Goal: Task Accomplishment & Management: Use online tool/utility

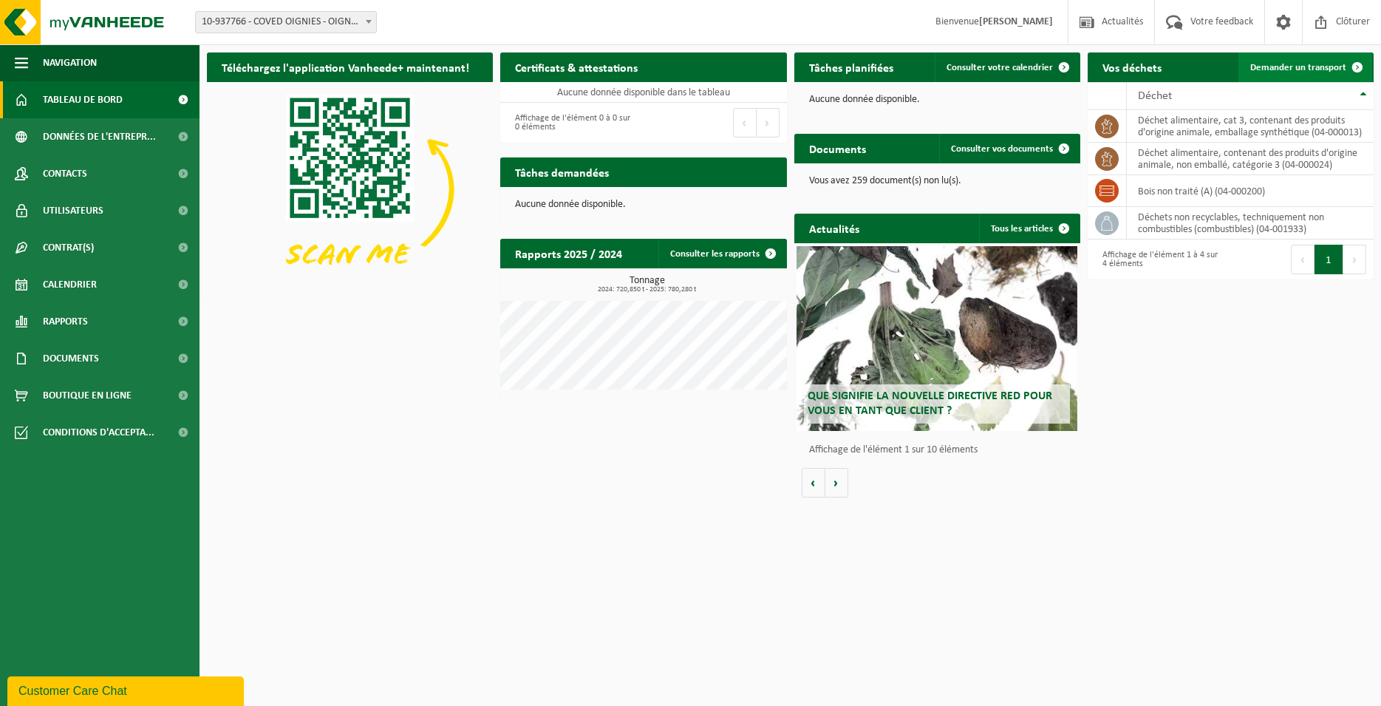
click at [1348, 72] on span at bounding box center [1357, 67] width 30 height 30
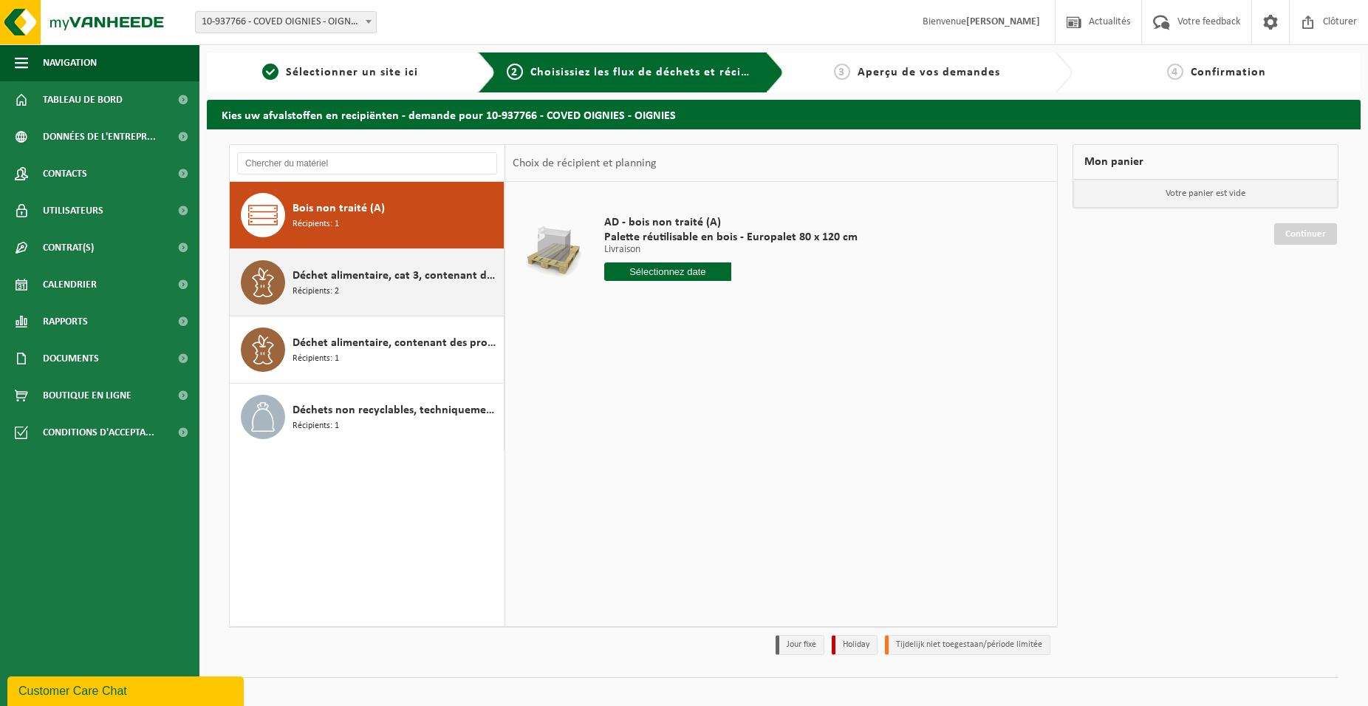
click at [417, 290] on div "Déchet alimentaire, cat 3, contenant des produits d'origine animale, emballage …" at bounding box center [397, 282] width 208 height 44
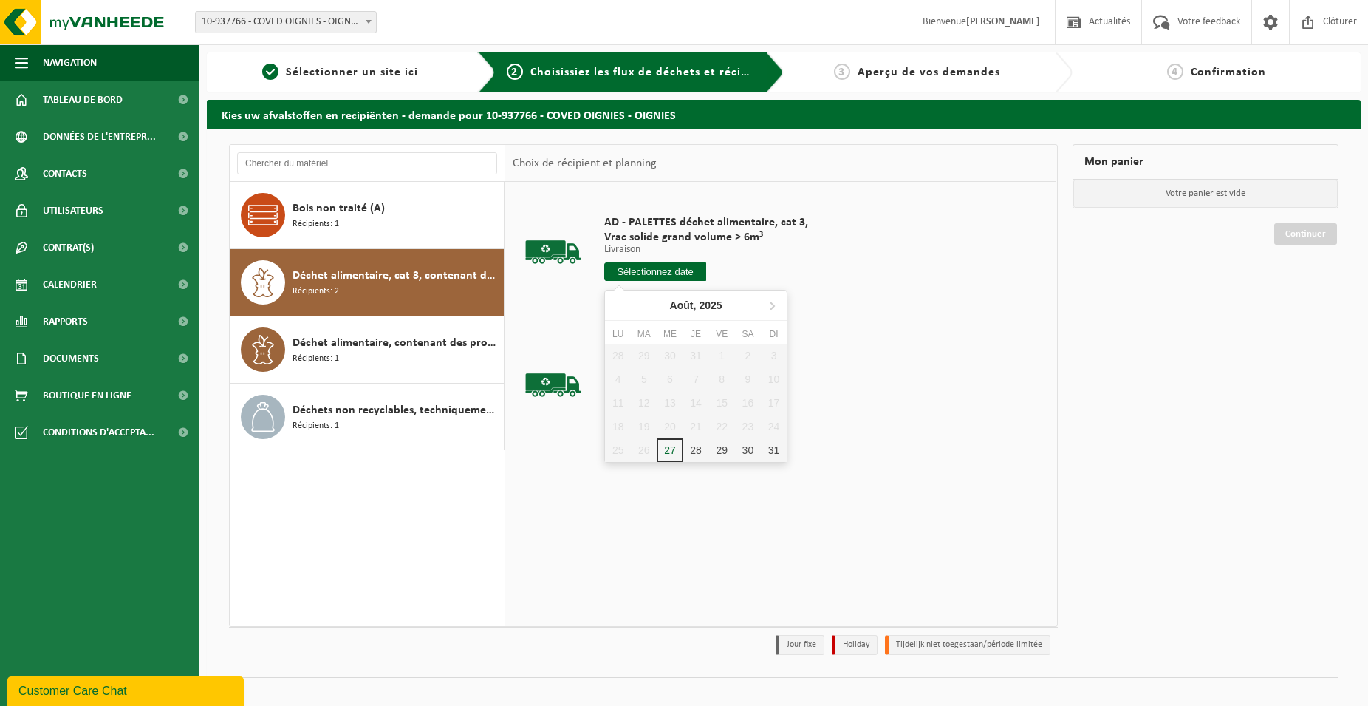
click at [667, 267] on input "text" at bounding box center [655, 271] width 102 height 18
click at [672, 444] on div "27" at bounding box center [670, 450] width 26 height 24
type input "à partir de 2025-08-27"
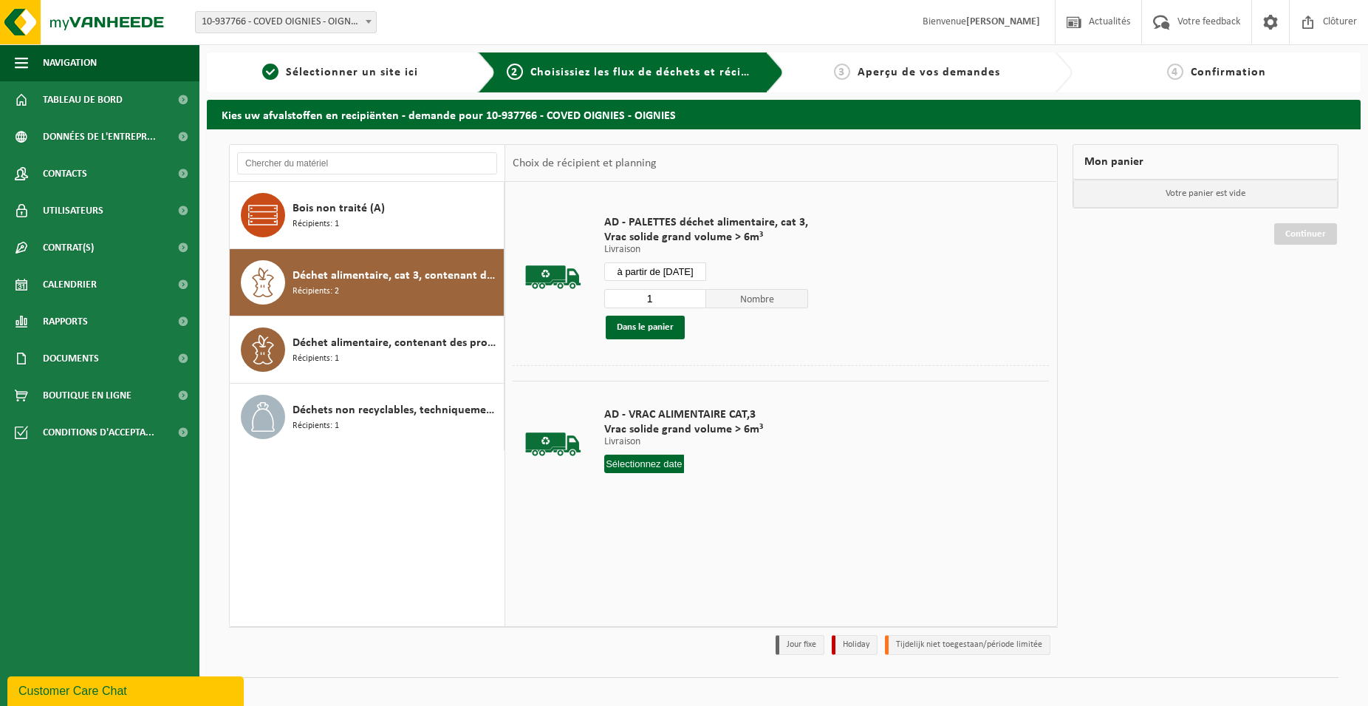
type input "2025-08-27"
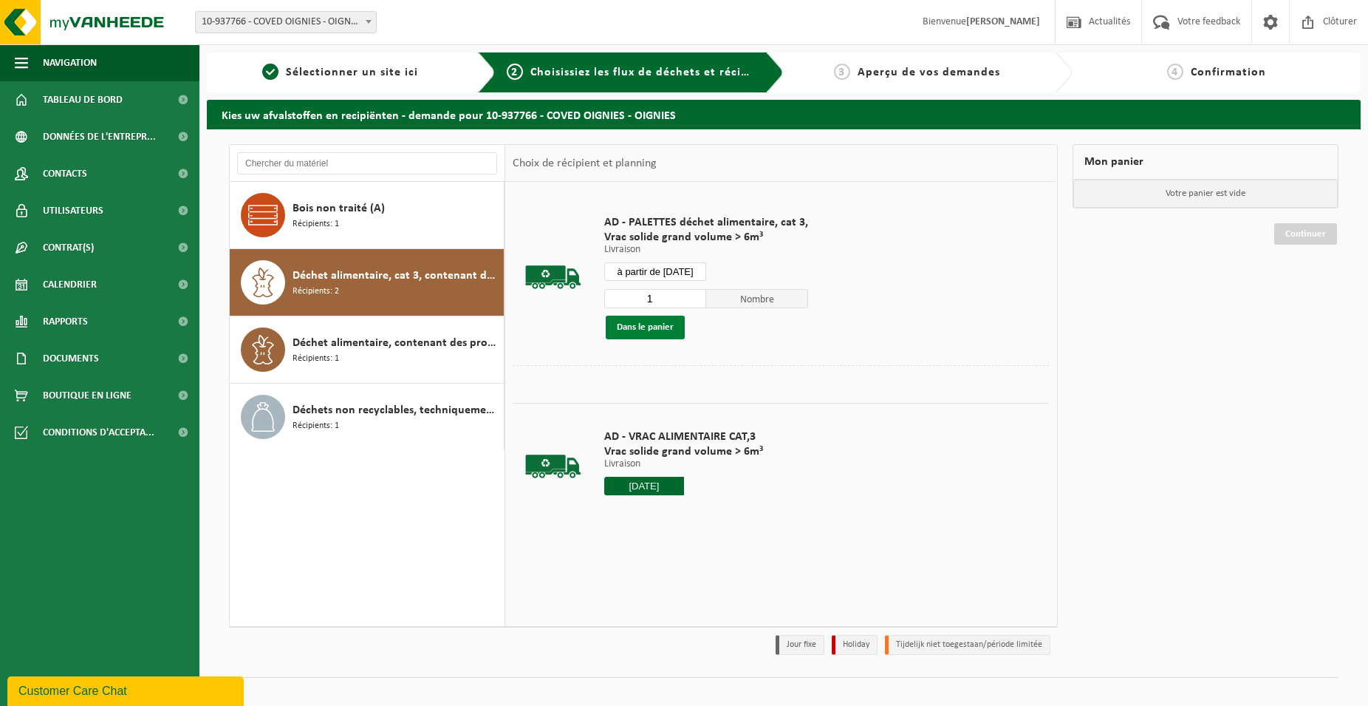
click at [636, 328] on button "Dans le panier" at bounding box center [645, 327] width 79 height 24
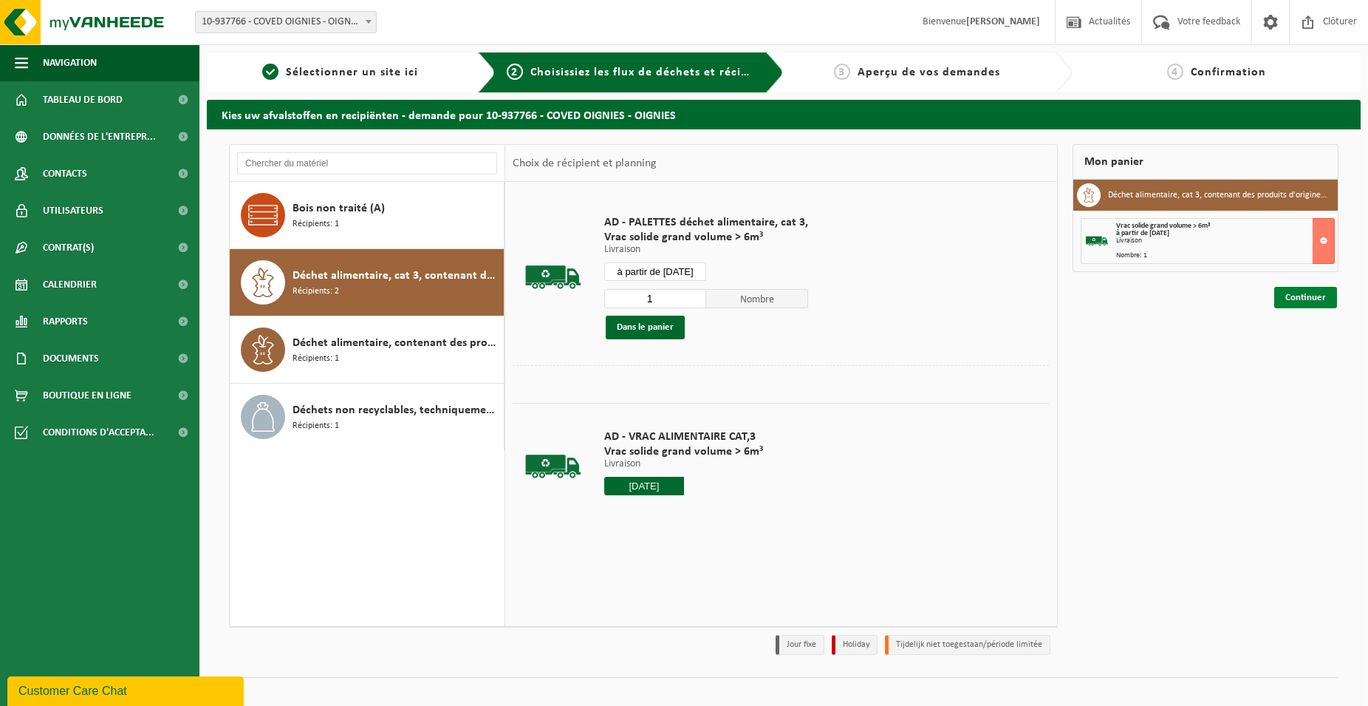
click at [1316, 287] on link "Continuer" at bounding box center [1305, 297] width 63 height 21
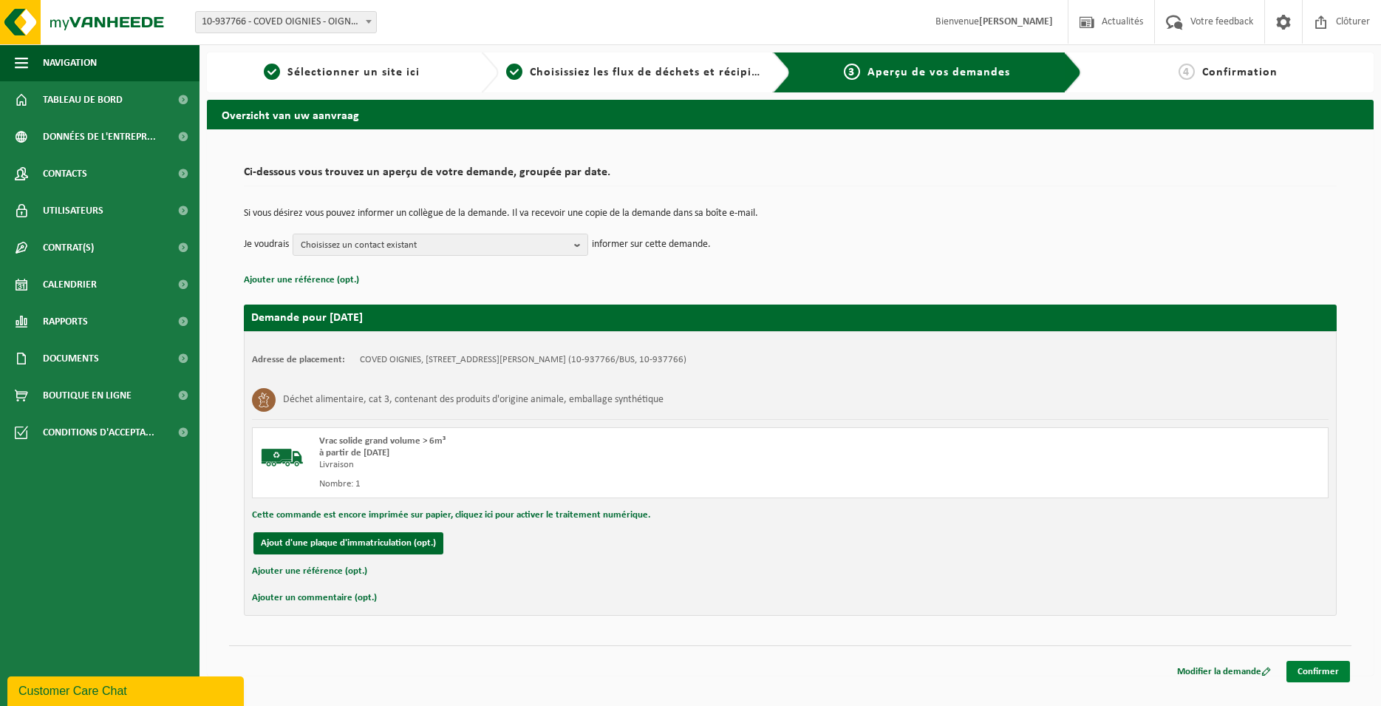
click at [1310, 666] on link "Confirmer" at bounding box center [1318, 670] width 64 height 21
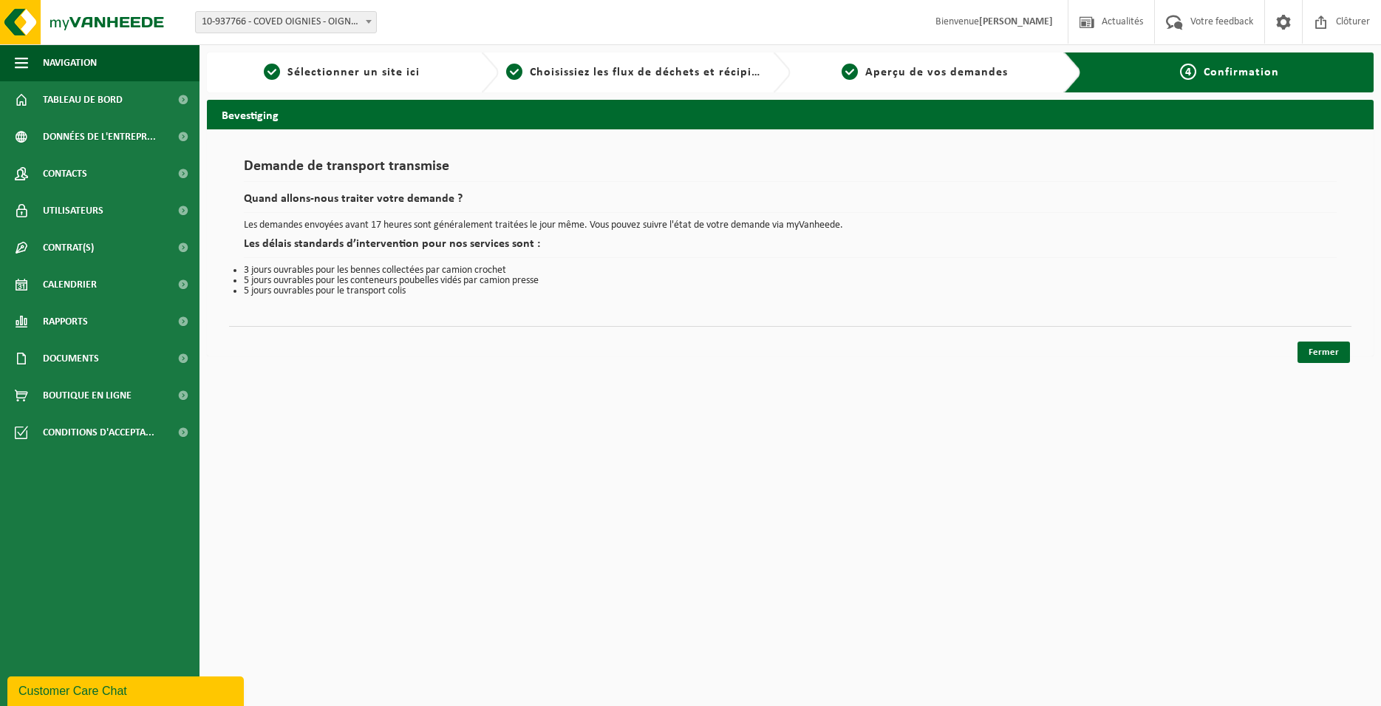
click at [1352, 354] on div "Demande de transport transmise Quand allons-nous traiter votre demande ? Les de…" at bounding box center [790, 242] width 1167 height 227
click at [1344, 356] on link "Fermer" at bounding box center [1323, 351] width 52 height 21
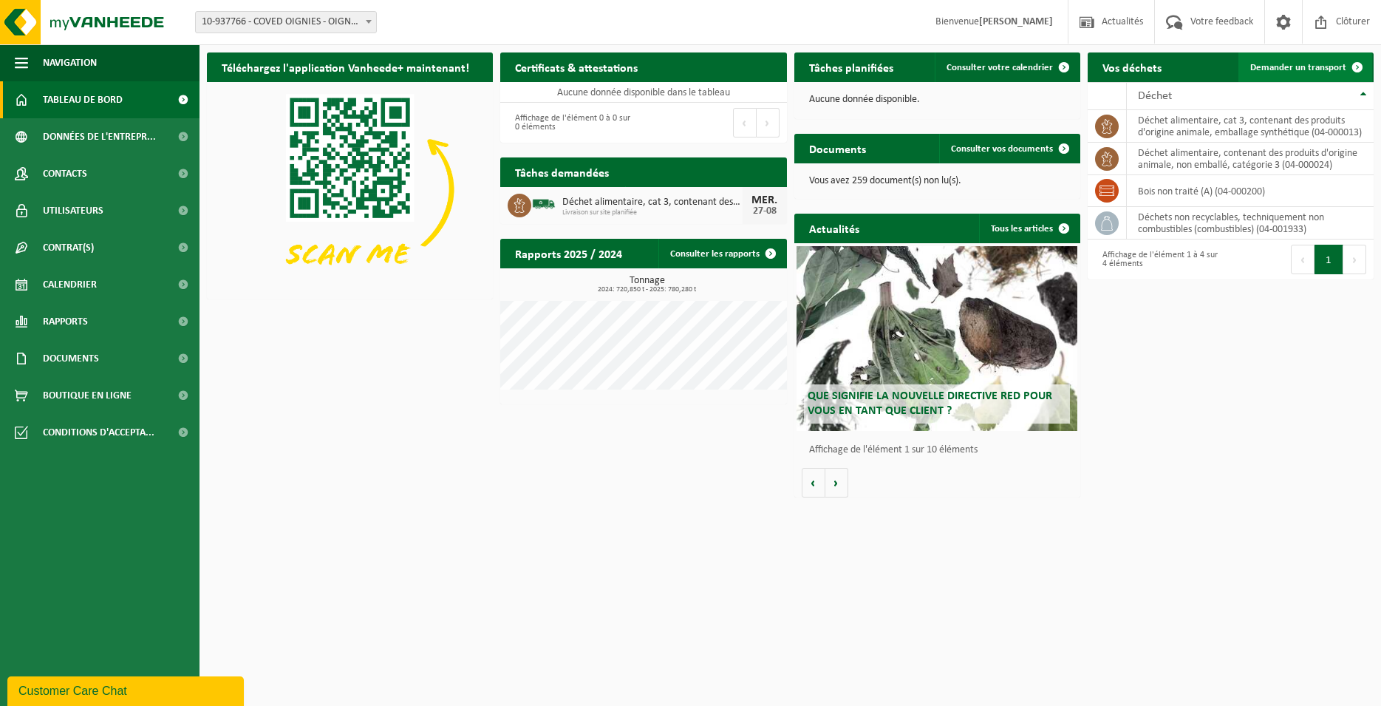
click at [1277, 71] on span "Demander un transport" at bounding box center [1298, 68] width 96 height 10
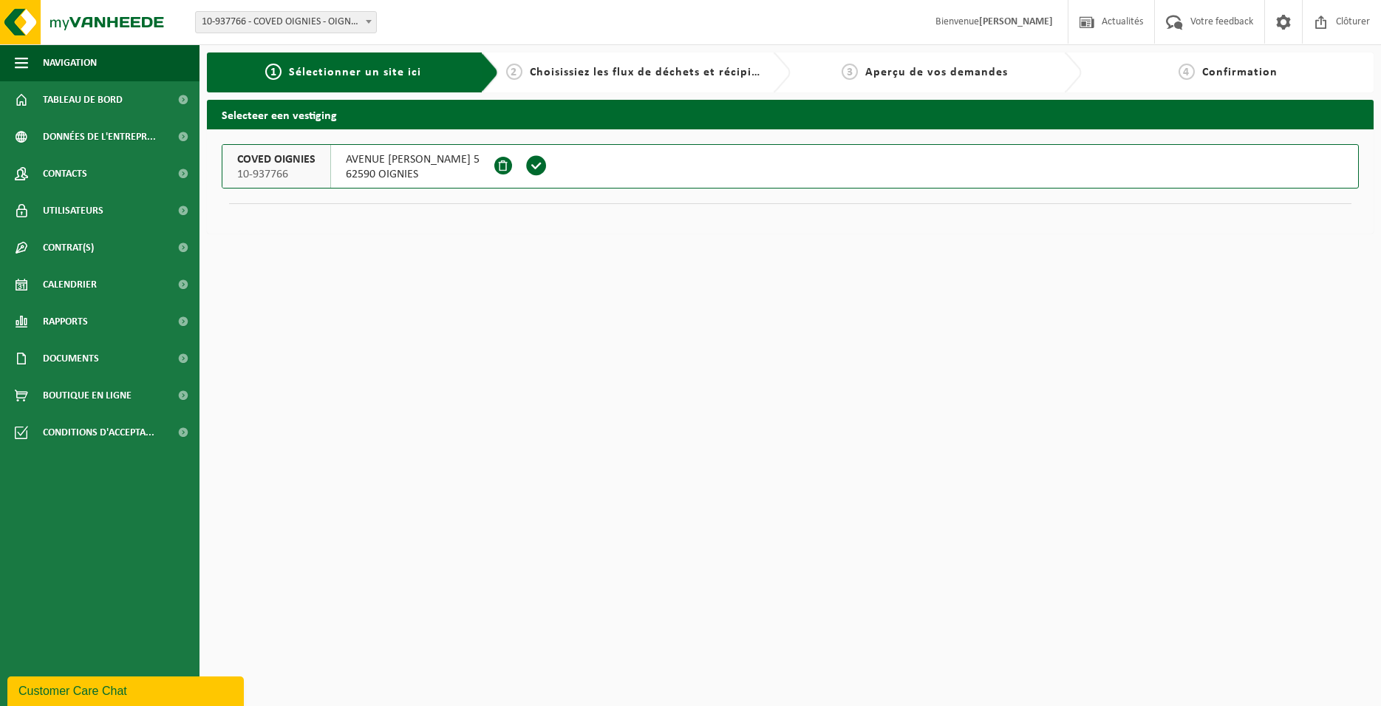
click at [547, 169] on span at bounding box center [536, 165] width 22 height 22
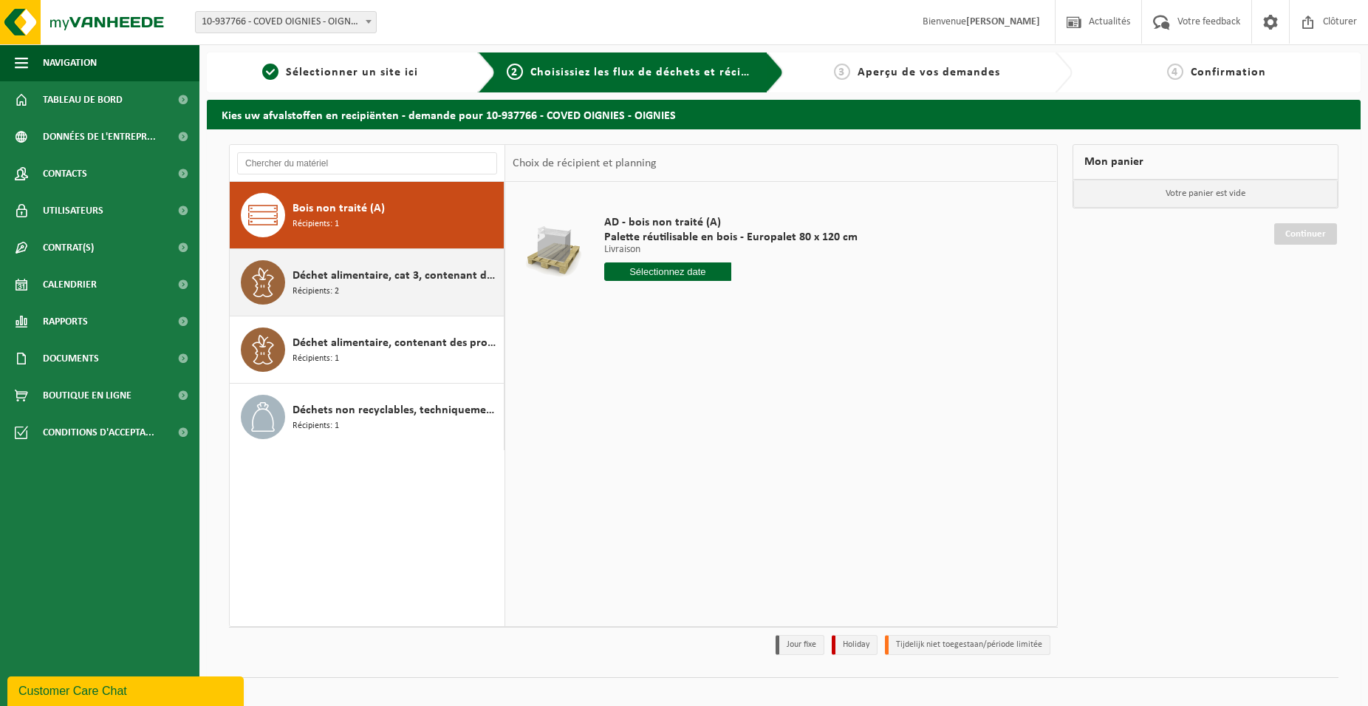
click at [417, 293] on div "Déchet alimentaire, cat 3, contenant des produits d'origine animale, emballage …" at bounding box center [397, 282] width 208 height 44
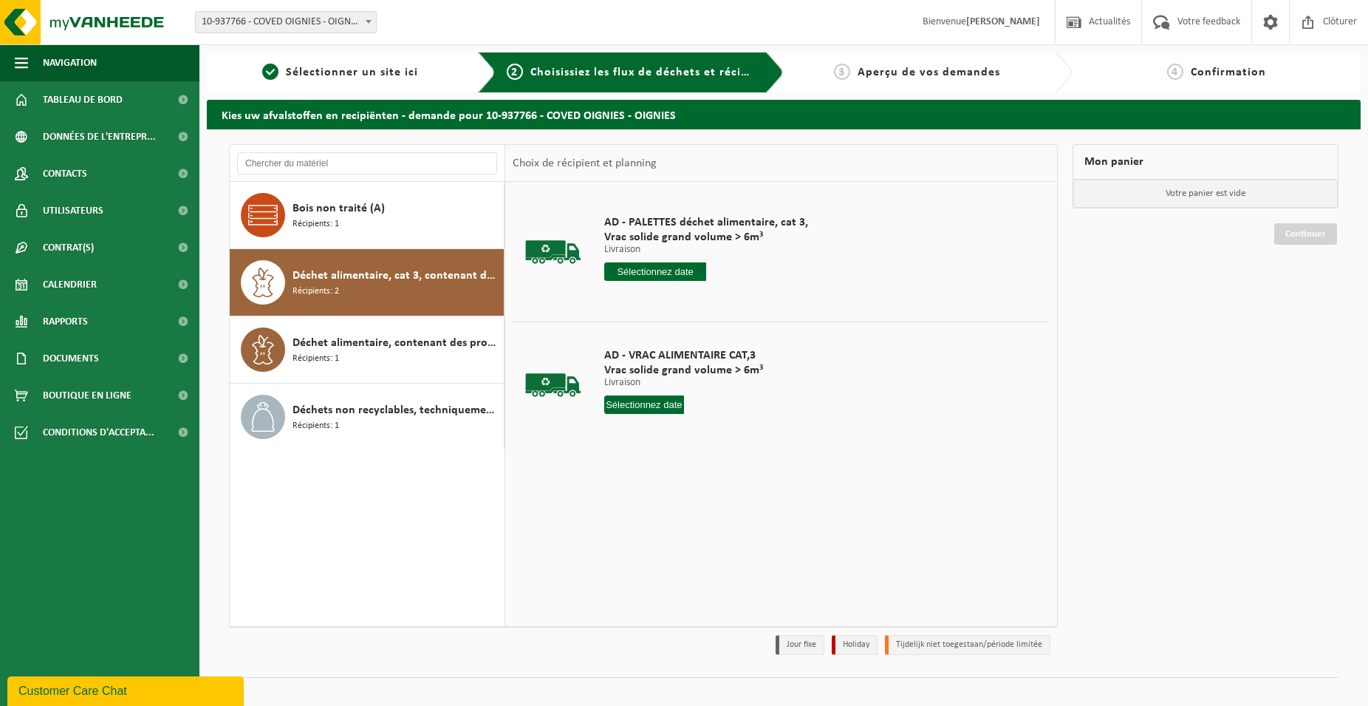
click at [662, 260] on div "AD - PALETTES déchet alimentaire, cat 3, Vrac solide grand volume > 6m³ Livrais…" at bounding box center [706, 251] width 219 height 103
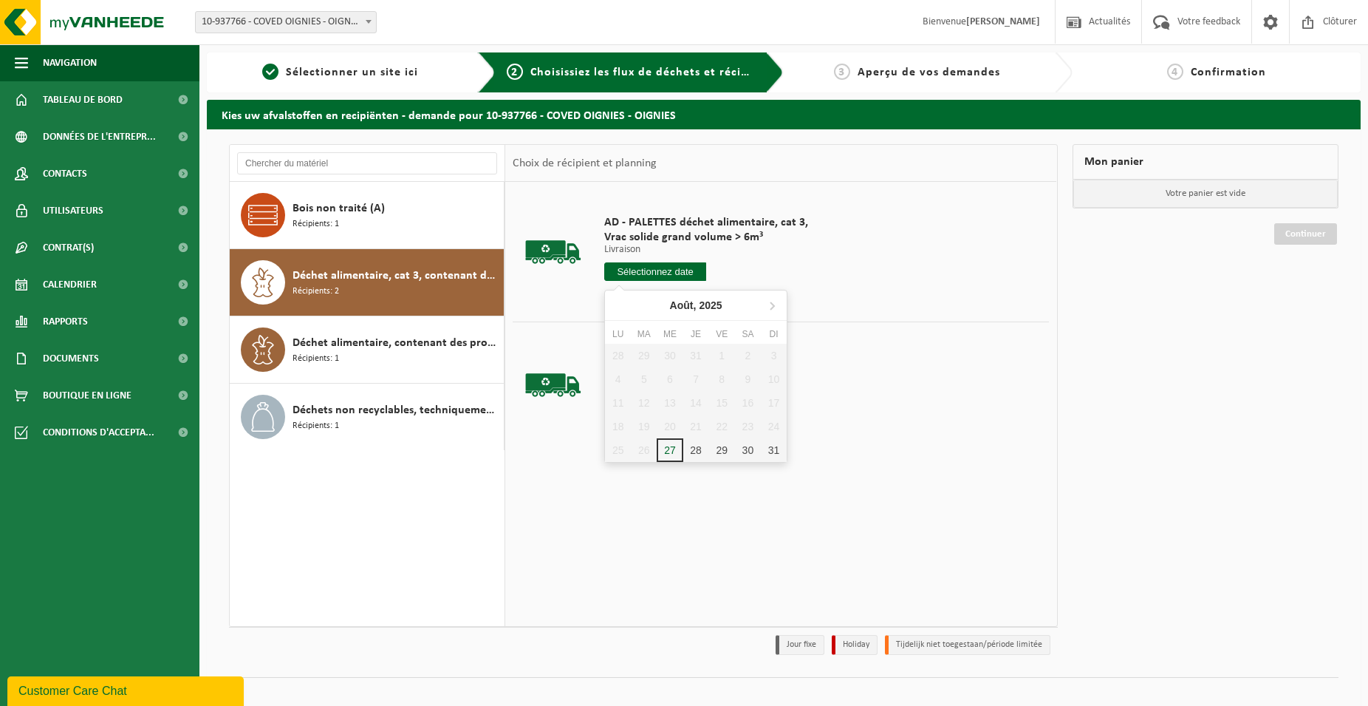
click at [660, 267] on input "text" at bounding box center [655, 271] width 102 height 18
click at [771, 304] on icon at bounding box center [772, 305] width 24 height 24
click at [618, 353] on div "1" at bounding box center [618, 356] width 26 height 24
type input "à partir de [DATE]"
type input "2025-09-01"
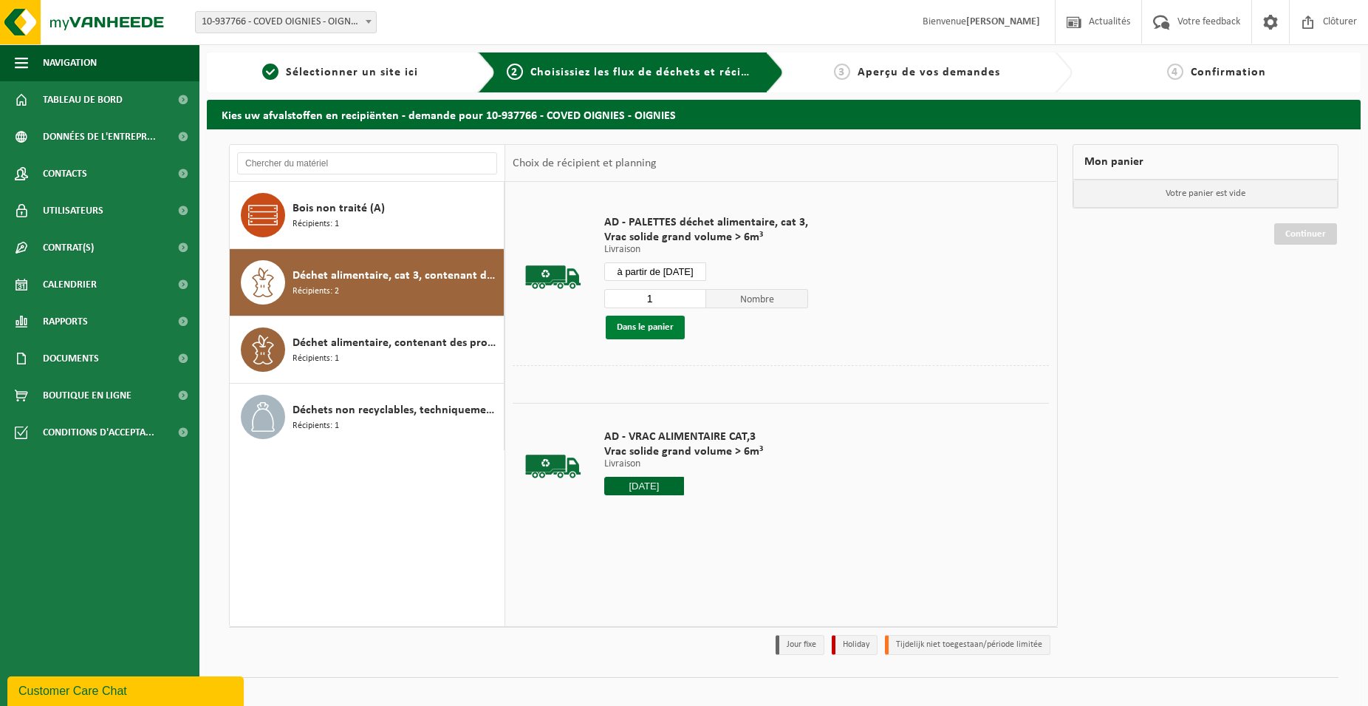
click at [658, 324] on button "Dans le panier" at bounding box center [645, 327] width 79 height 24
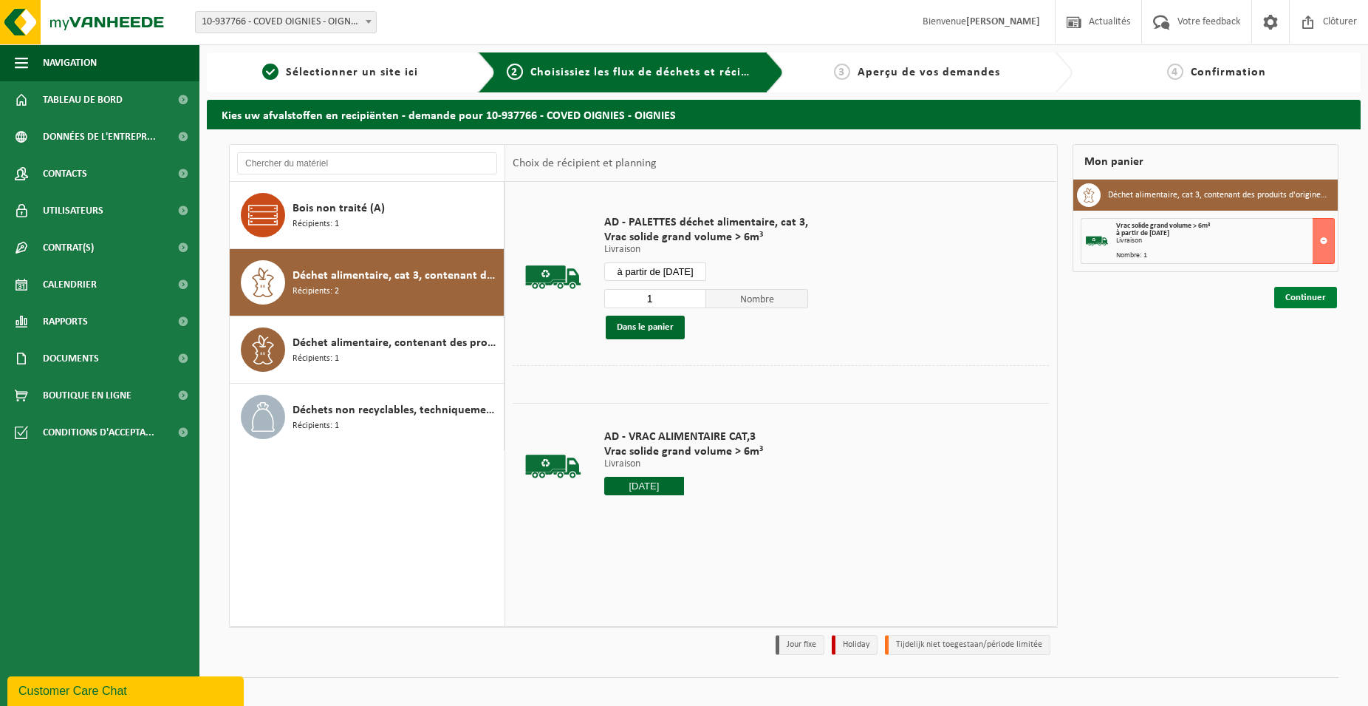
click at [1317, 292] on link "Continuer" at bounding box center [1305, 297] width 63 height 21
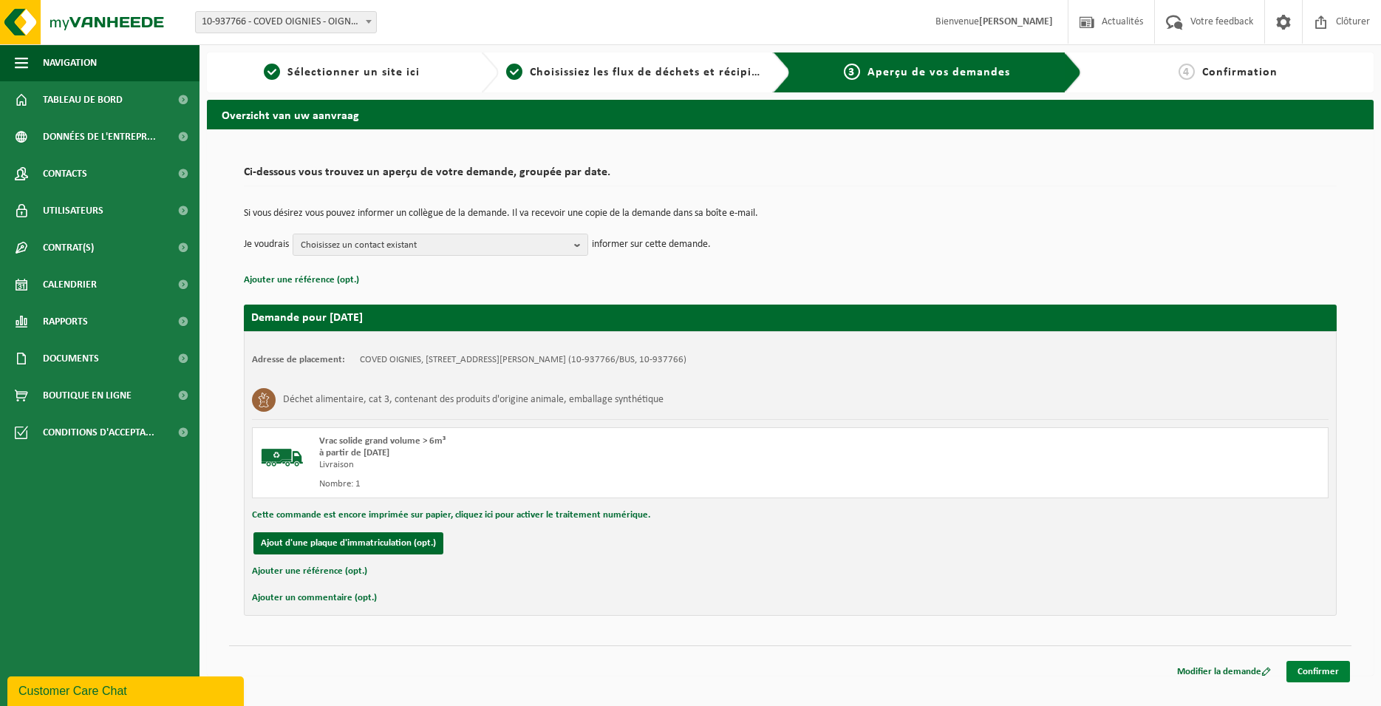
click at [1317, 671] on link "Confirmer" at bounding box center [1318, 670] width 64 height 21
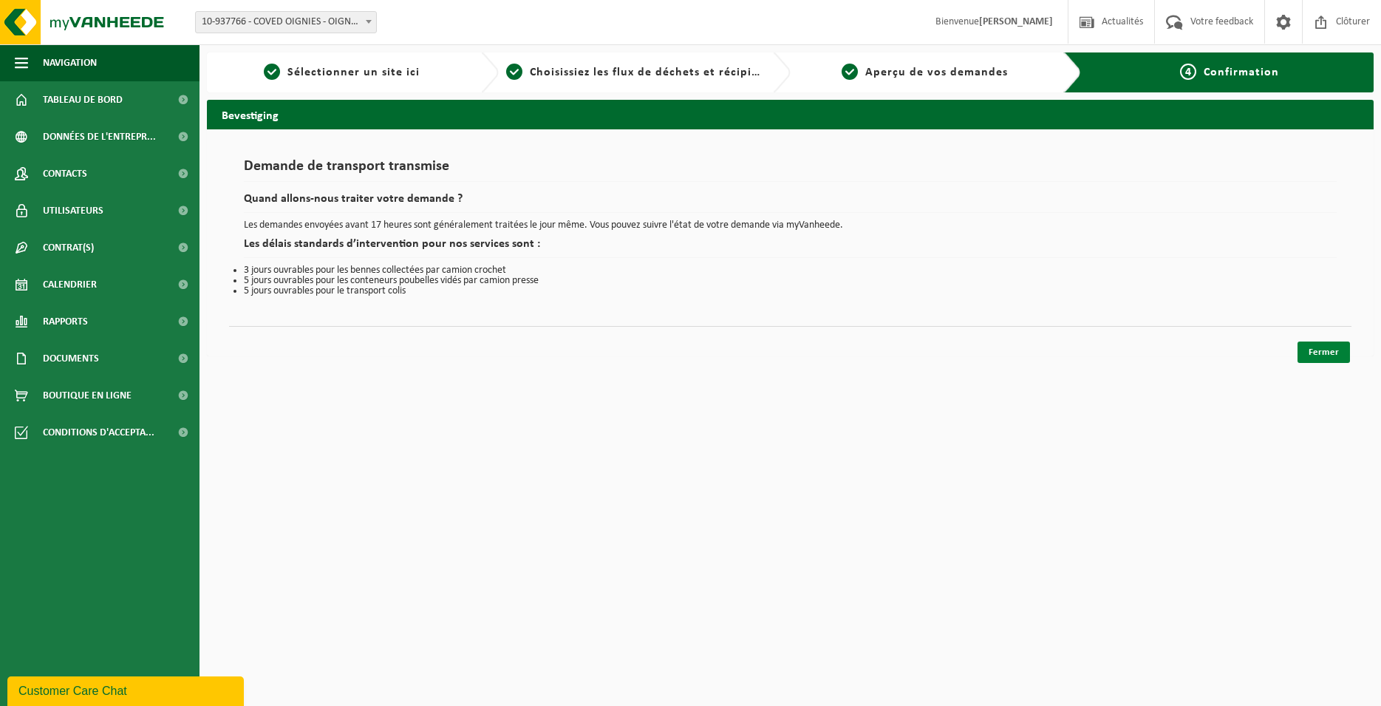
click at [1326, 349] on link "Fermer" at bounding box center [1323, 351] width 52 height 21
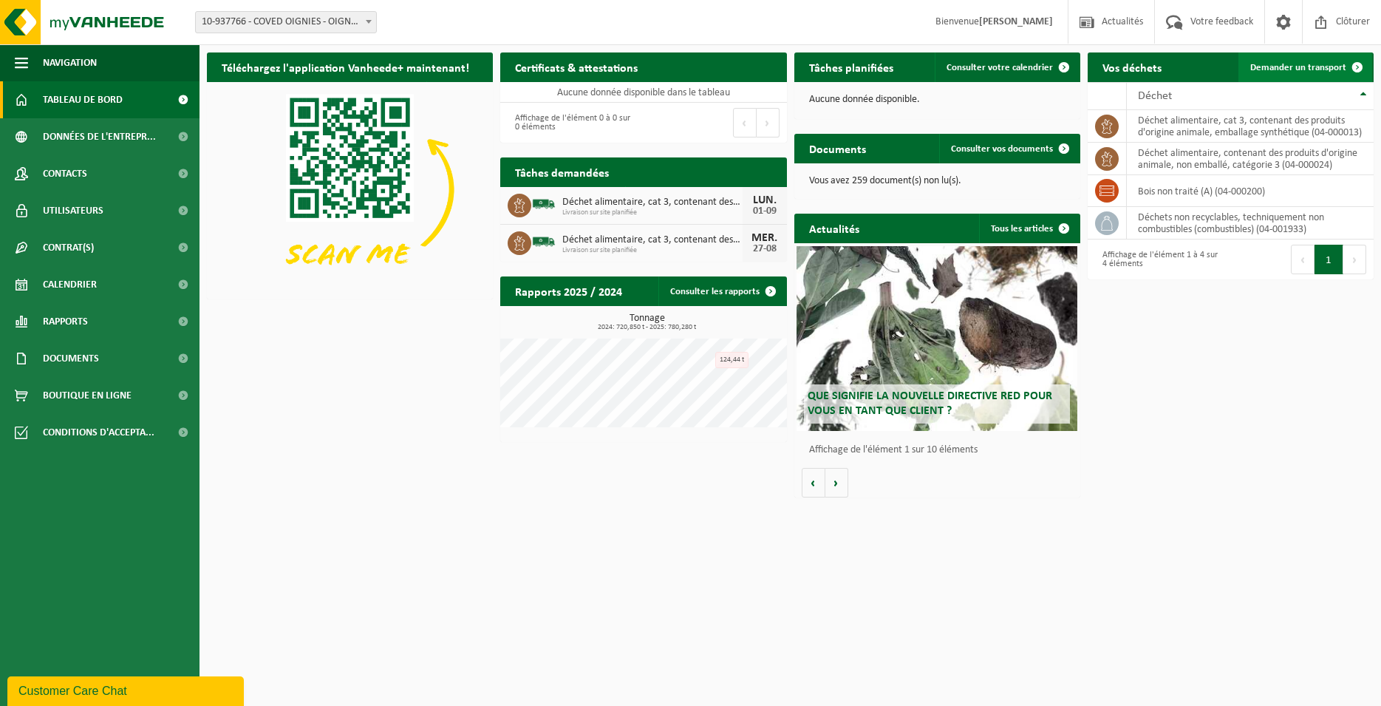
click at [1286, 72] on span "Demander un transport" at bounding box center [1298, 68] width 96 height 10
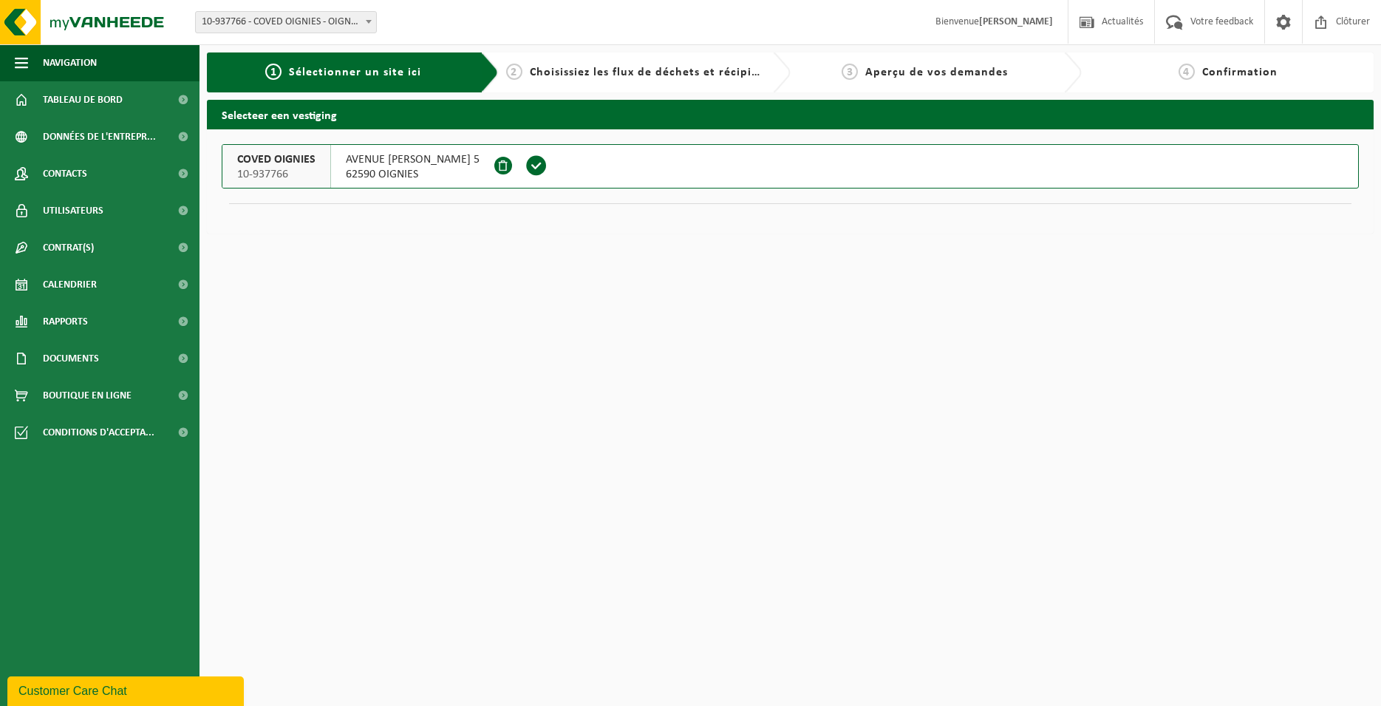
click at [547, 162] on span at bounding box center [536, 165] width 22 height 22
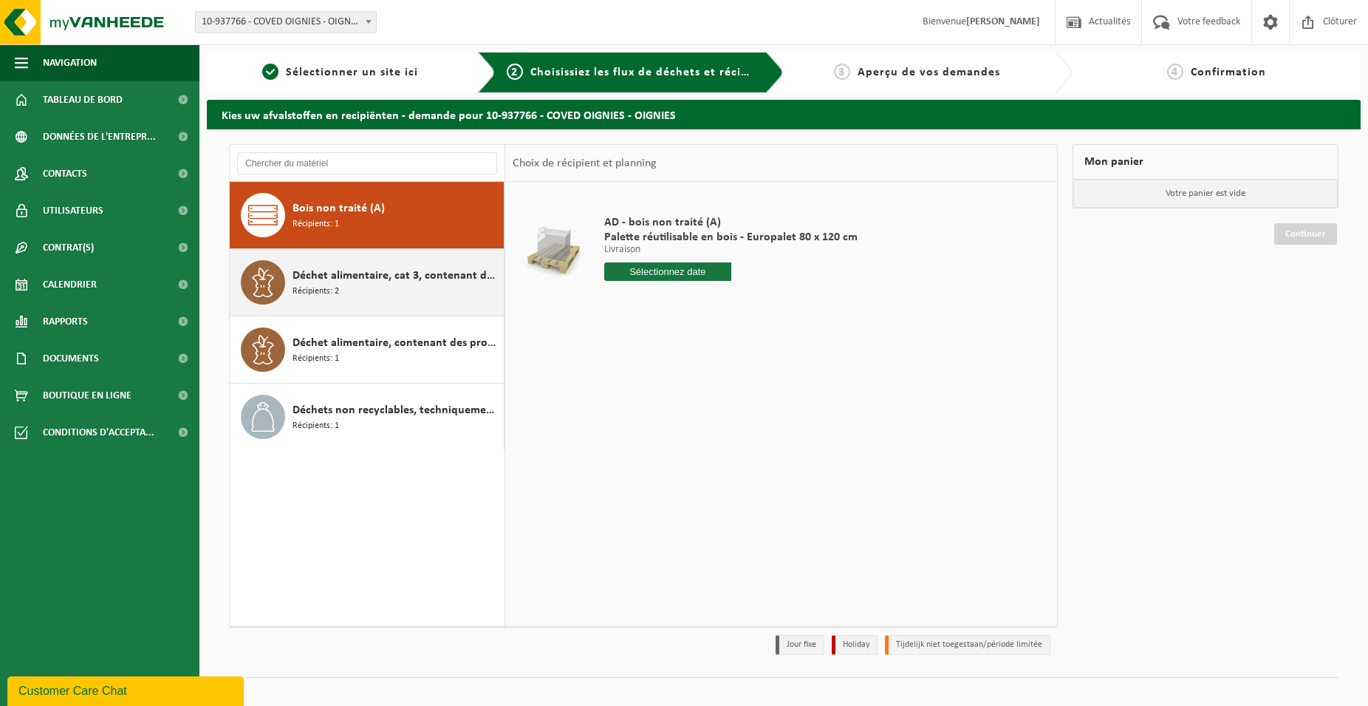
click at [465, 292] on div "Déchet alimentaire, cat 3, contenant des produits d'origine animale, emballage …" at bounding box center [397, 282] width 208 height 44
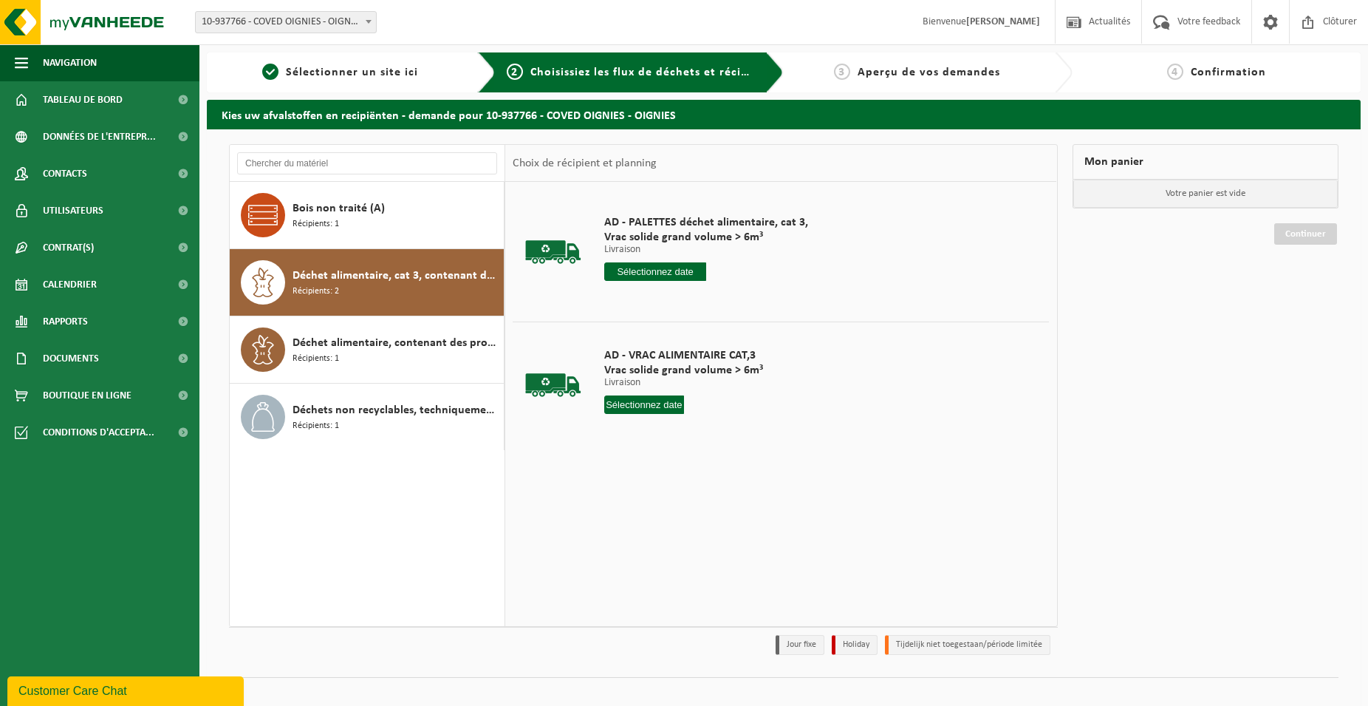
click at [676, 279] on input "text" at bounding box center [655, 271] width 102 height 18
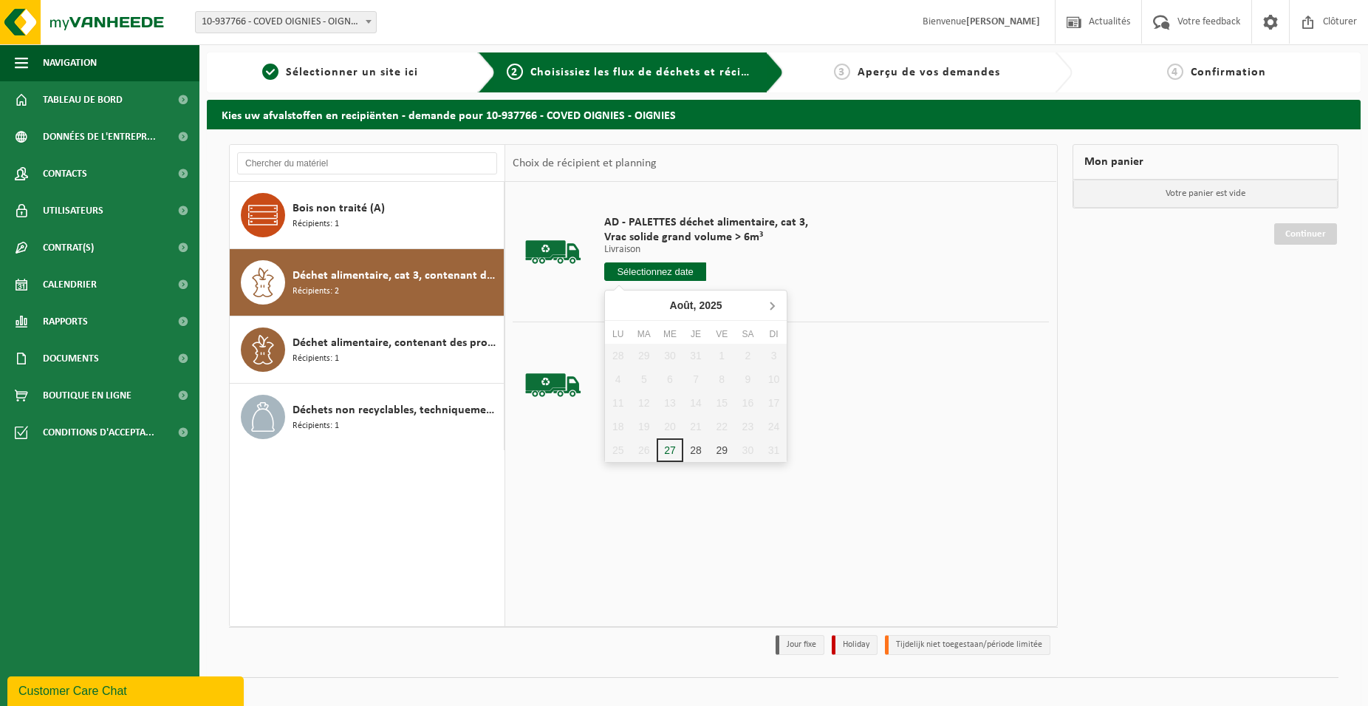
click at [771, 304] on icon at bounding box center [772, 305] width 24 height 24
click at [623, 355] on div "1" at bounding box center [618, 356] width 26 height 24
type input "à partir de 2025-09-01"
type input "2025-09-01"
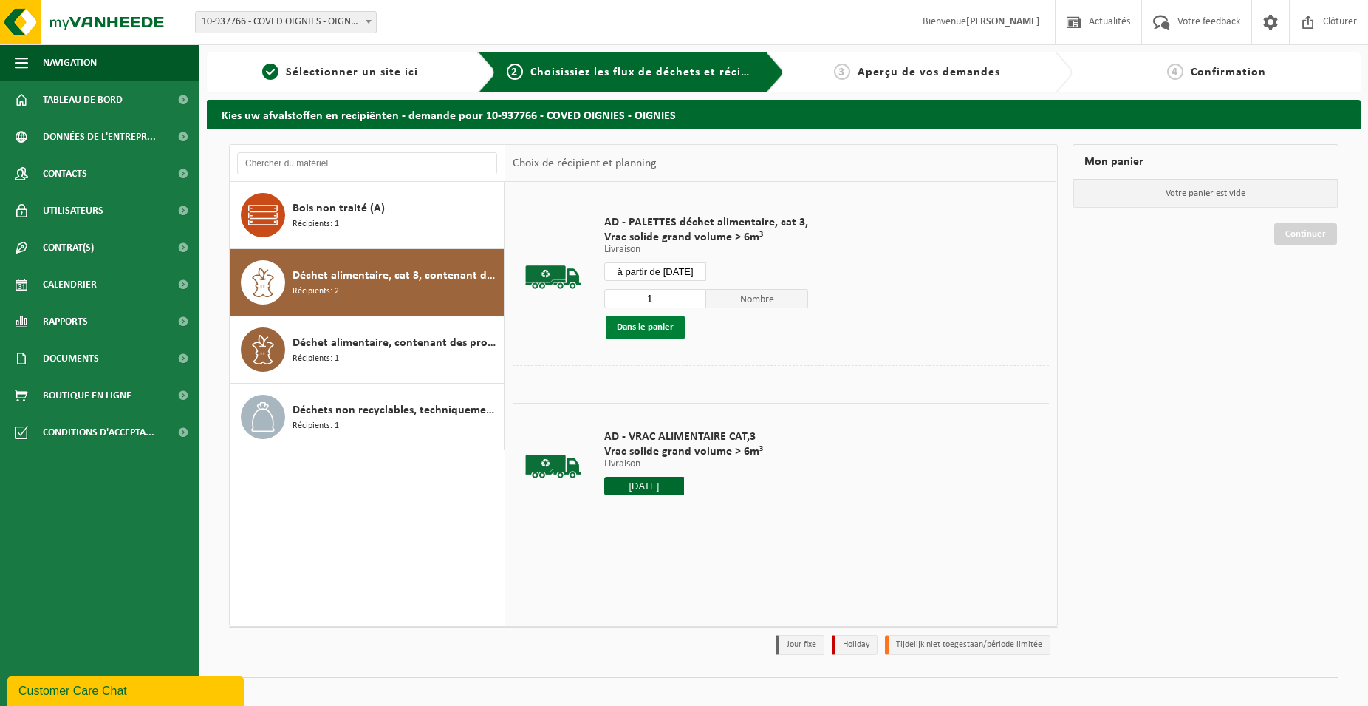
click at [675, 334] on button "Dans le panier" at bounding box center [645, 327] width 79 height 24
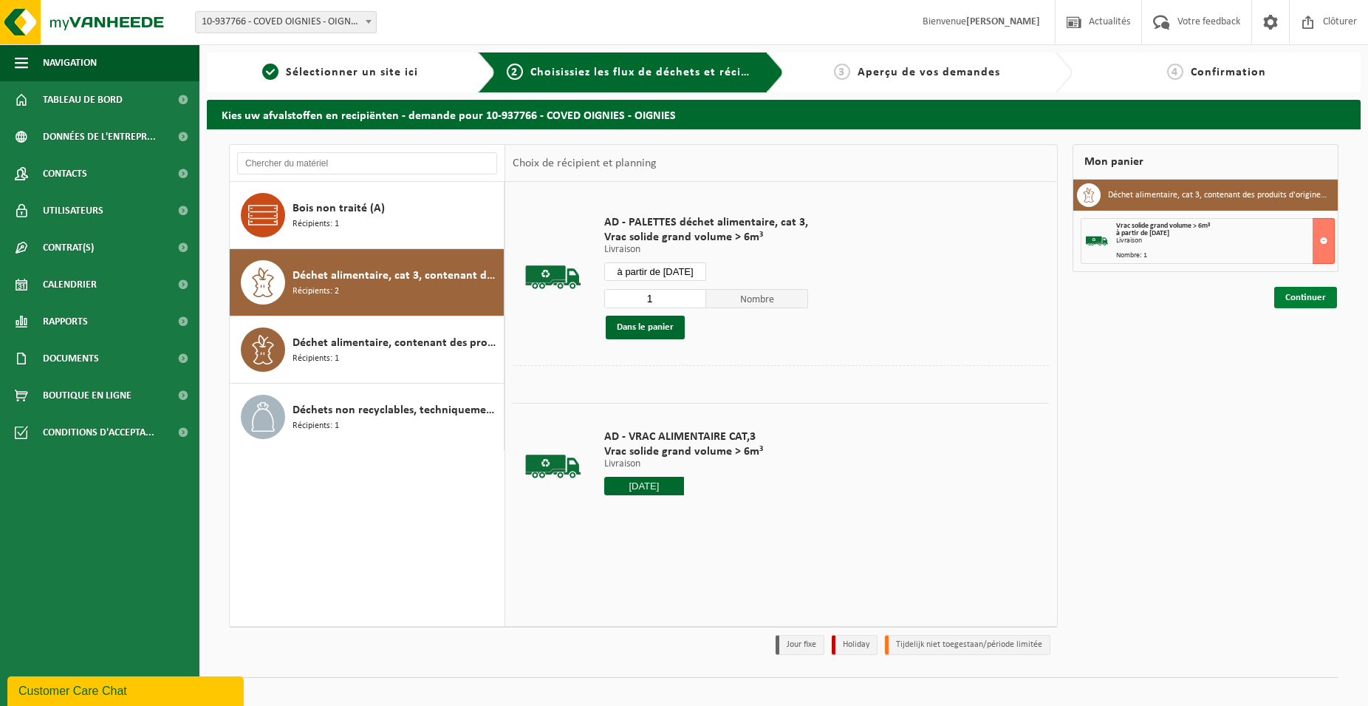
click at [1295, 290] on link "Continuer" at bounding box center [1305, 297] width 63 height 21
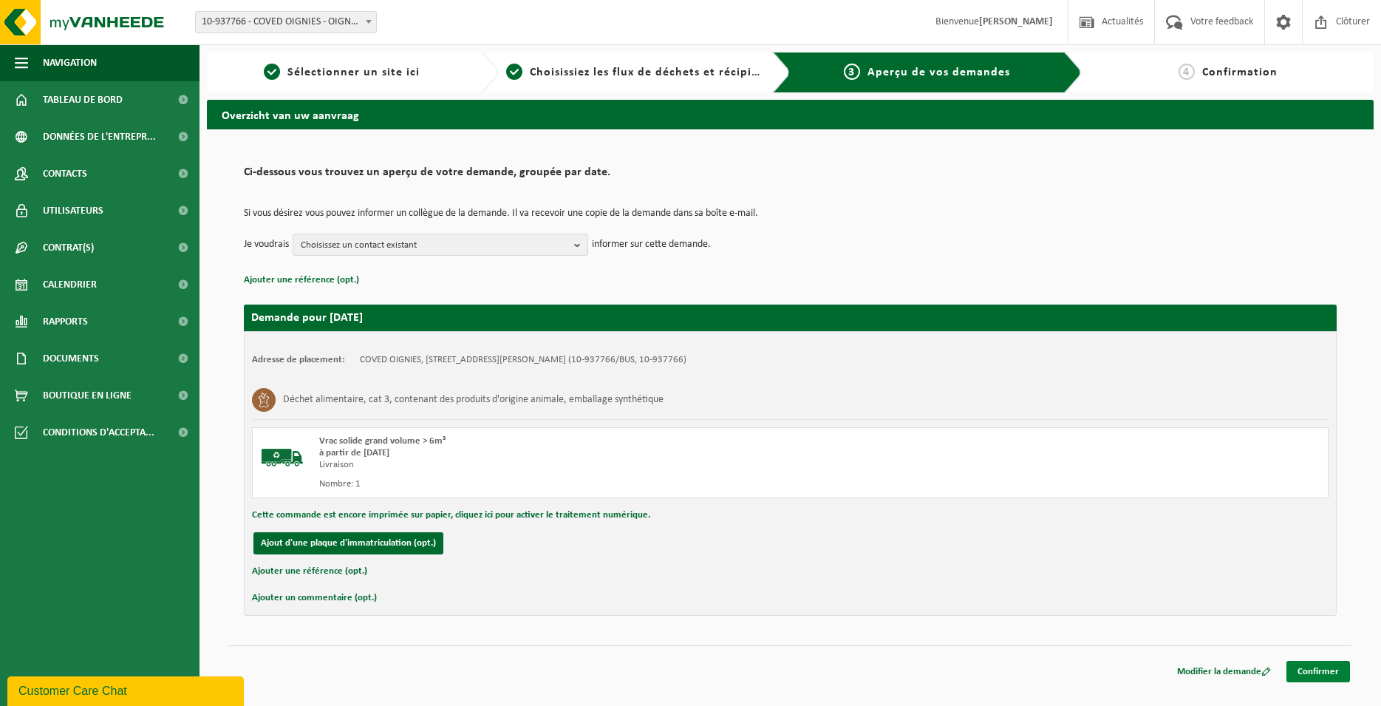
click at [1301, 675] on link "Confirmer" at bounding box center [1318, 670] width 64 height 21
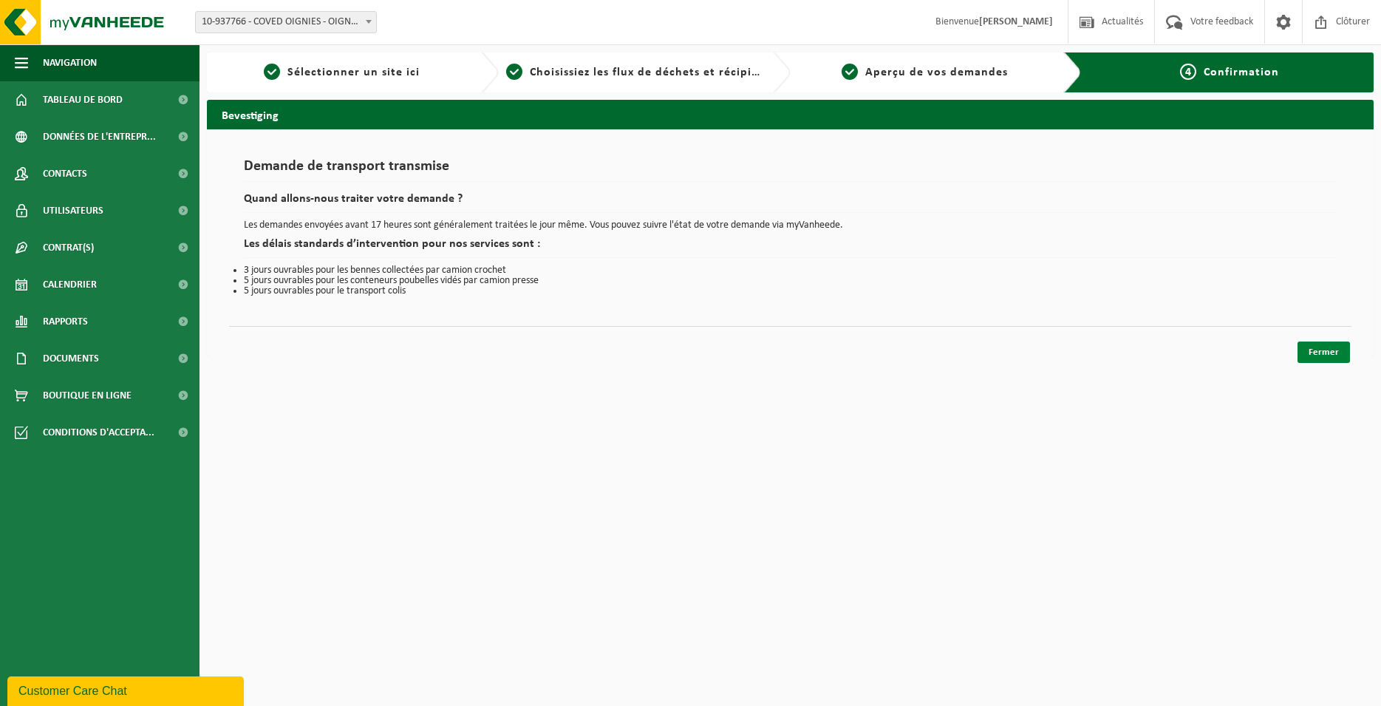
click at [1321, 361] on link "Fermer" at bounding box center [1323, 351] width 52 height 21
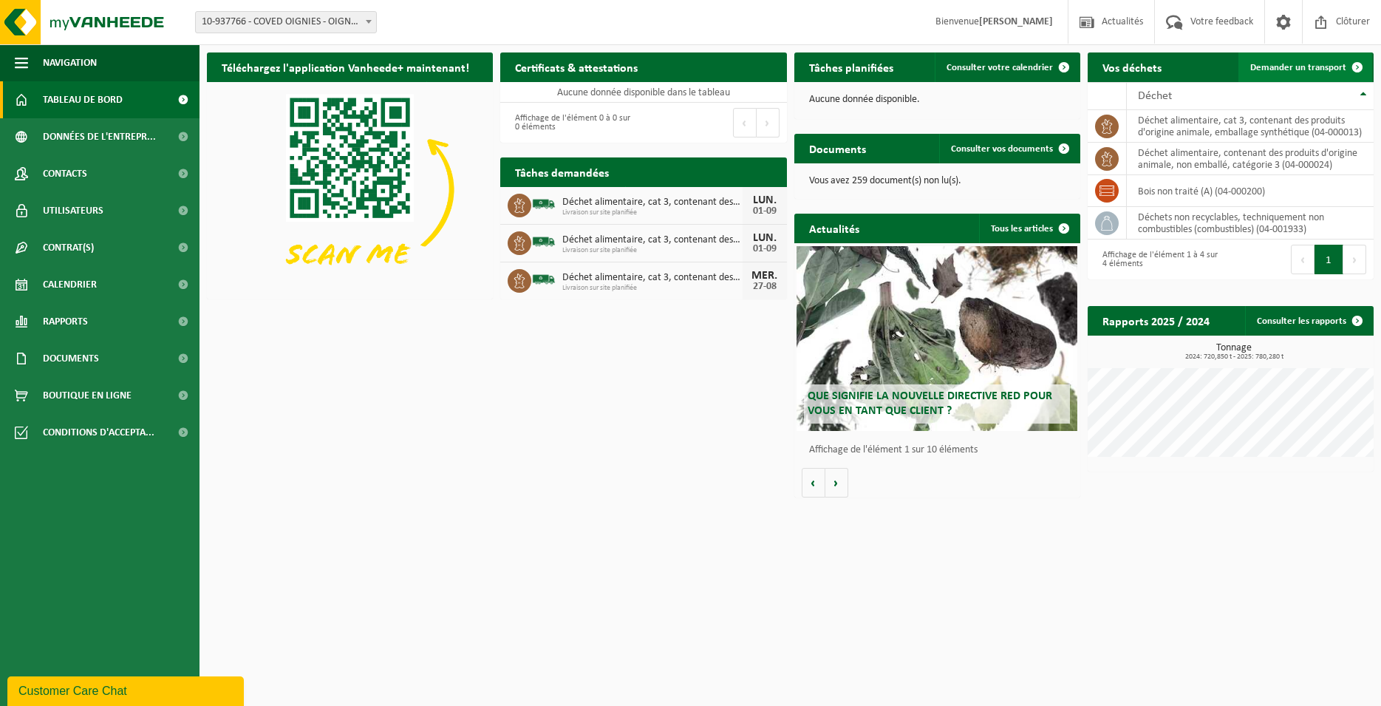
click at [1305, 61] on link "Demander un transport" at bounding box center [1305, 67] width 134 height 30
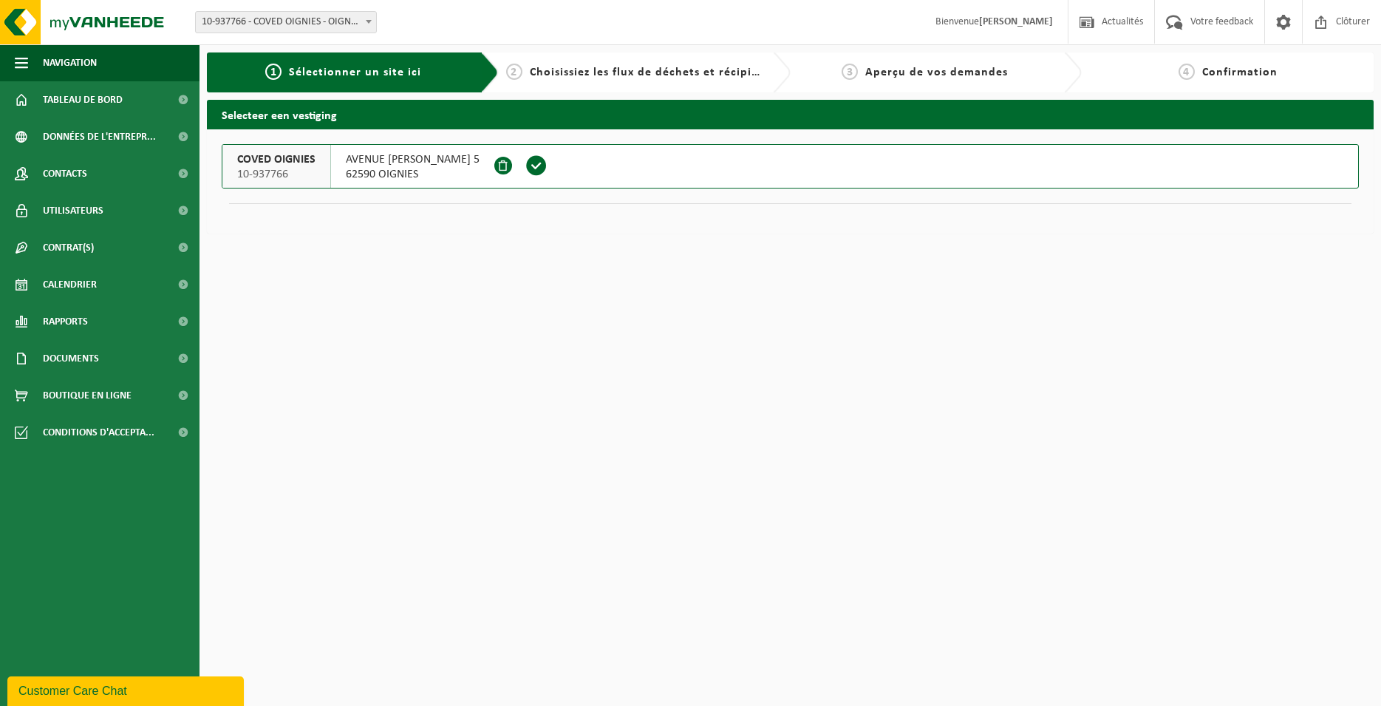
click at [547, 164] on span at bounding box center [536, 165] width 22 height 22
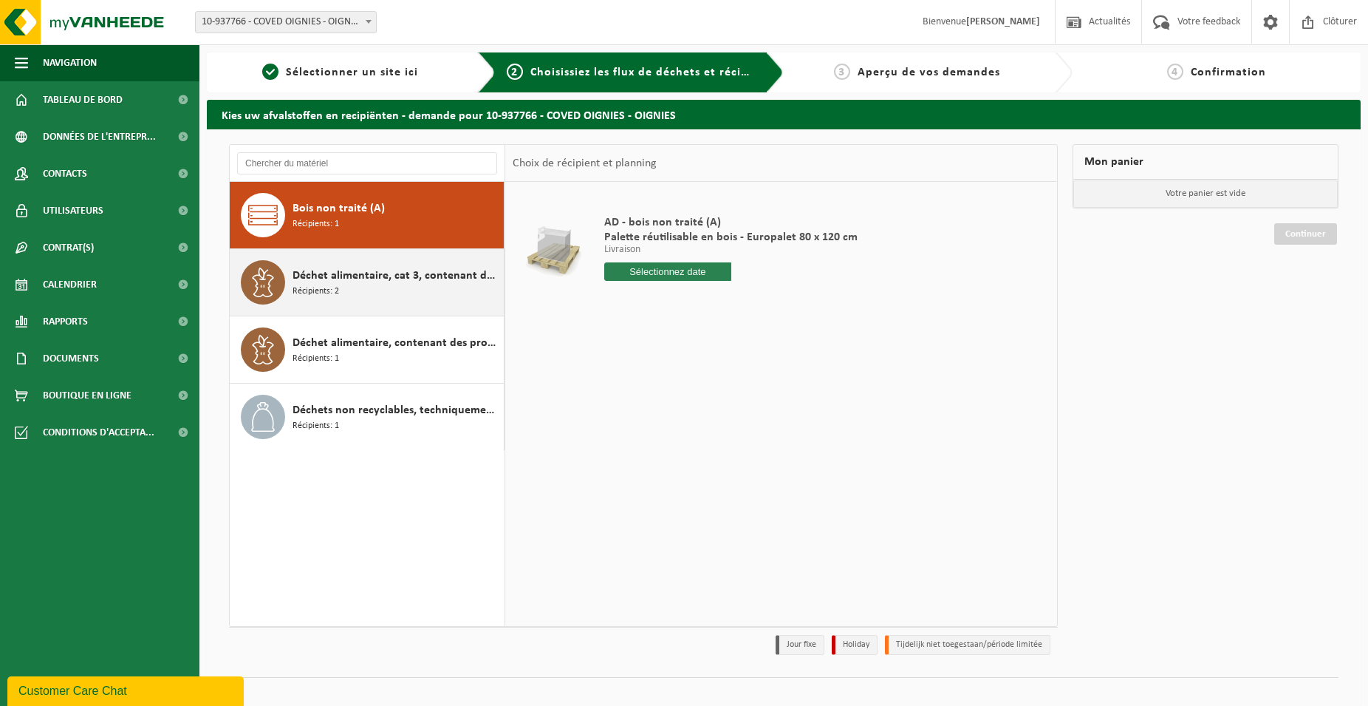
click at [399, 279] on span "Déchet alimentaire, cat 3, contenant des produits d'origine animale, emballage …" at bounding box center [397, 276] width 208 height 18
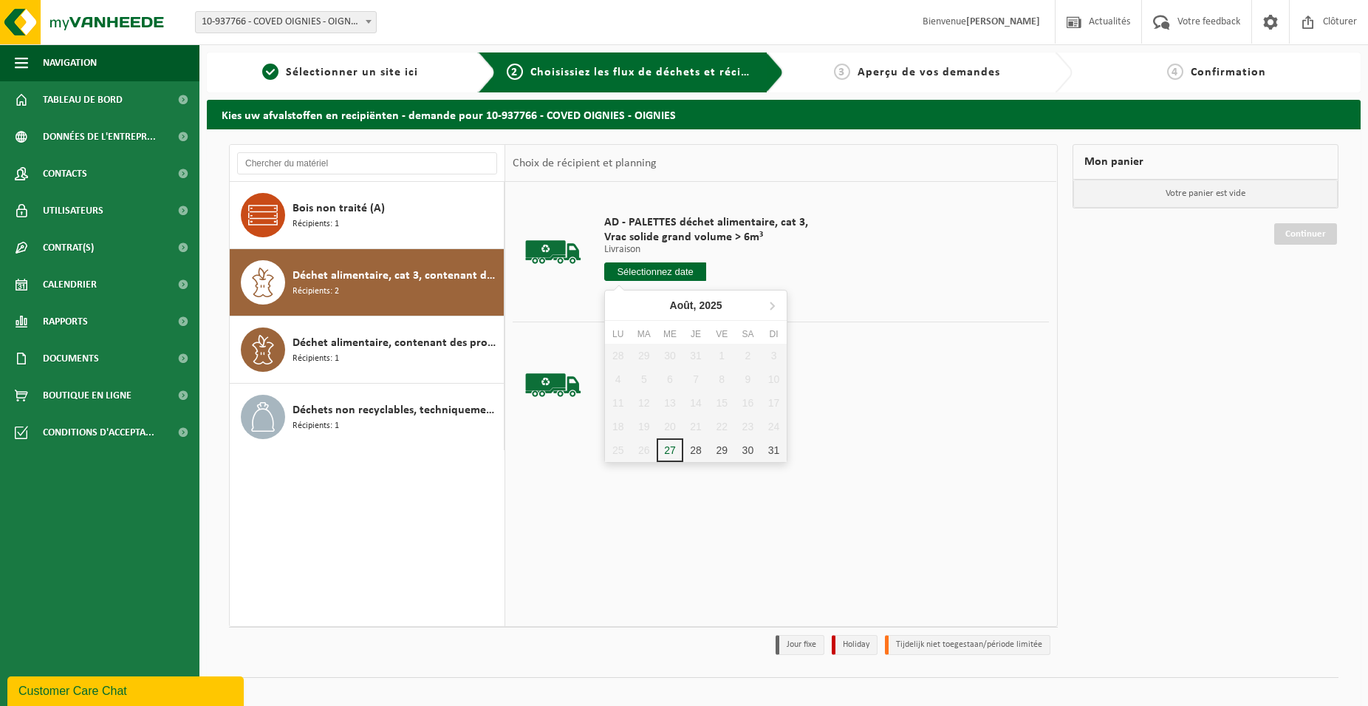
click at [664, 278] on input "text" at bounding box center [655, 271] width 102 height 18
click at [771, 304] on icon at bounding box center [772, 305] width 24 height 24
click at [652, 352] on div "2" at bounding box center [644, 356] width 26 height 24
type input "à partir de [DATE]"
type input "2025-09-02"
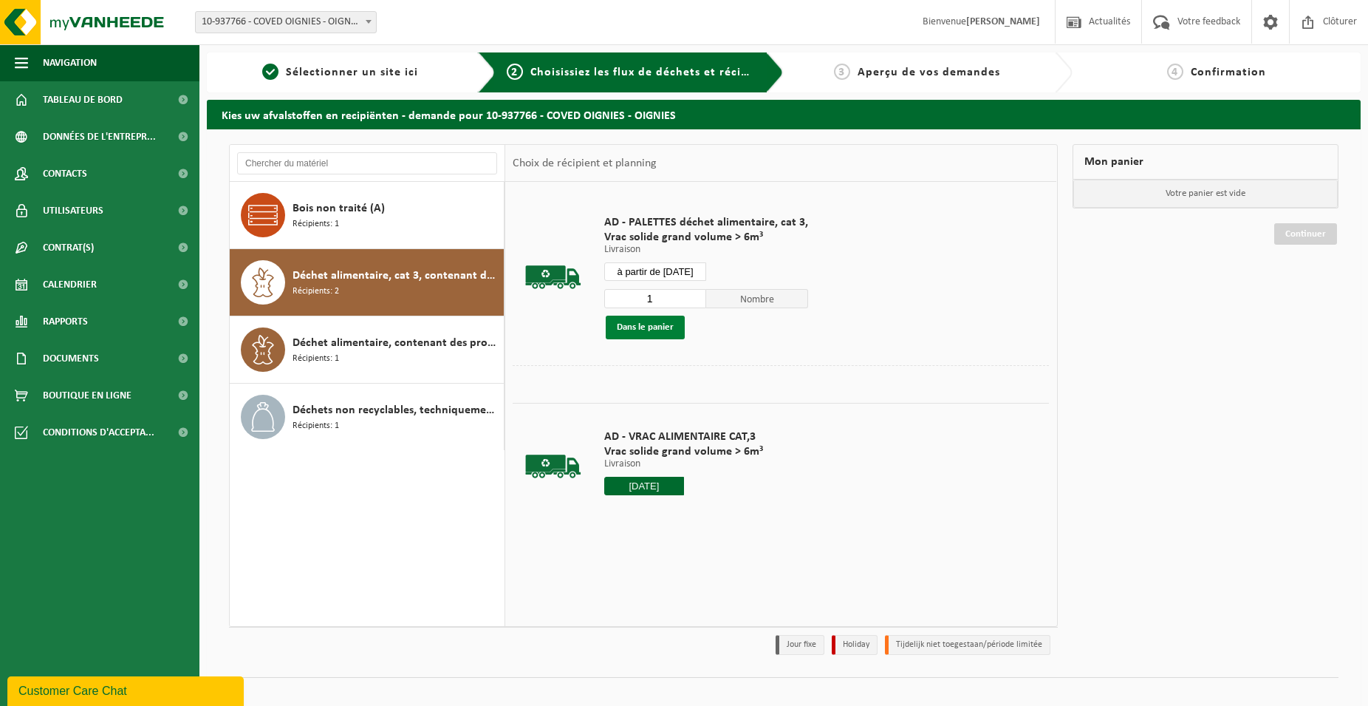
click at [653, 324] on button "Dans le panier" at bounding box center [645, 327] width 79 height 24
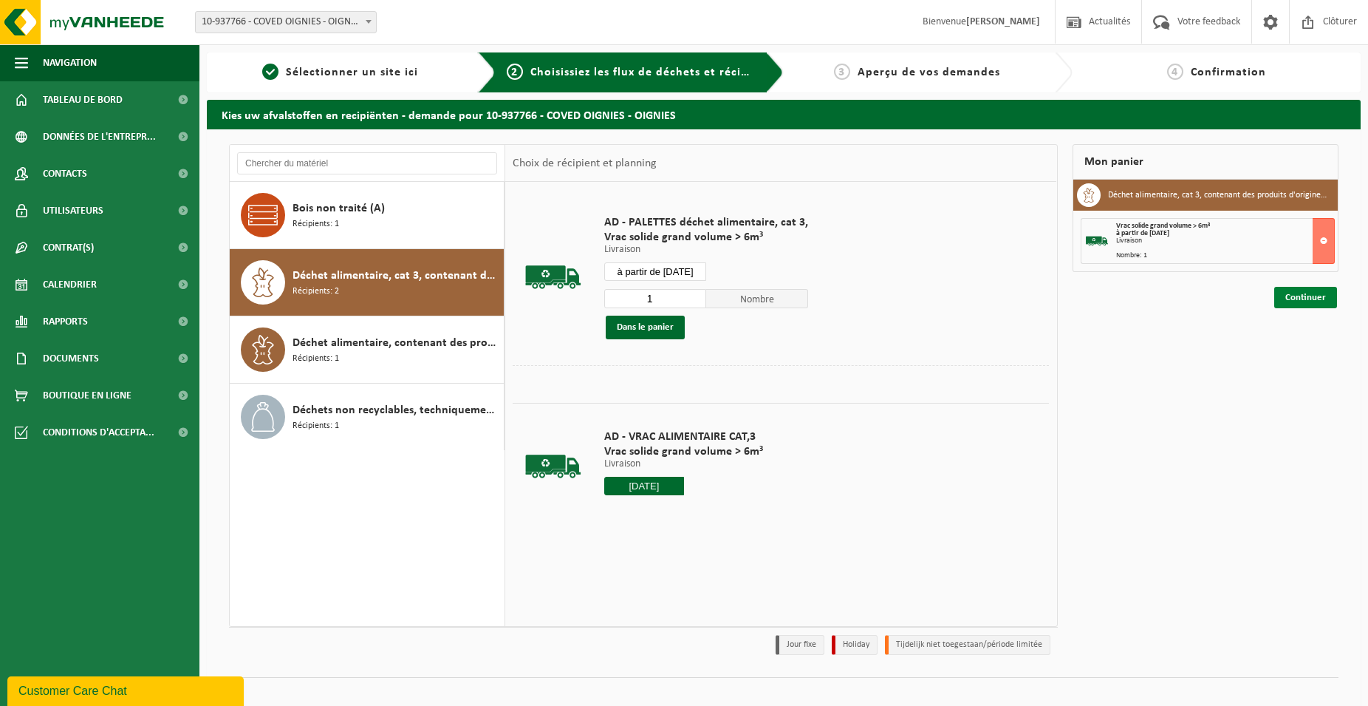
click at [1294, 302] on link "Continuer" at bounding box center [1305, 297] width 63 height 21
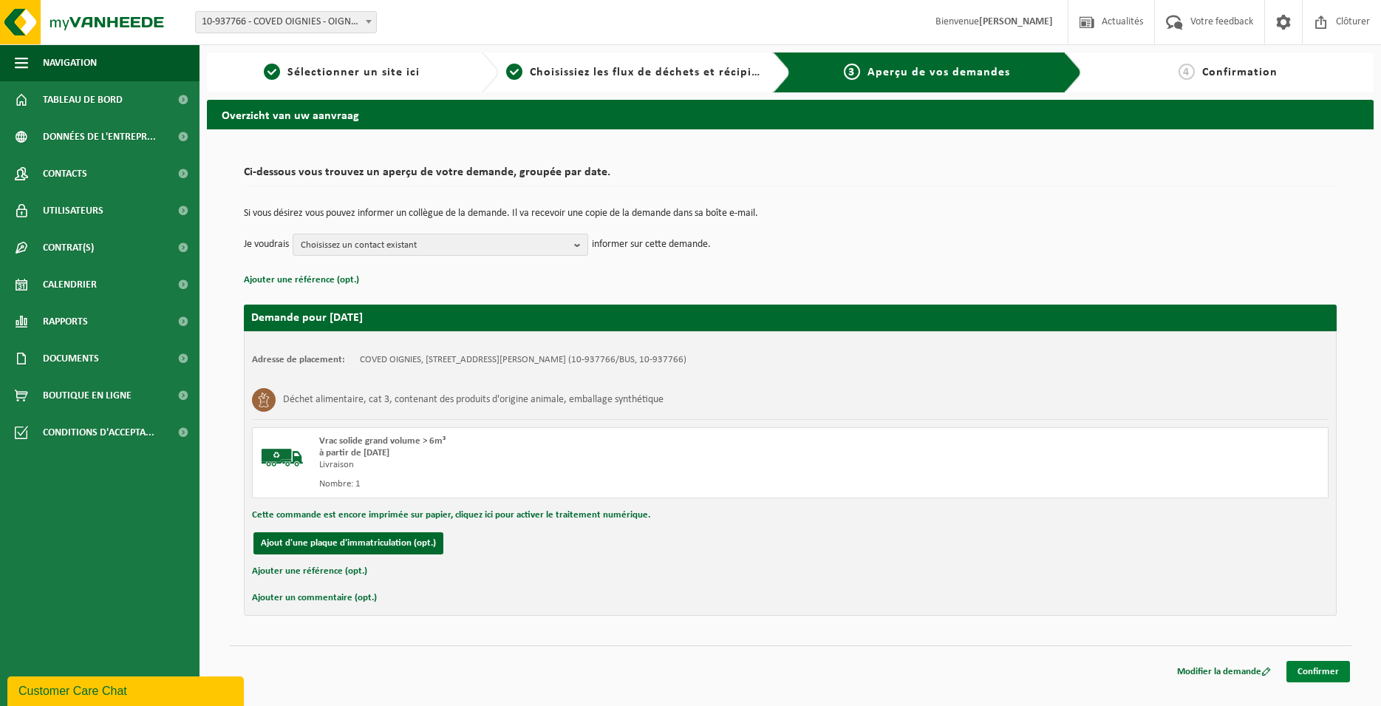
click at [1314, 668] on link "Confirmer" at bounding box center [1318, 670] width 64 height 21
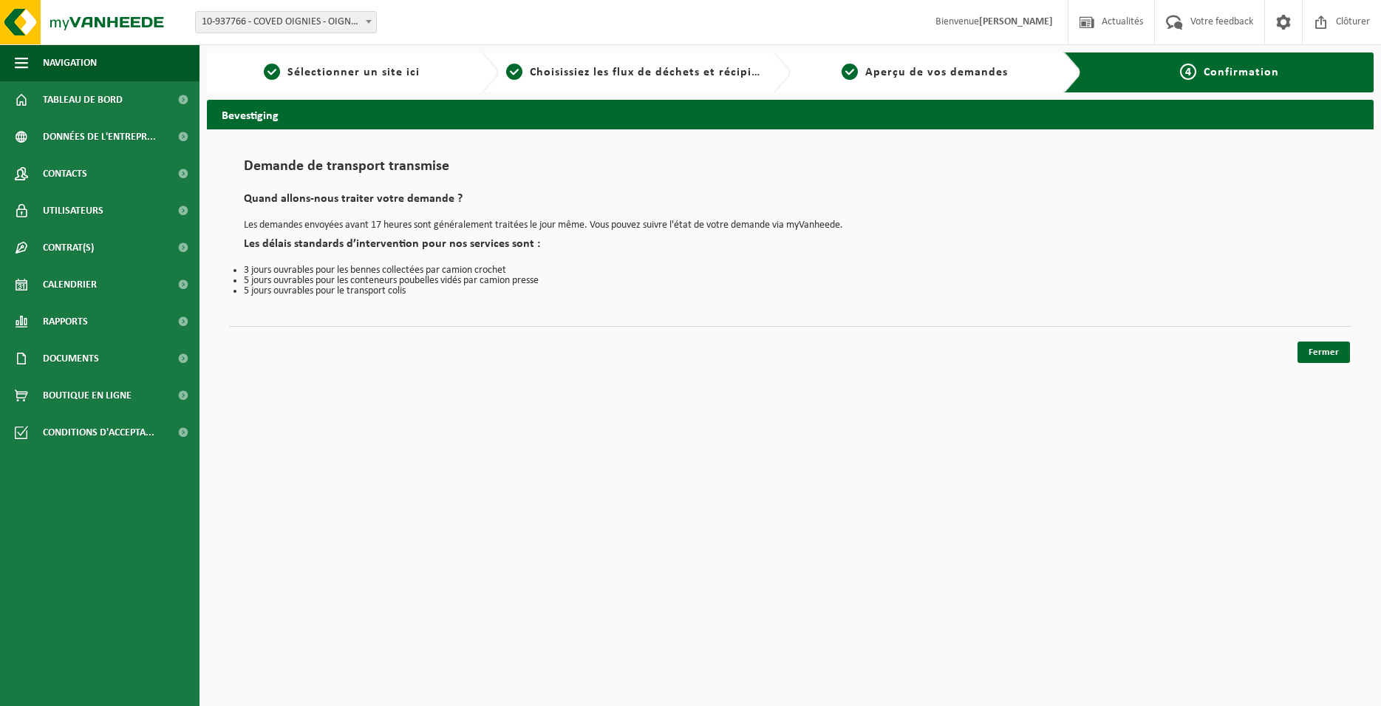
click at [1331, 346] on link "Fermer" at bounding box center [1323, 351] width 52 height 21
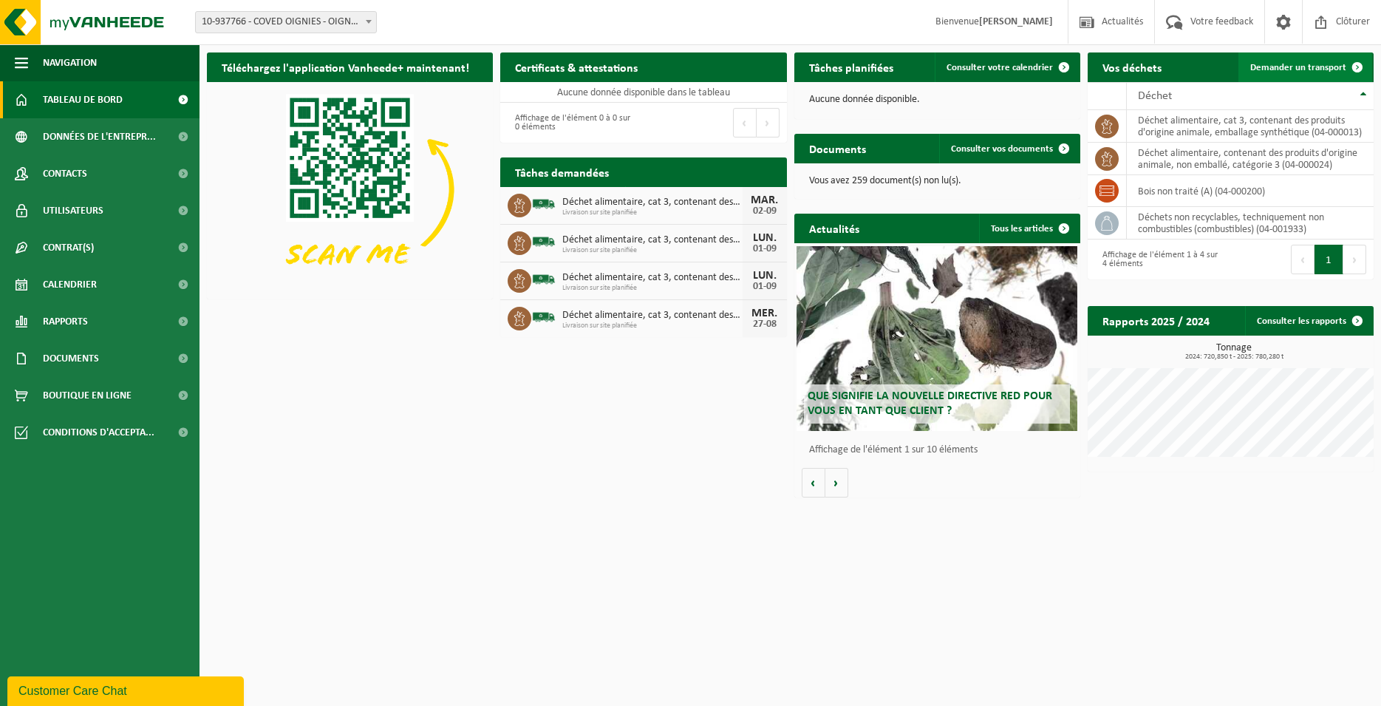
click at [1302, 72] on span "Demander un transport" at bounding box center [1298, 68] width 96 height 10
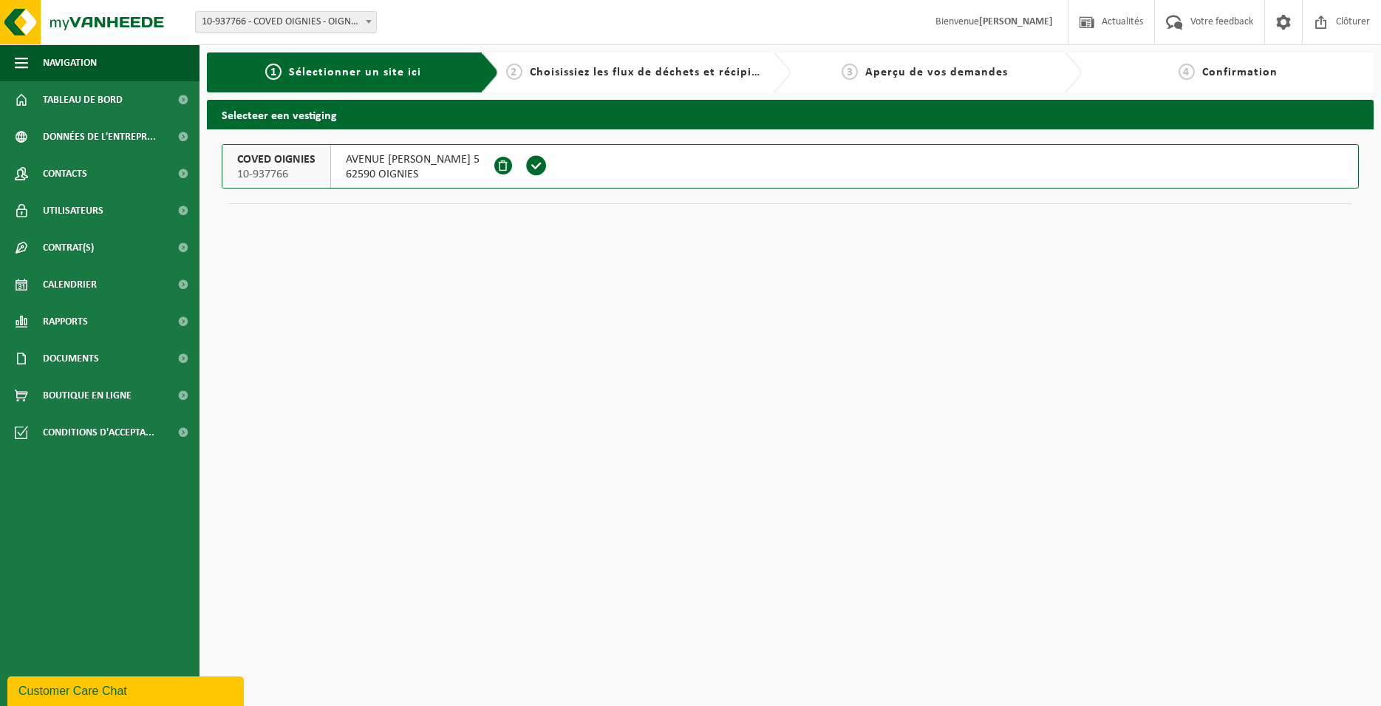
click at [547, 172] on span at bounding box center [536, 165] width 22 height 22
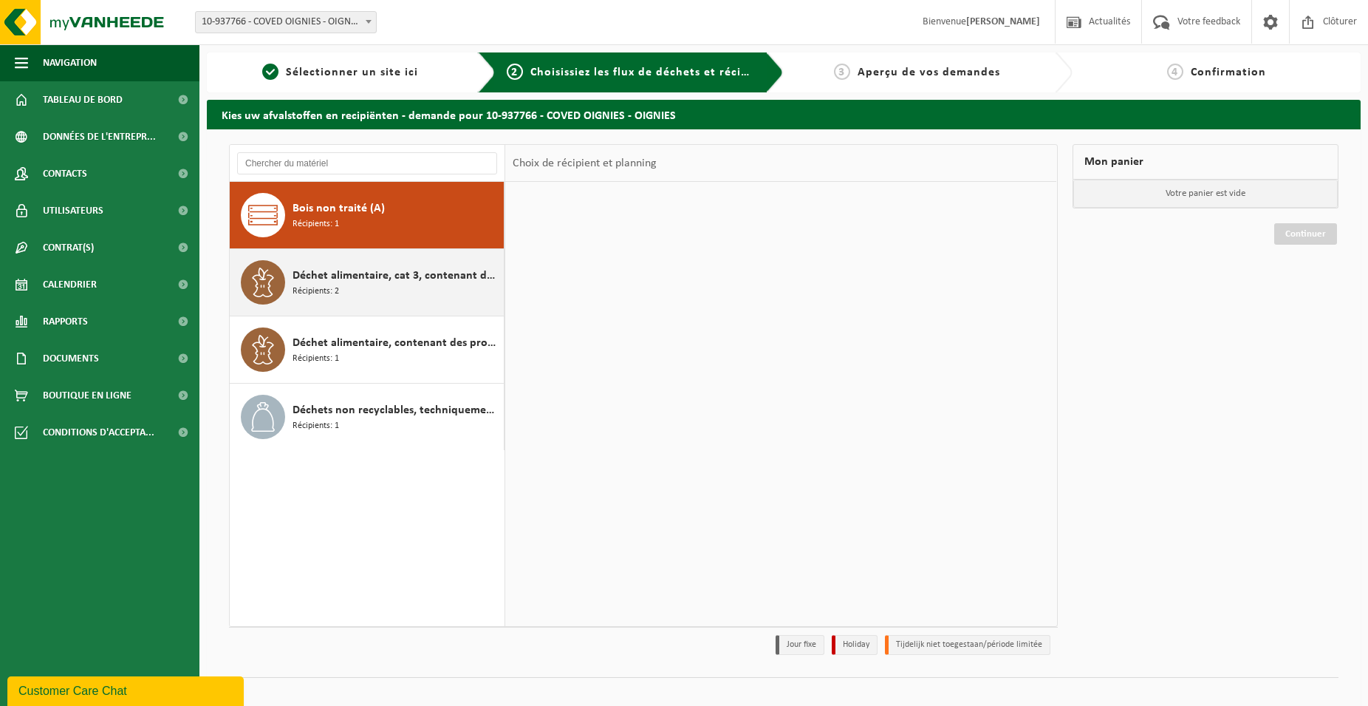
click at [440, 285] on div "Déchet alimentaire, cat 3, contenant des produits d'origine animale, emballage …" at bounding box center [397, 282] width 208 height 44
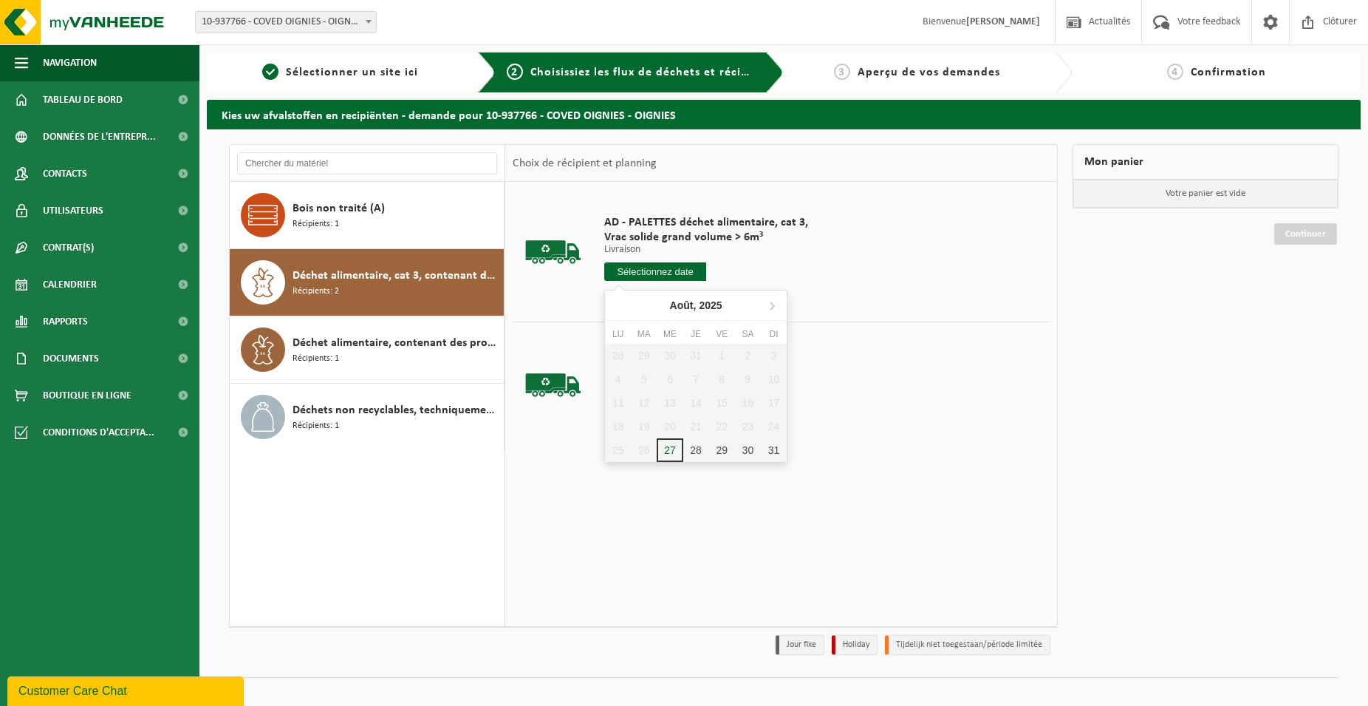
click at [694, 280] on input "text" at bounding box center [655, 271] width 102 height 18
click at [775, 308] on icon at bounding box center [772, 305] width 24 height 24
click at [644, 354] on div "2" at bounding box center [644, 356] width 26 height 24
type input "à partir de [DATE]"
type input "2025-09-02"
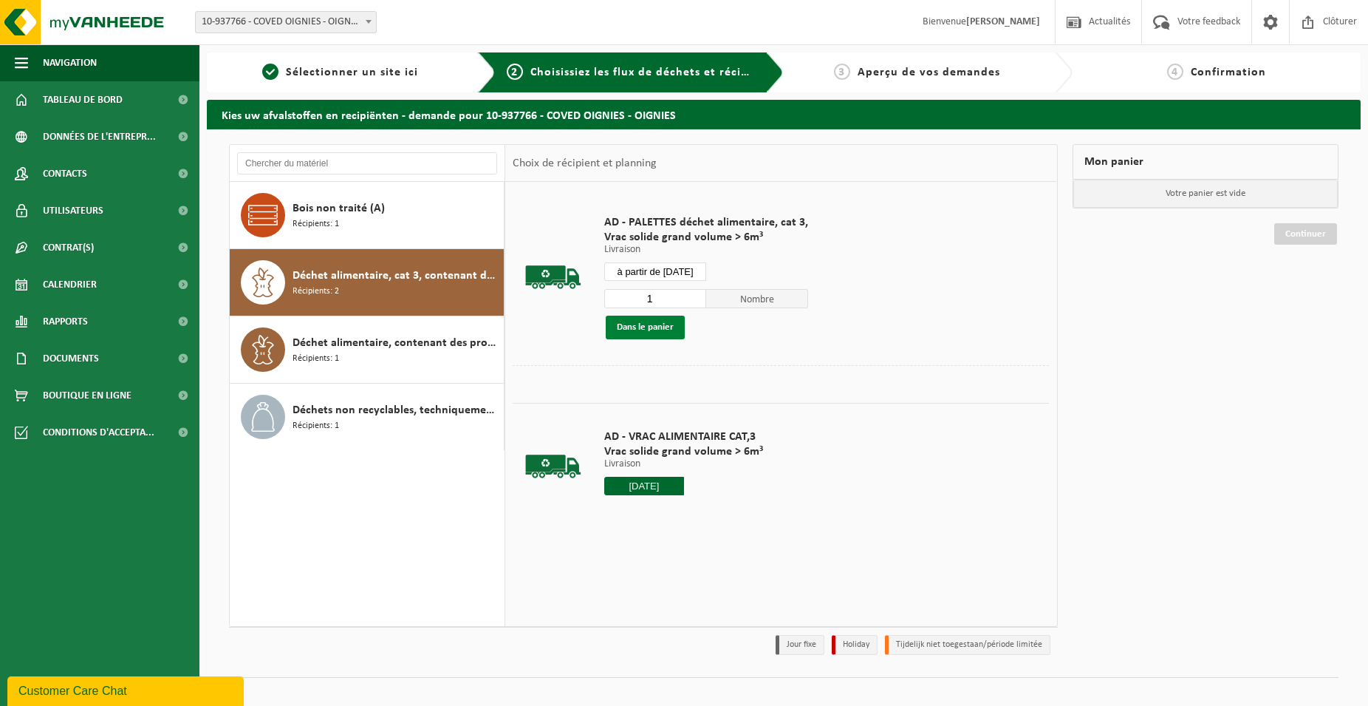
click at [664, 335] on button "Dans le panier" at bounding box center [645, 327] width 79 height 24
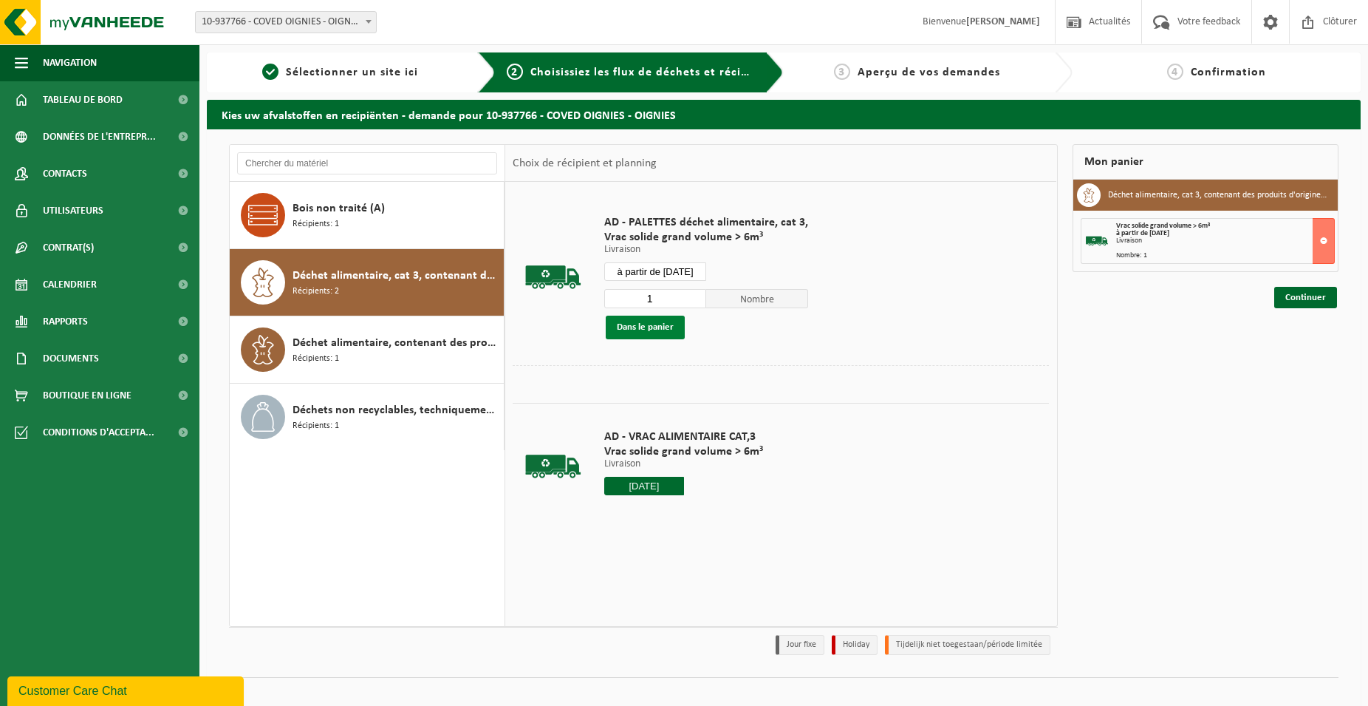
click at [663, 322] on button "Dans le panier" at bounding box center [645, 327] width 79 height 24
click at [1322, 293] on link "Continuer" at bounding box center [1305, 297] width 63 height 21
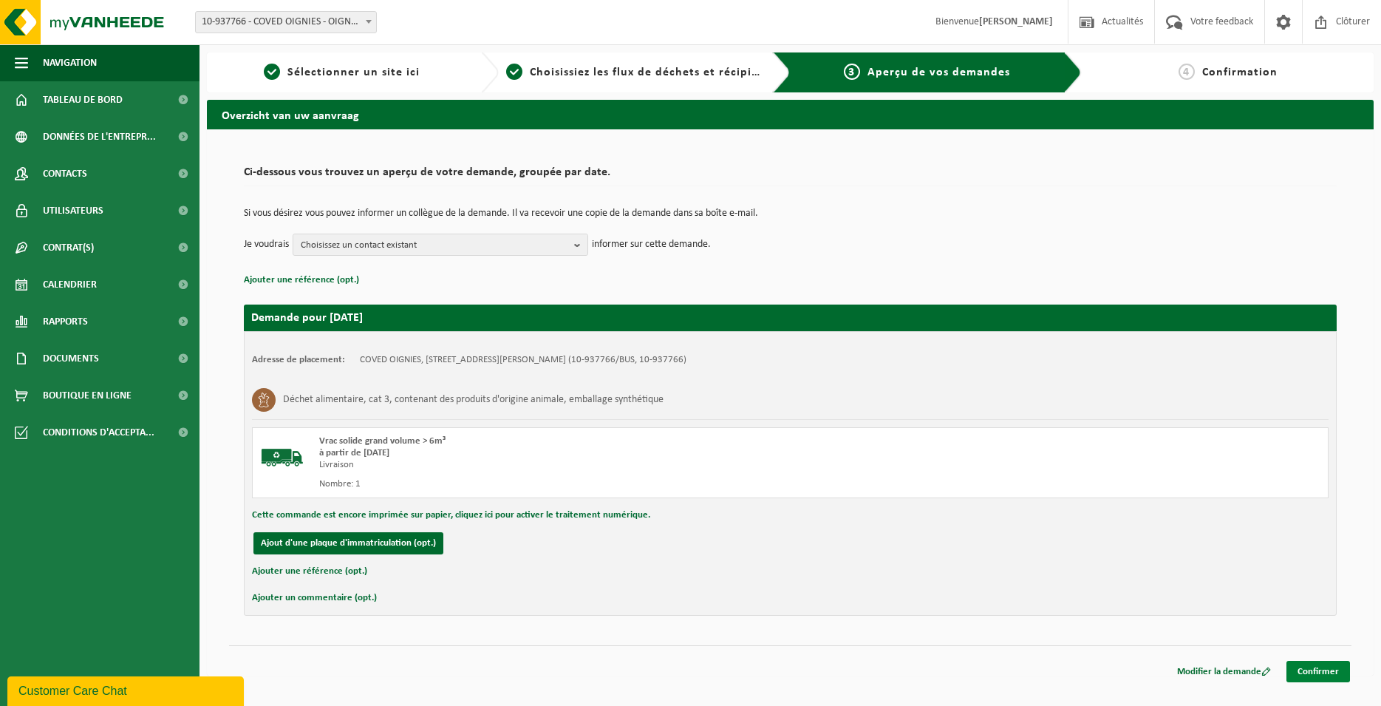
click at [1330, 669] on link "Confirmer" at bounding box center [1318, 670] width 64 height 21
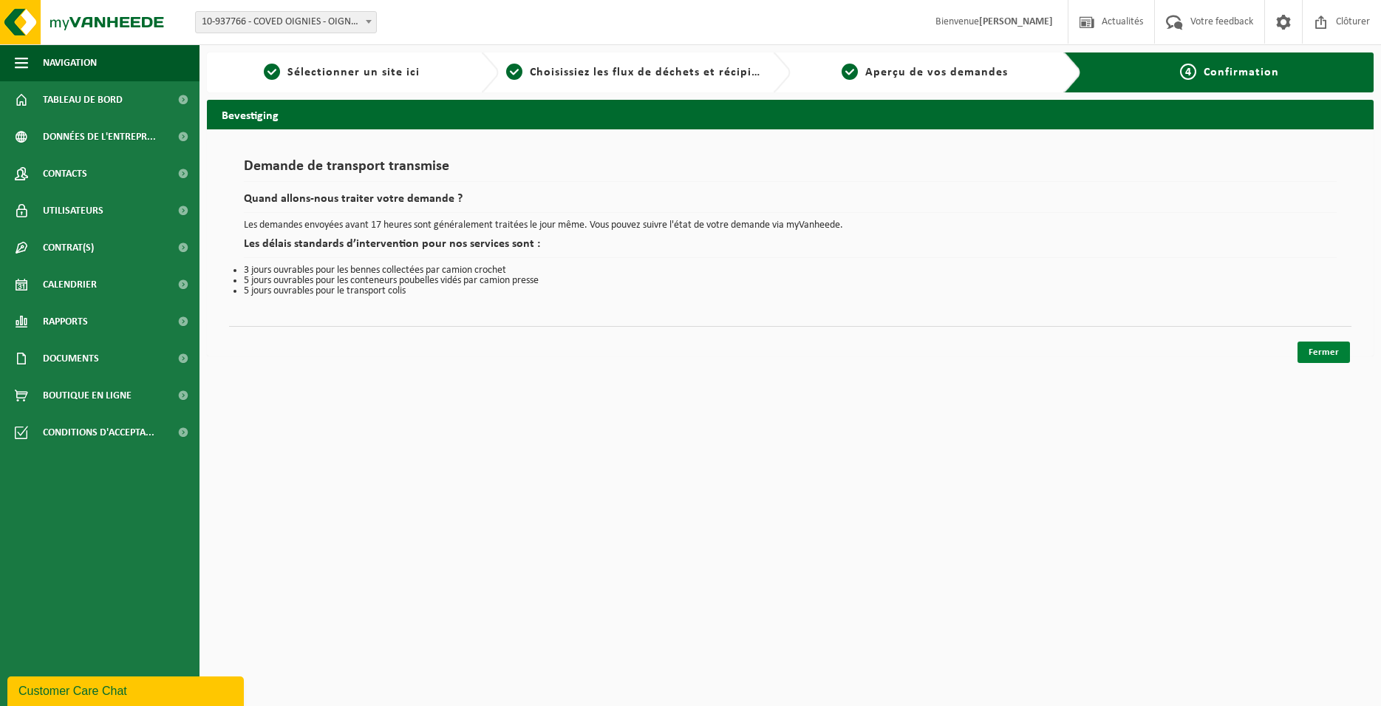
click at [1331, 355] on link "Fermer" at bounding box center [1323, 351] width 52 height 21
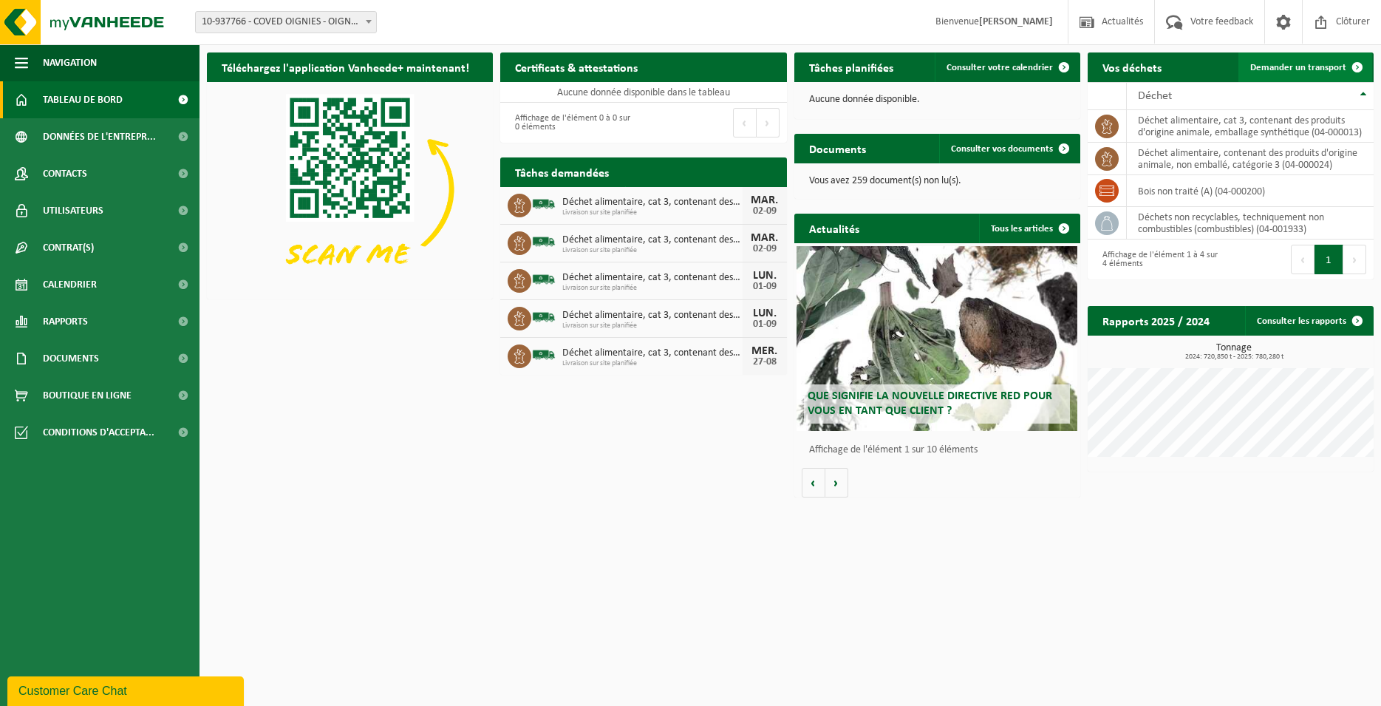
click at [1303, 60] on link "Demander un transport" at bounding box center [1305, 67] width 134 height 30
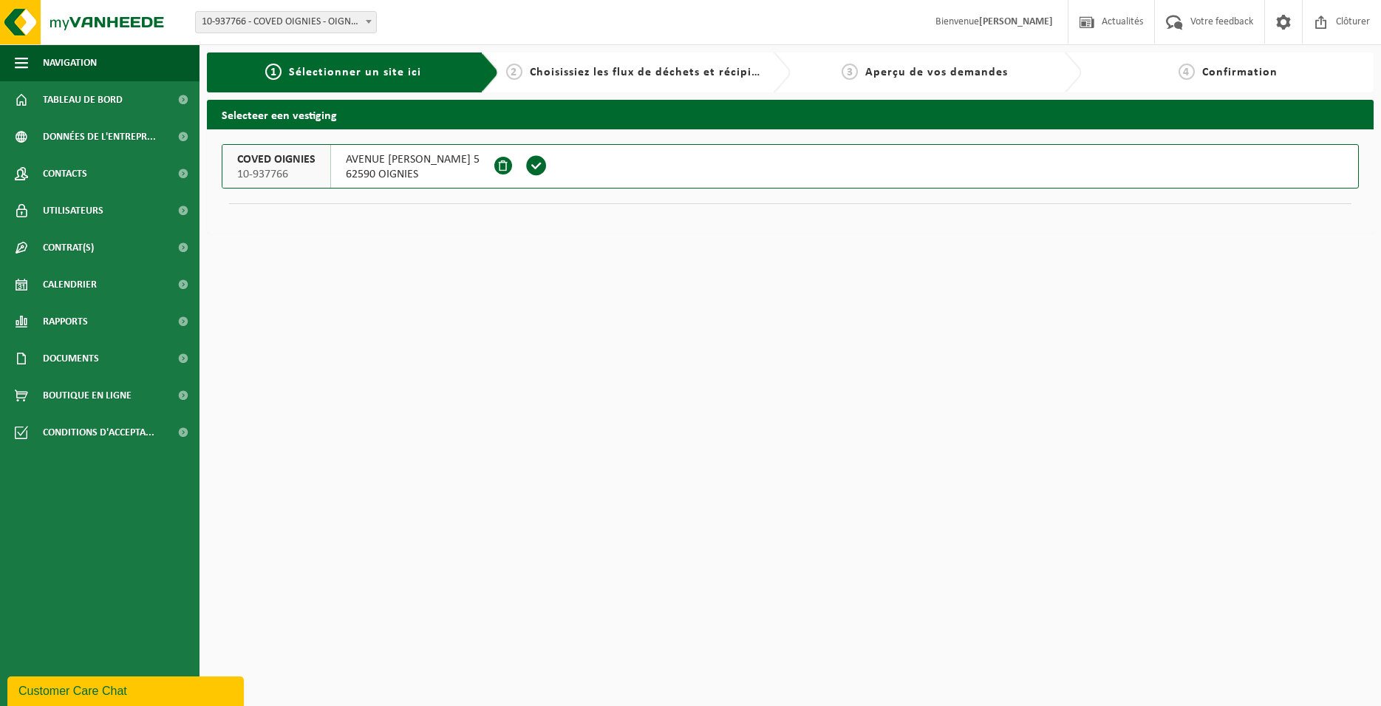
click at [547, 166] on span at bounding box center [536, 165] width 22 height 22
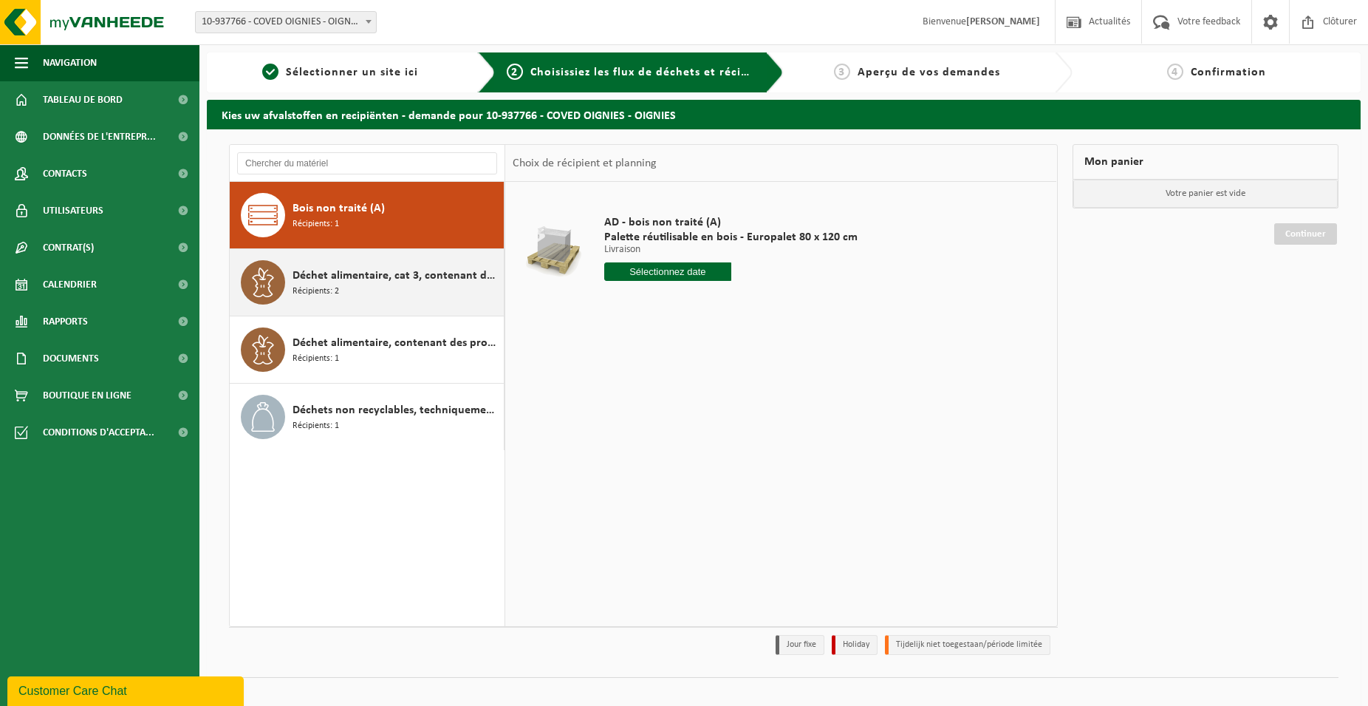
click at [420, 292] on div "Déchet alimentaire, cat 3, contenant des produits d'origine animale, emballage …" at bounding box center [397, 282] width 208 height 44
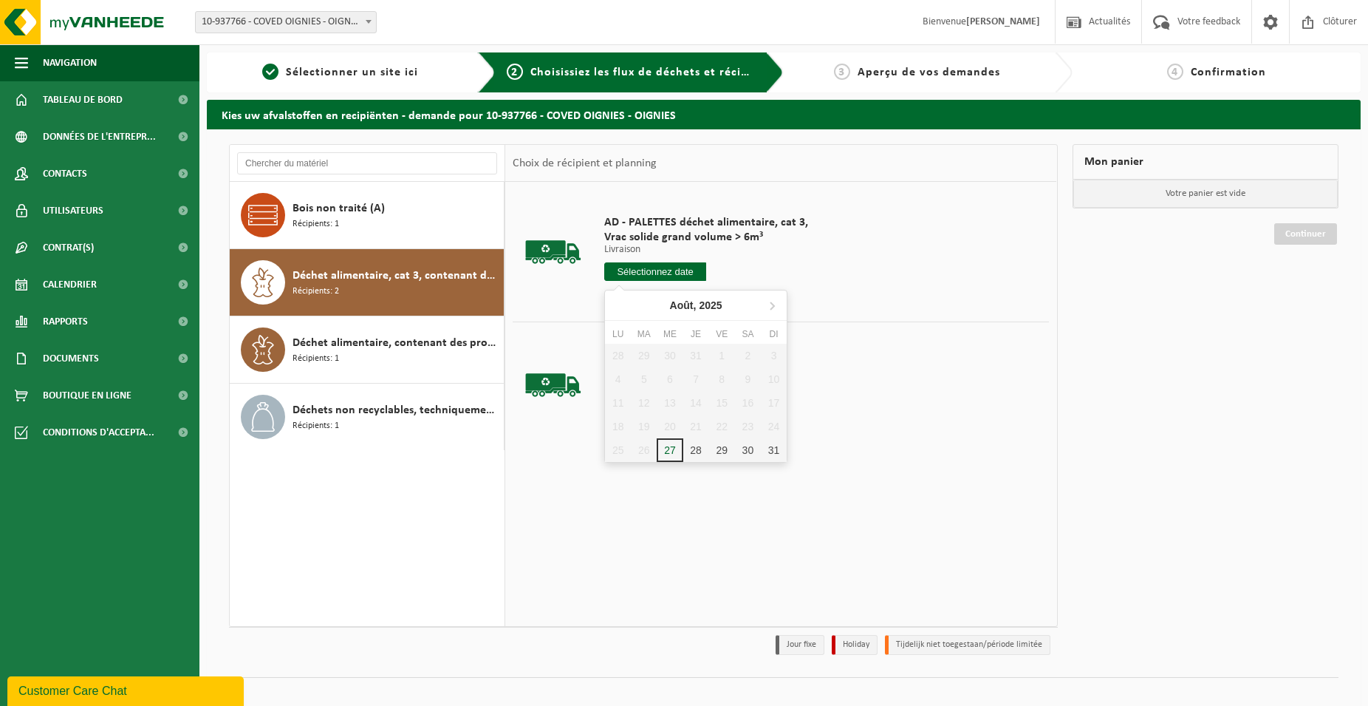
click at [657, 274] on input "text" at bounding box center [655, 271] width 102 height 18
click at [773, 302] on icon at bounding box center [772, 305] width 24 height 24
click at [669, 352] on div "3" at bounding box center [670, 356] width 26 height 24
type input "à partir de [DATE]"
type input "[DATE]"
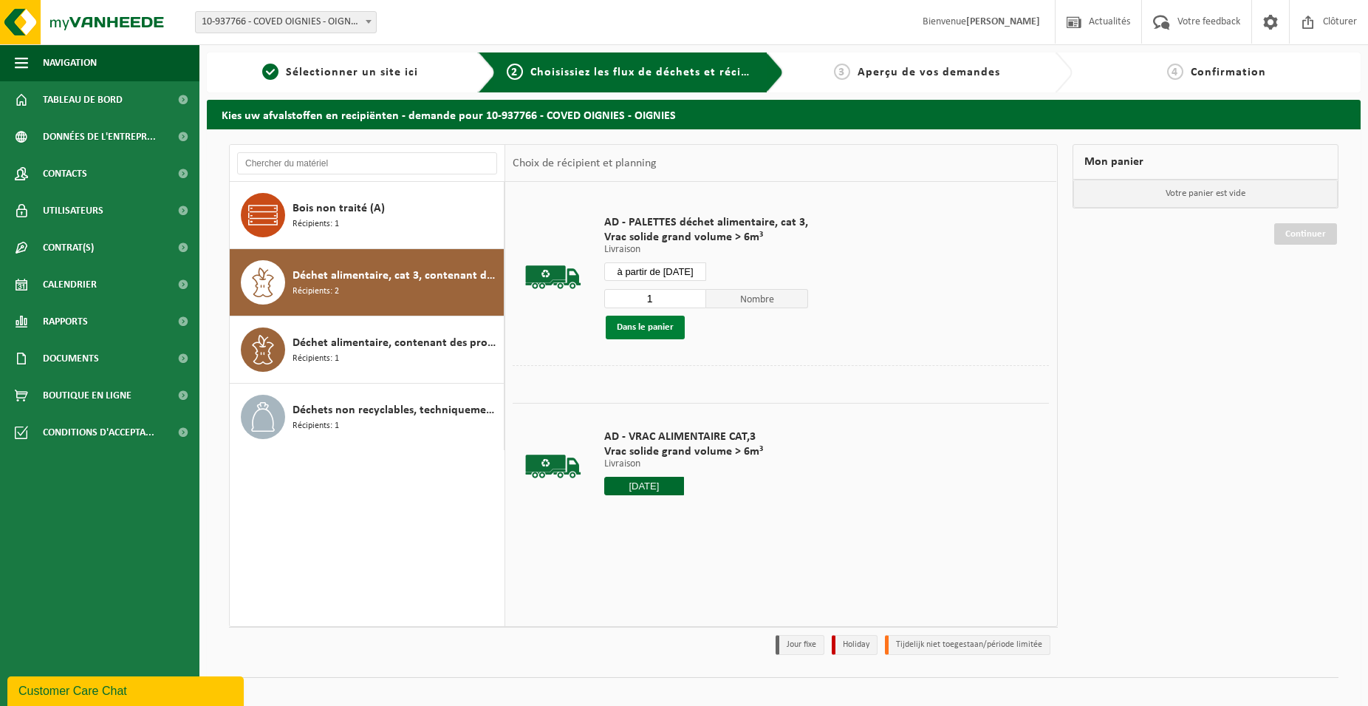
click at [671, 329] on button "Dans le panier" at bounding box center [645, 327] width 79 height 24
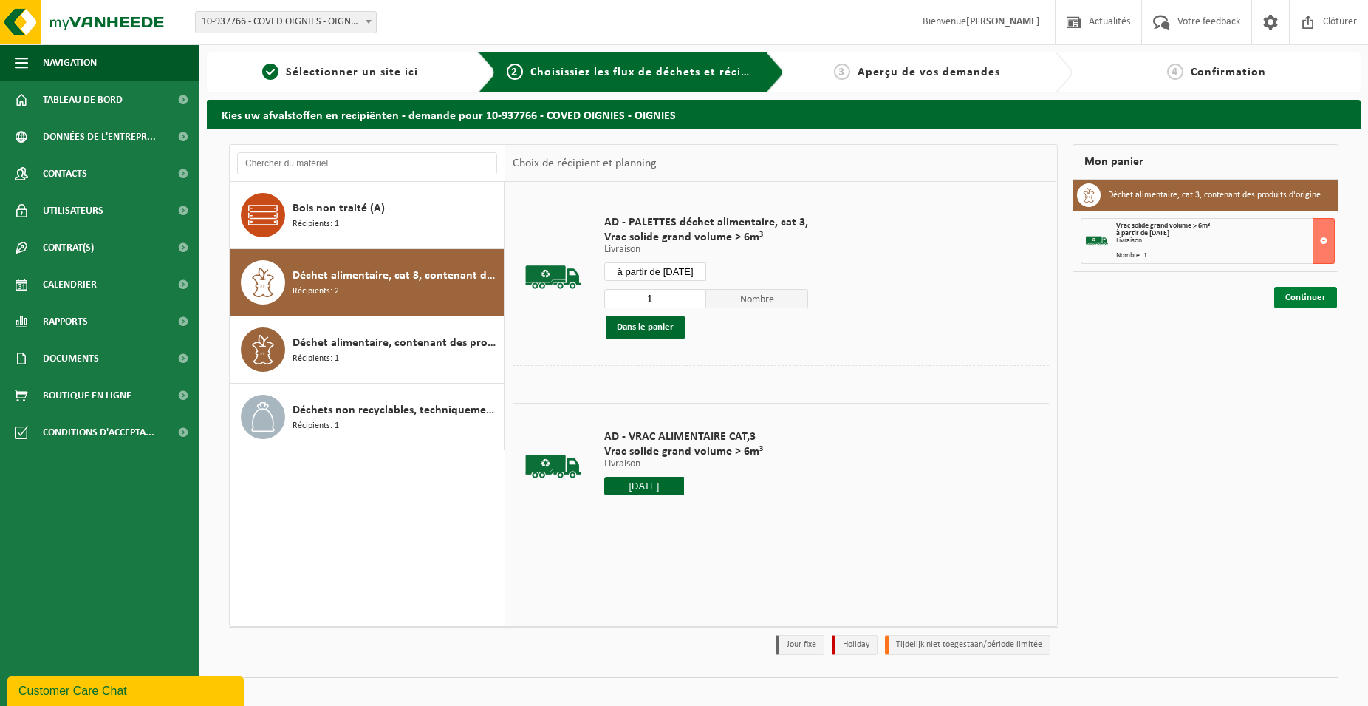
click at [1302, 301] on link "Continuer" at bounding box center [1305, 297] width 63 height 21
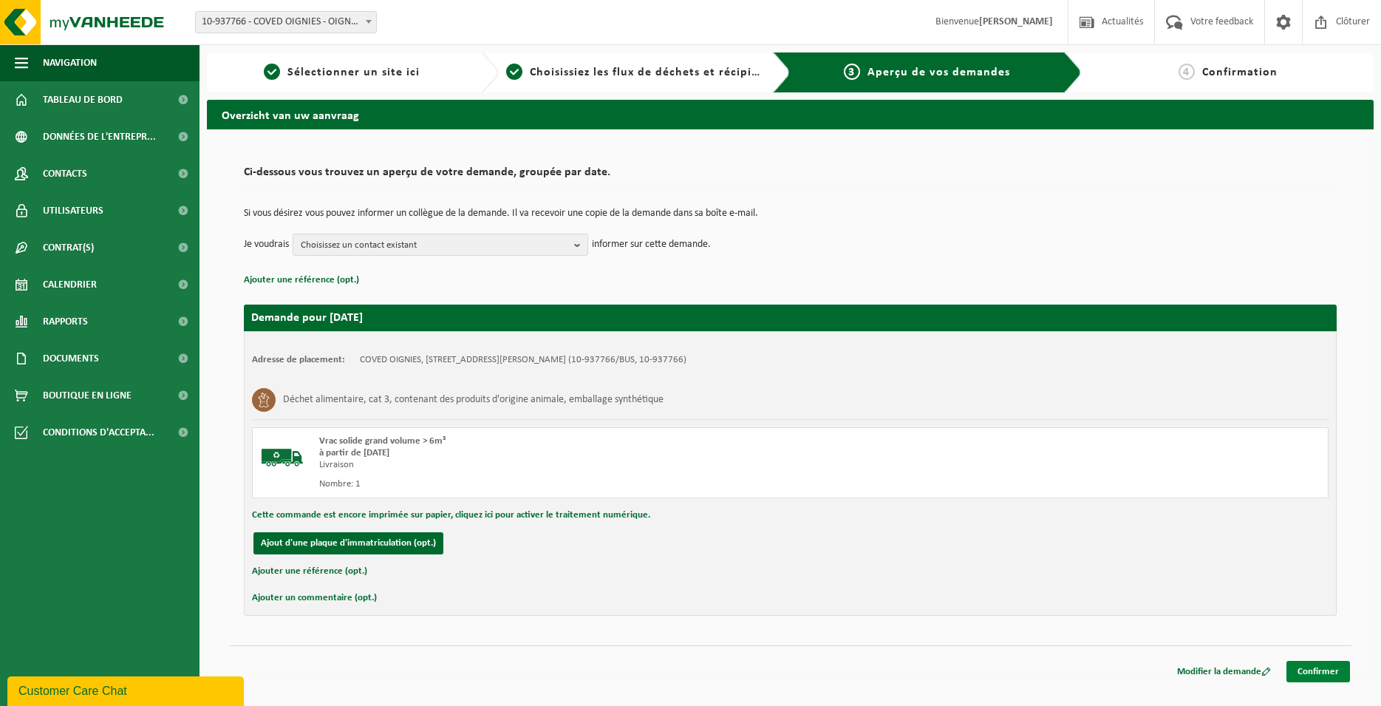
click at [1307, 668] on link "Confirmer" at bounding box center [1318, 670] width 64 height 21
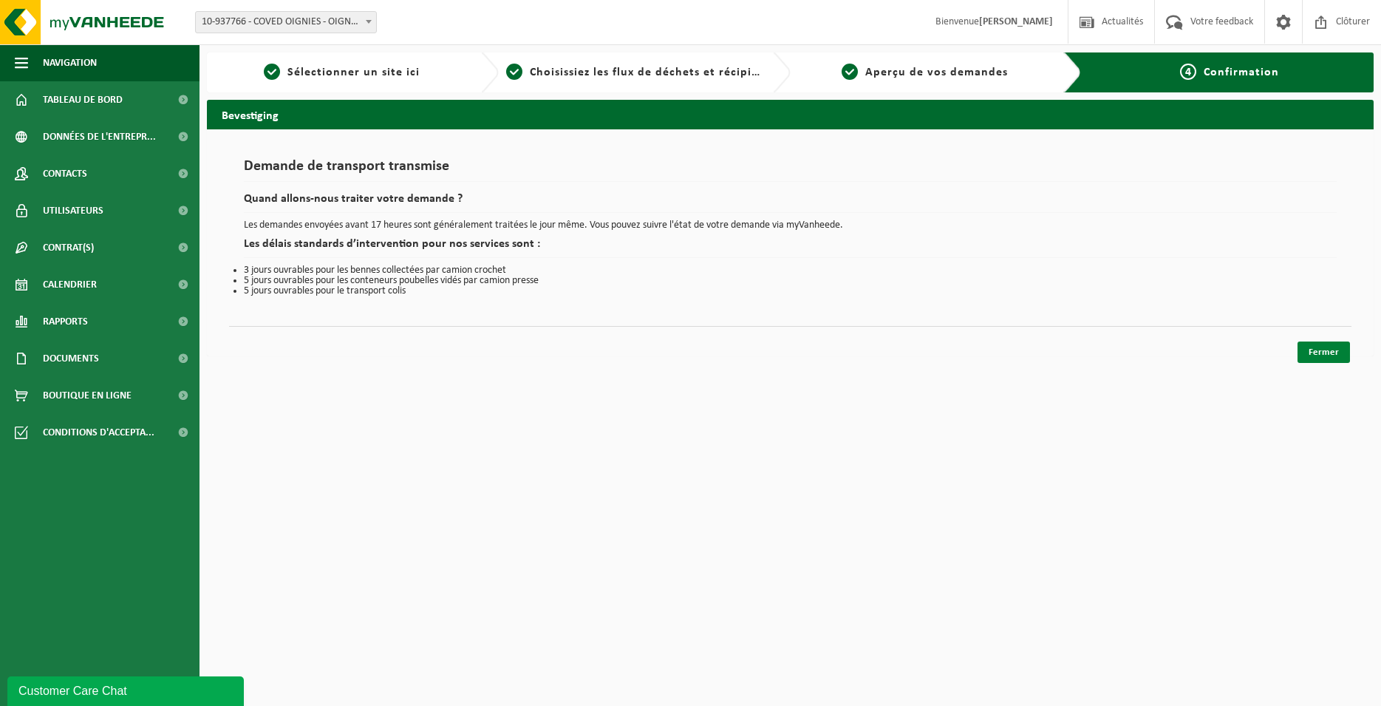
click at [1345, 361] on link "Fermer" at bounding box center [1323, 351] width 52 height 21
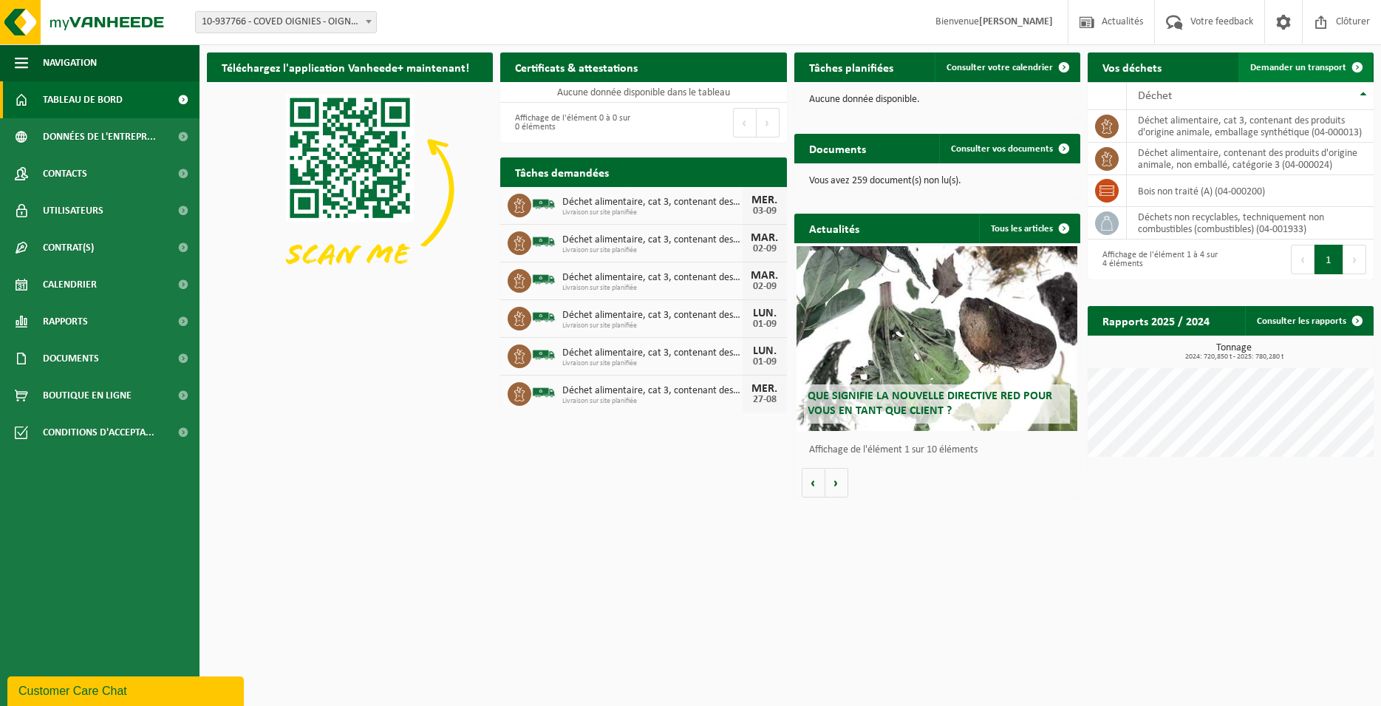
click at [1317, 79] on link "Demander un transport" at bounding box center [1305, 67] width 134 height 30
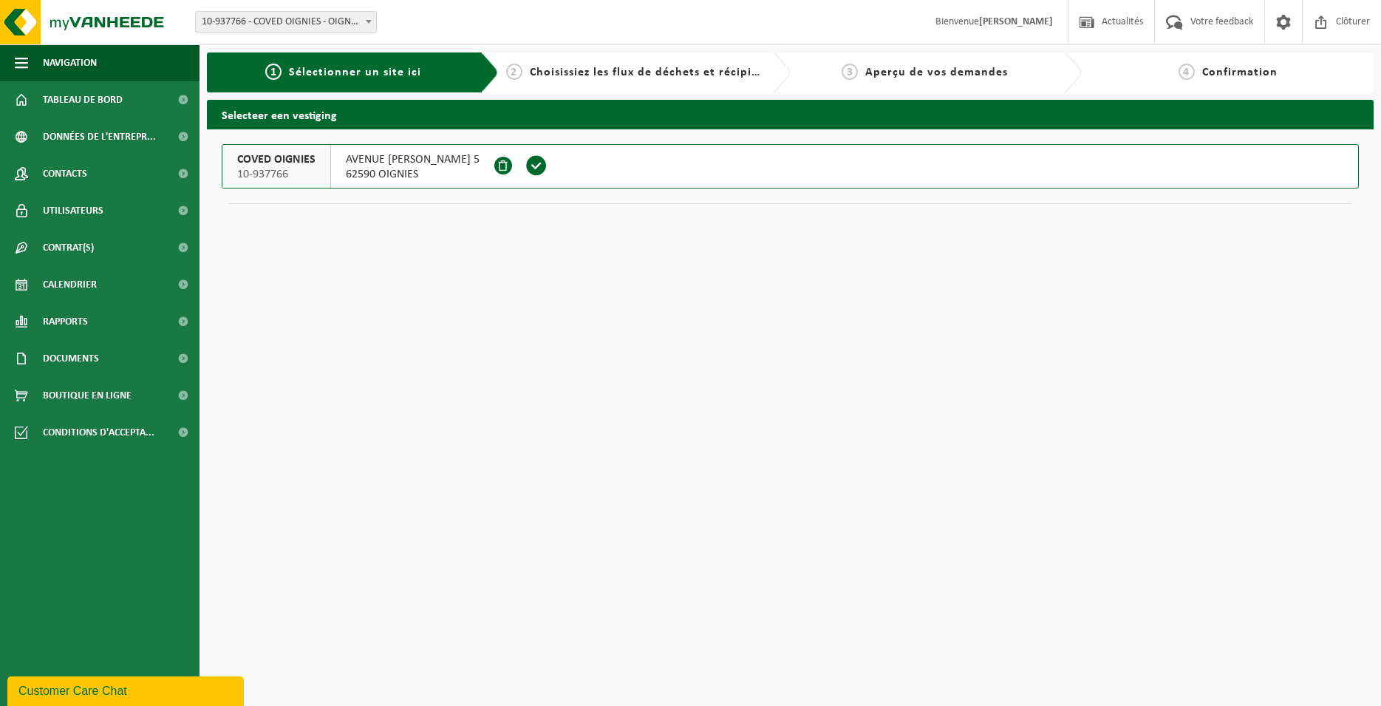
click at [547, 173] on span at bounding box center [536, 165] width 22 height 22
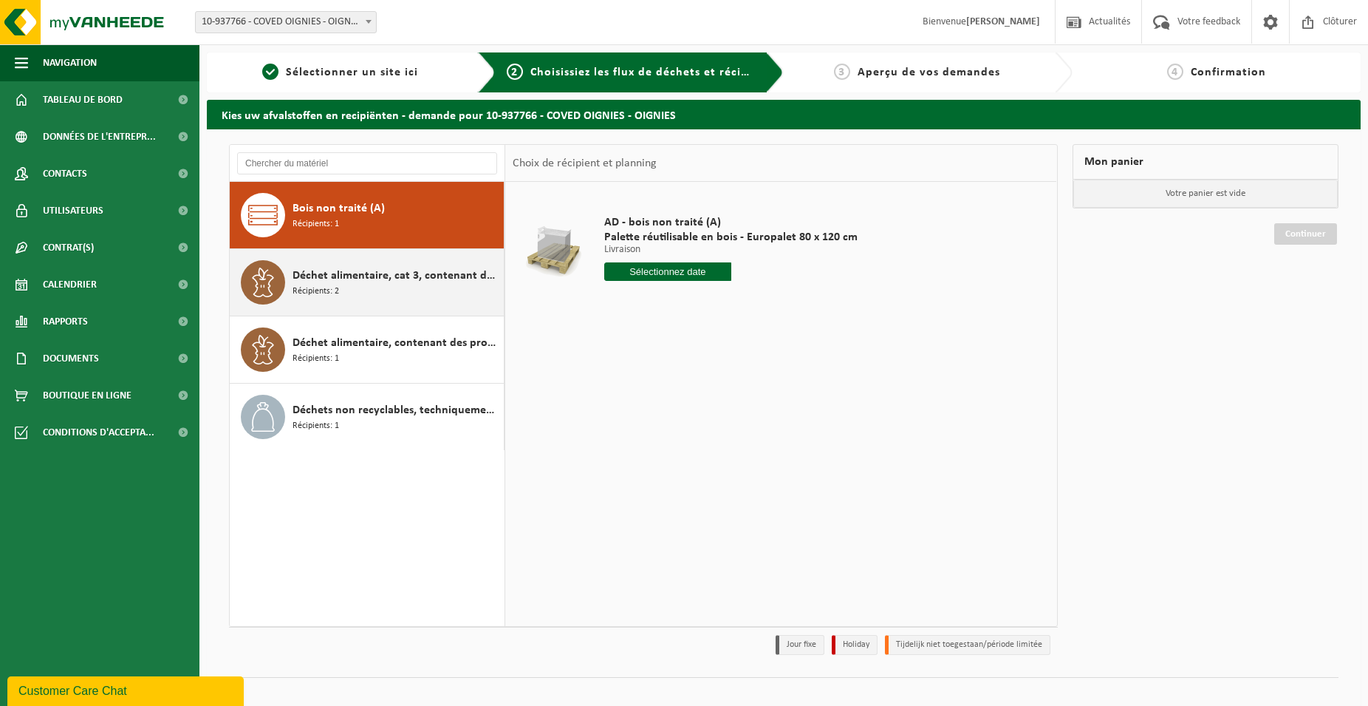
click at [433, 293] on div "Déchet alimentaire, cat 3, contenant des produits d'origine animale, emballage …" at bounding box center [397, 282] width 208 height 44
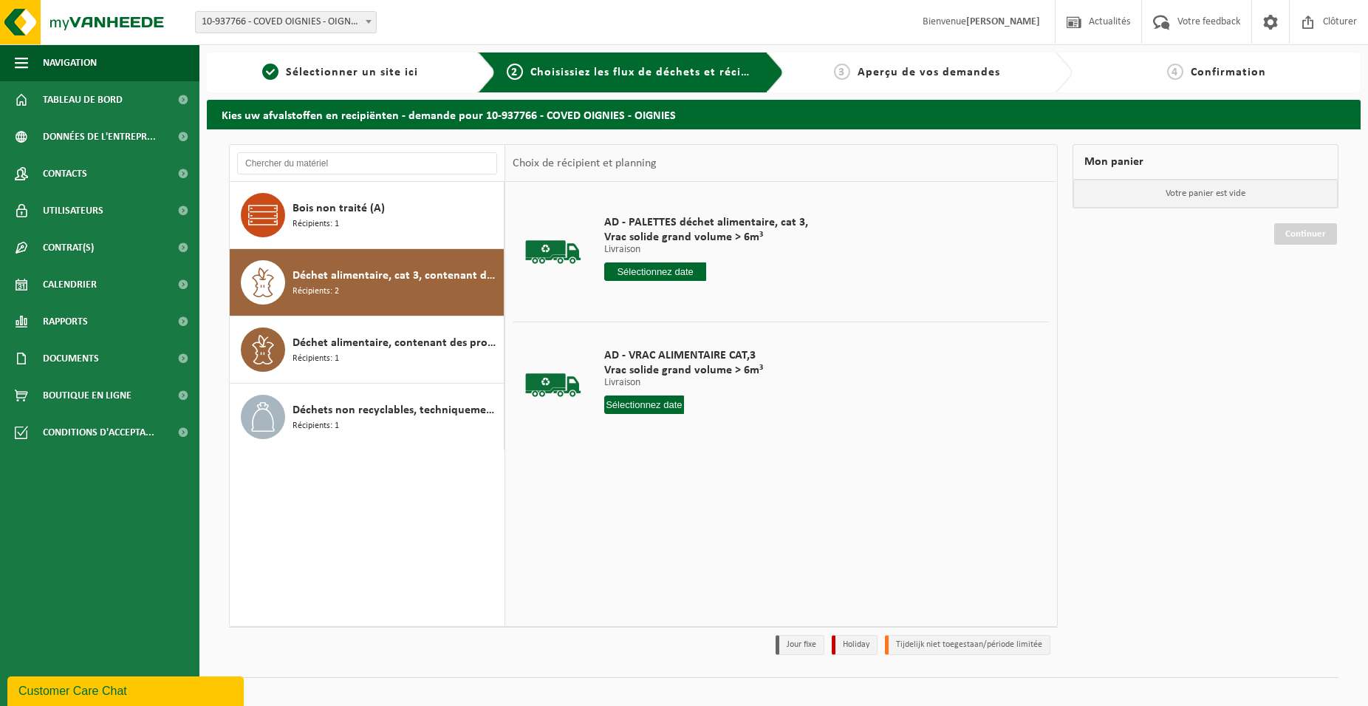
click at [669, 263] on input "text" at bounding box center [655, 271] width 102 height 18
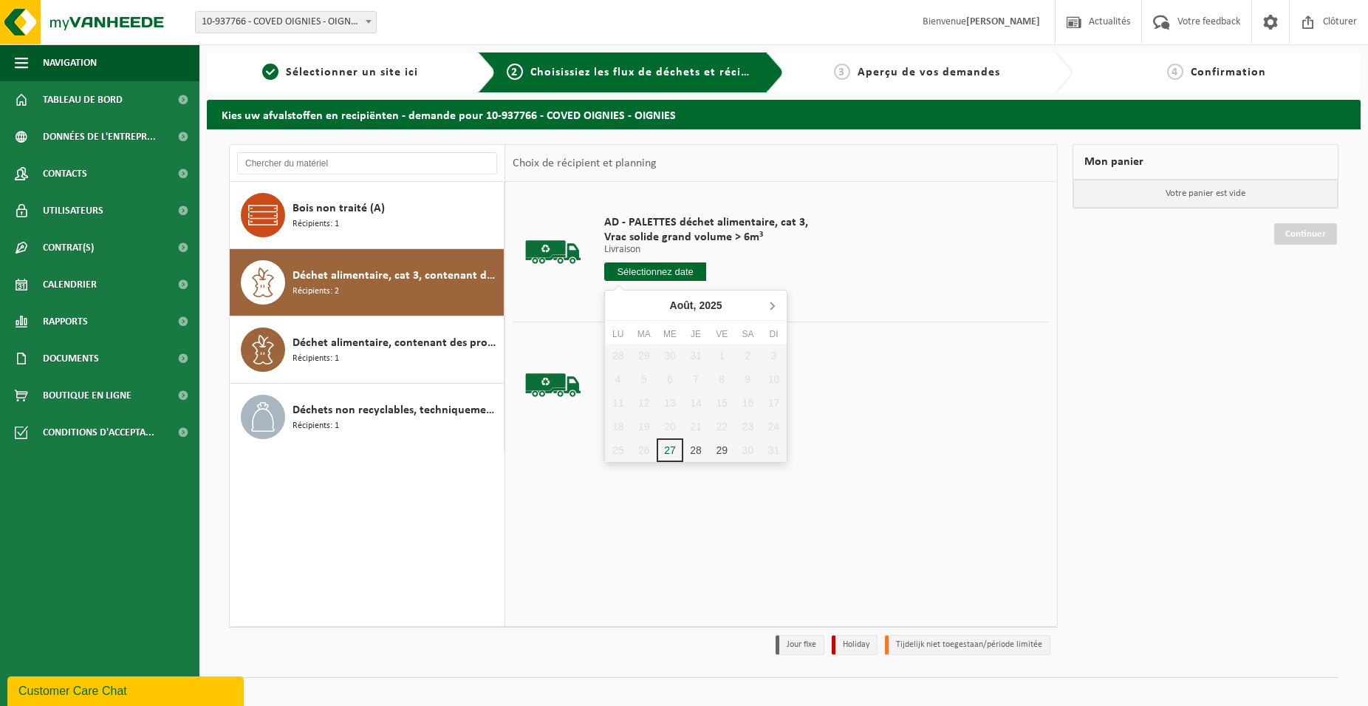
click at [768, 304] on icon at bounding box center [772, 305] width 24 height 24
click at [680, 355] on div "3" at bounding box center [670, 356] width 26 height 24
type input "à partir de [DATE]"
type input "[DATE]"
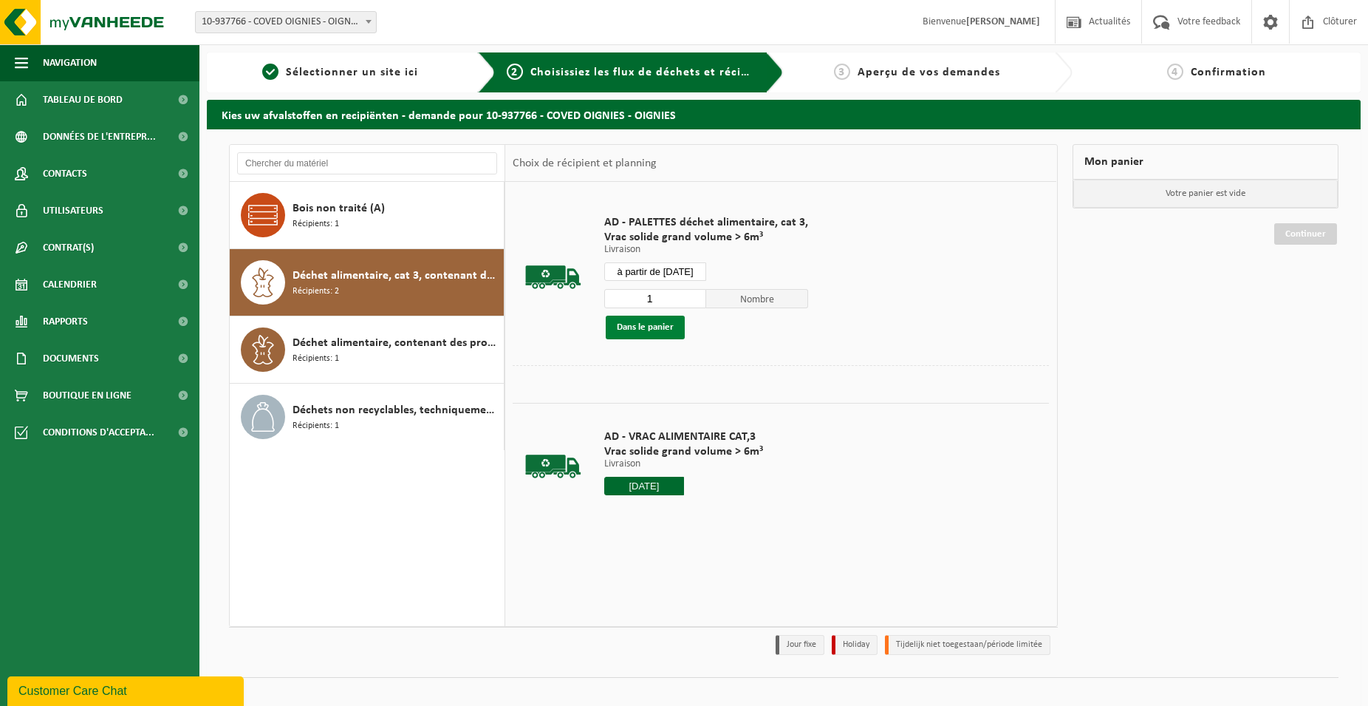
click at [665, 331] on button "Dans le panier" at bounding box center [645, 327] width 79 height 24
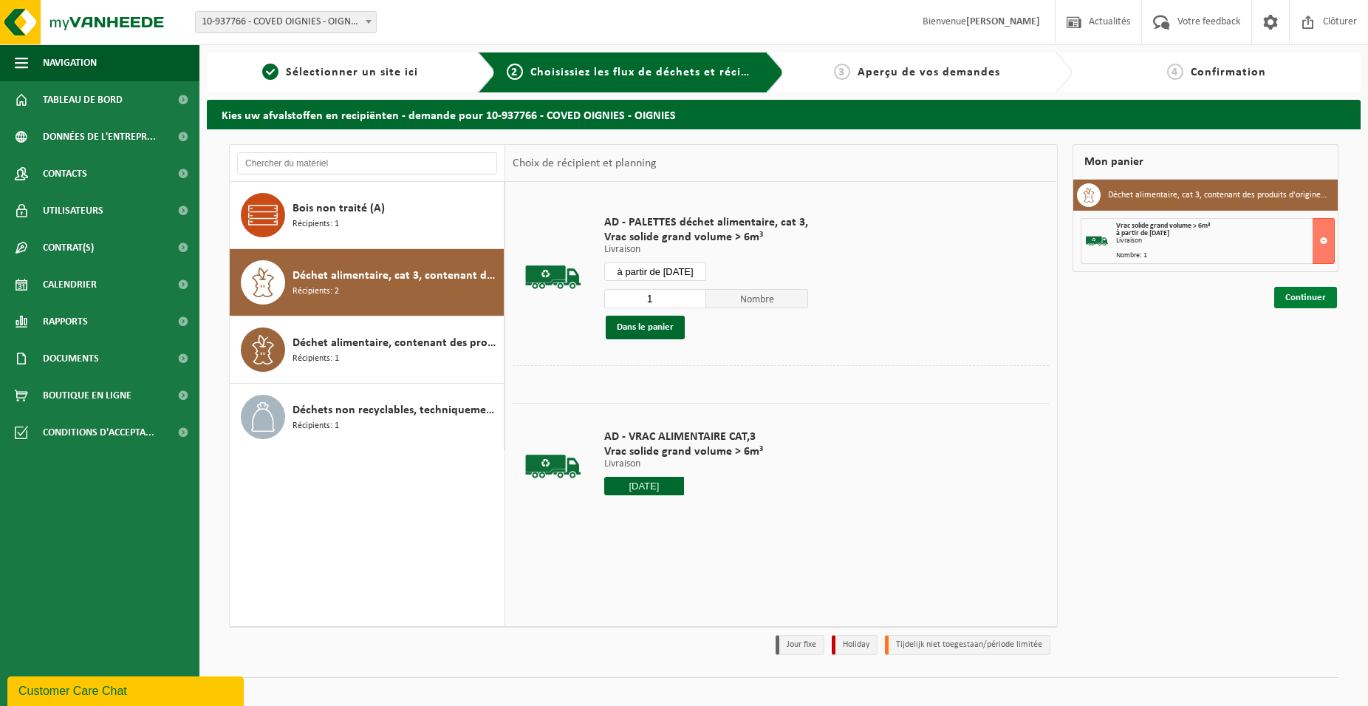
click at [1317, 299] on link "Continuer" at bounding box center [1305, 297] width 63 height 21
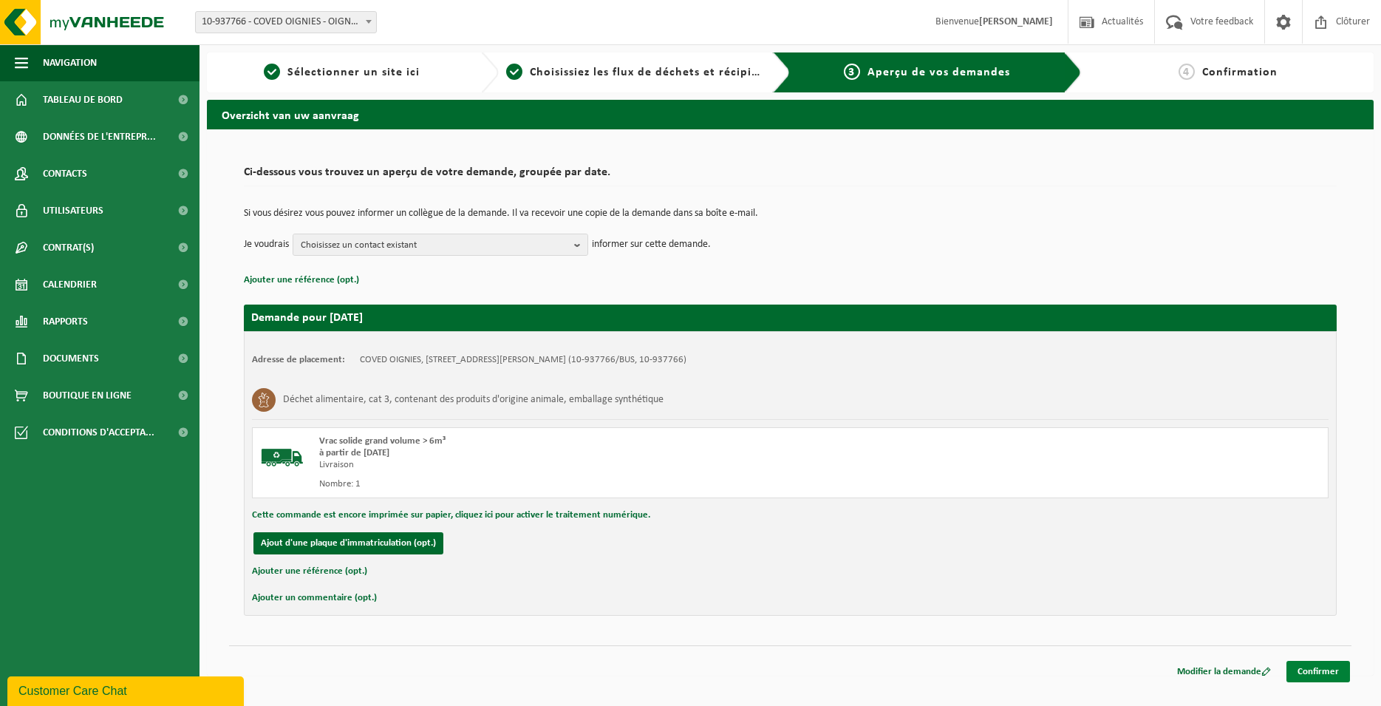
click at [1322, 671] on link "Confirmer" at bounding box center [1318, 670] width 64 height 21
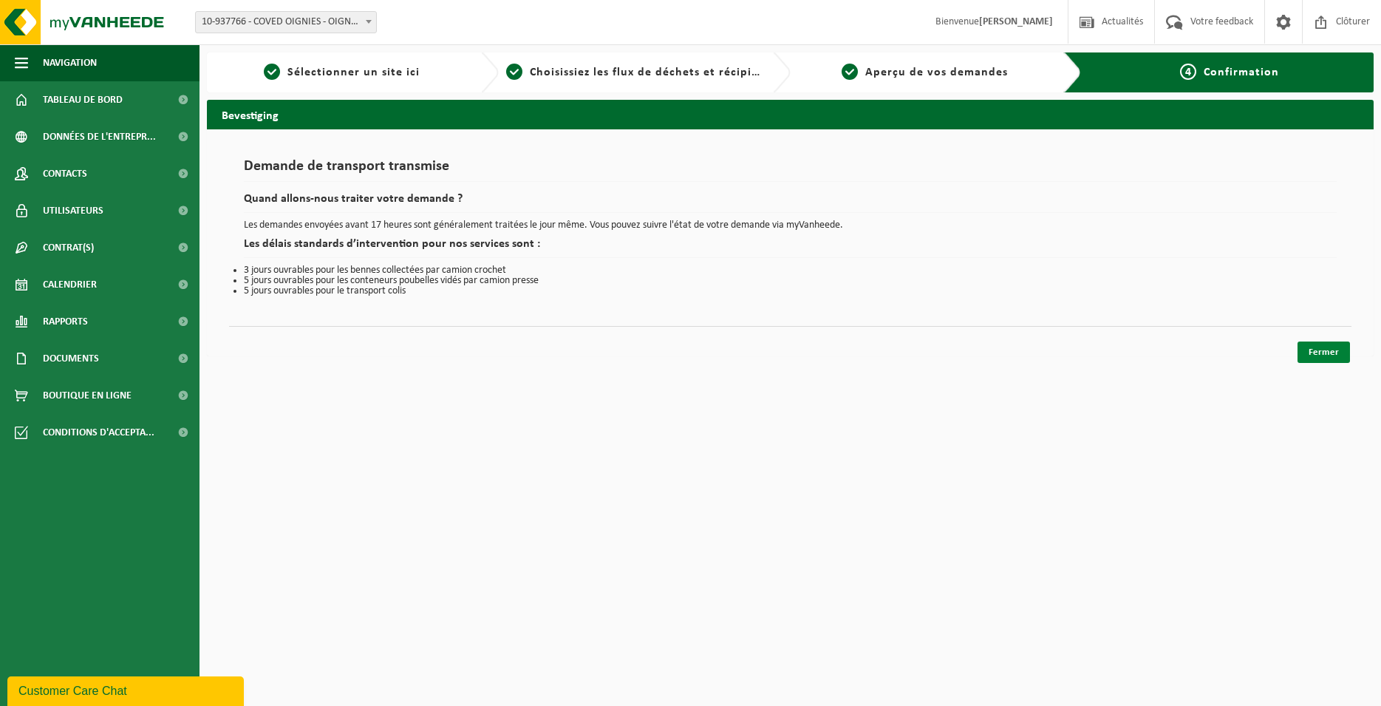
click at [1329, 348] on link "Fermer" at bounding box center [1323, 351] width 52 height 21
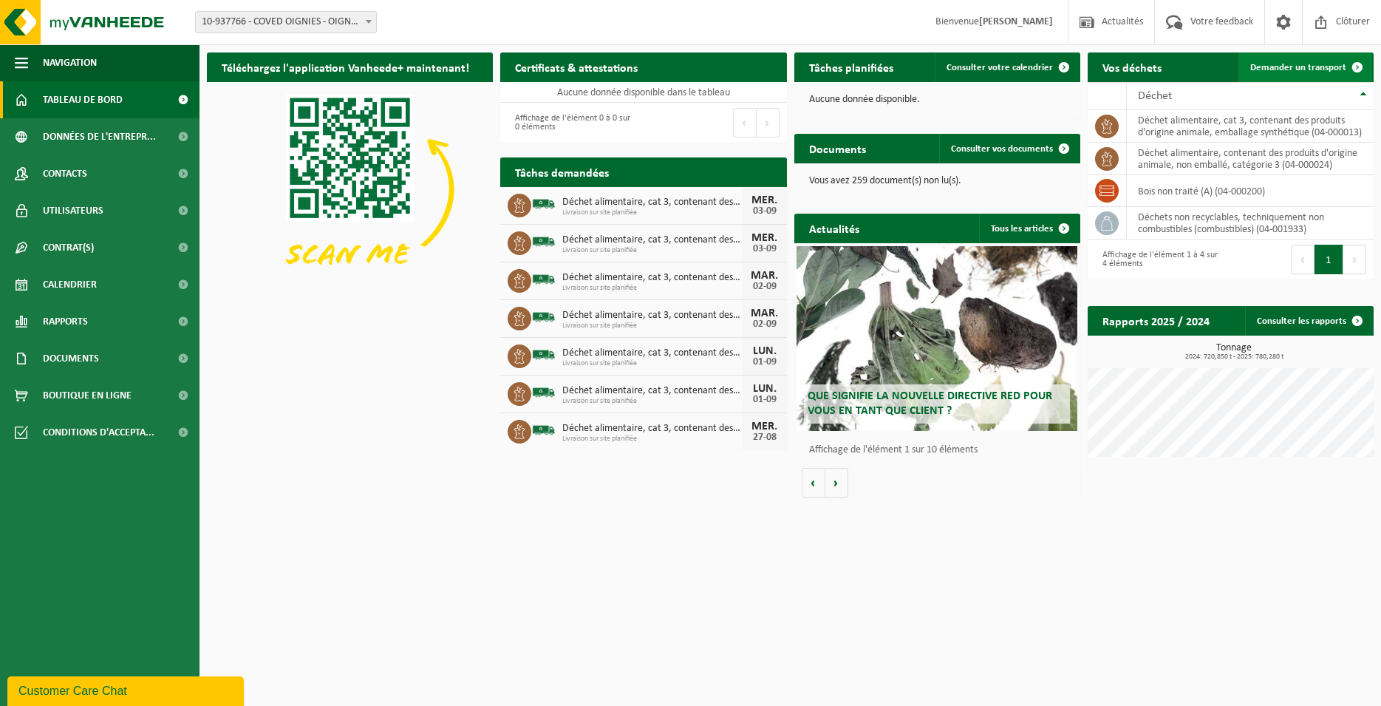
click at [1262, 66] on span "Demander un transport" at bounding box center [1298, 68] width 96 height 10
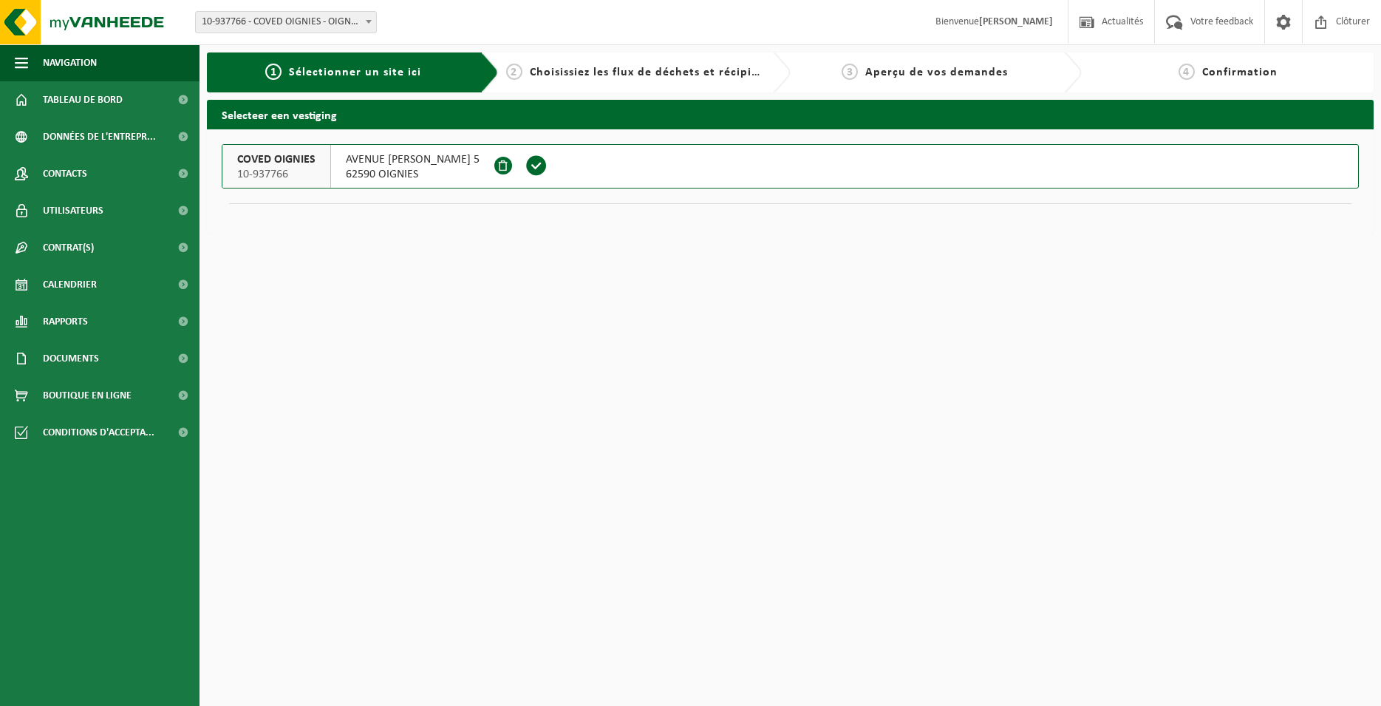
click at [547, 163] on span at bounding box center [536, 165] width 22 height 22
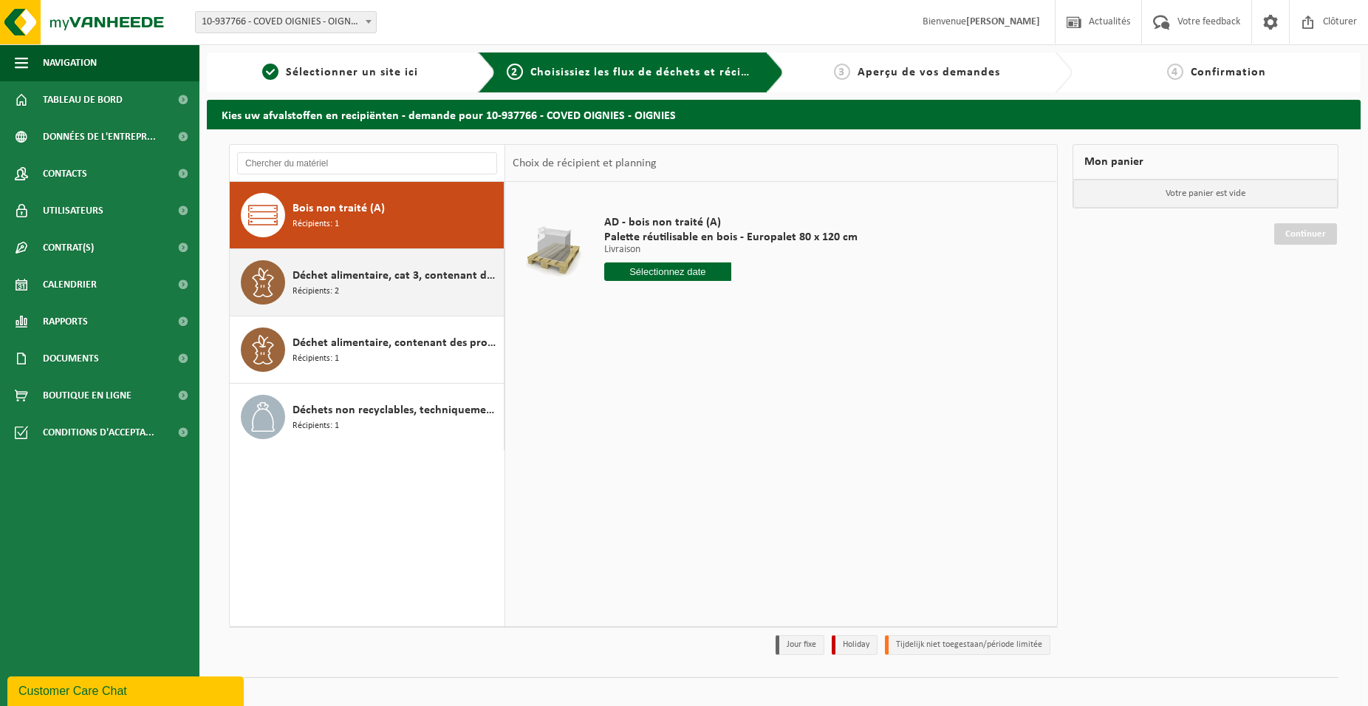
click at [395, 301] on div "Déchet alimentaire, cat 3, contenant des produits d'origine animale, emballage …" at bounding box center [397, 282] width 208 height 44
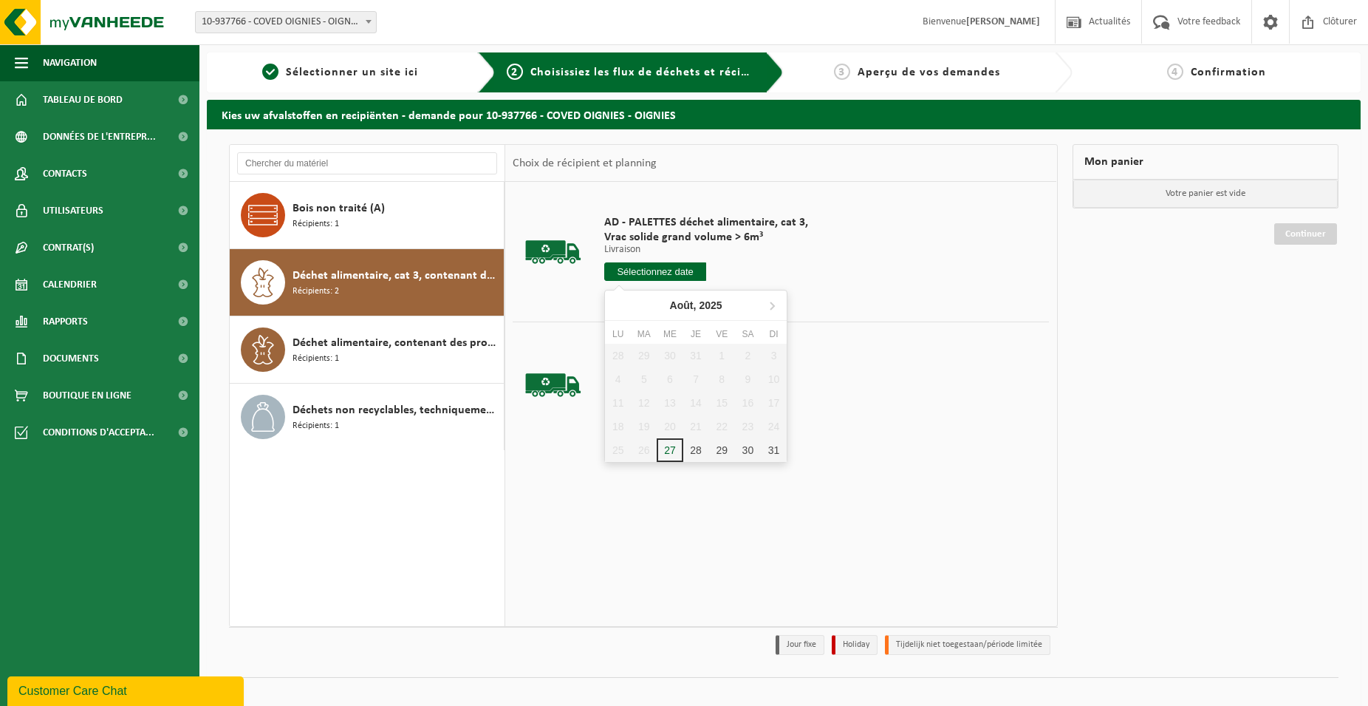
click at [653, 276] on input "text" at bounding box center [655, 271] width 102 height 18
click at [777, 309] on icon at bounding box center [772, 305] width 24 height 24
click at [701, 358] on div "4" at bounding box center [696, 356] width 26 height 24
type input "à partir de [DATE]"
type input "2025-09-04"
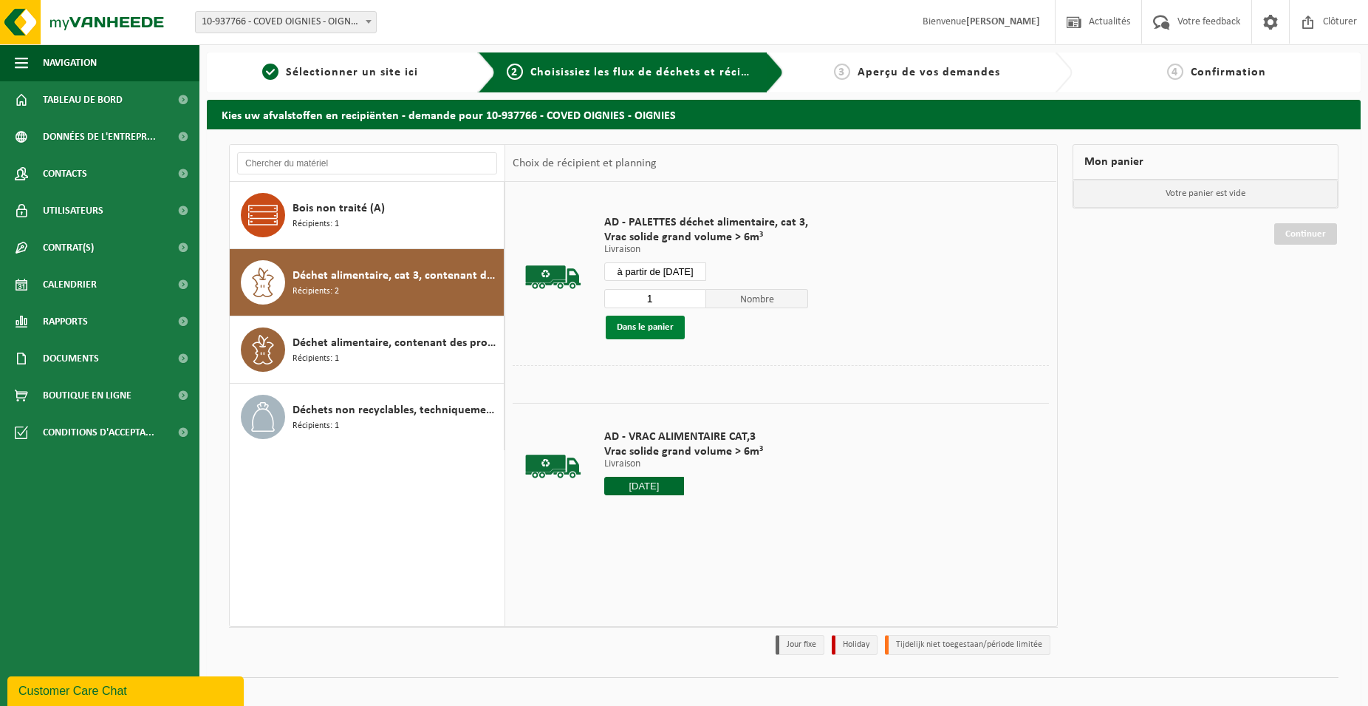
click at [668, 323] on button "Dans le panier" at bounding box center [645, 327] width 79 height 24
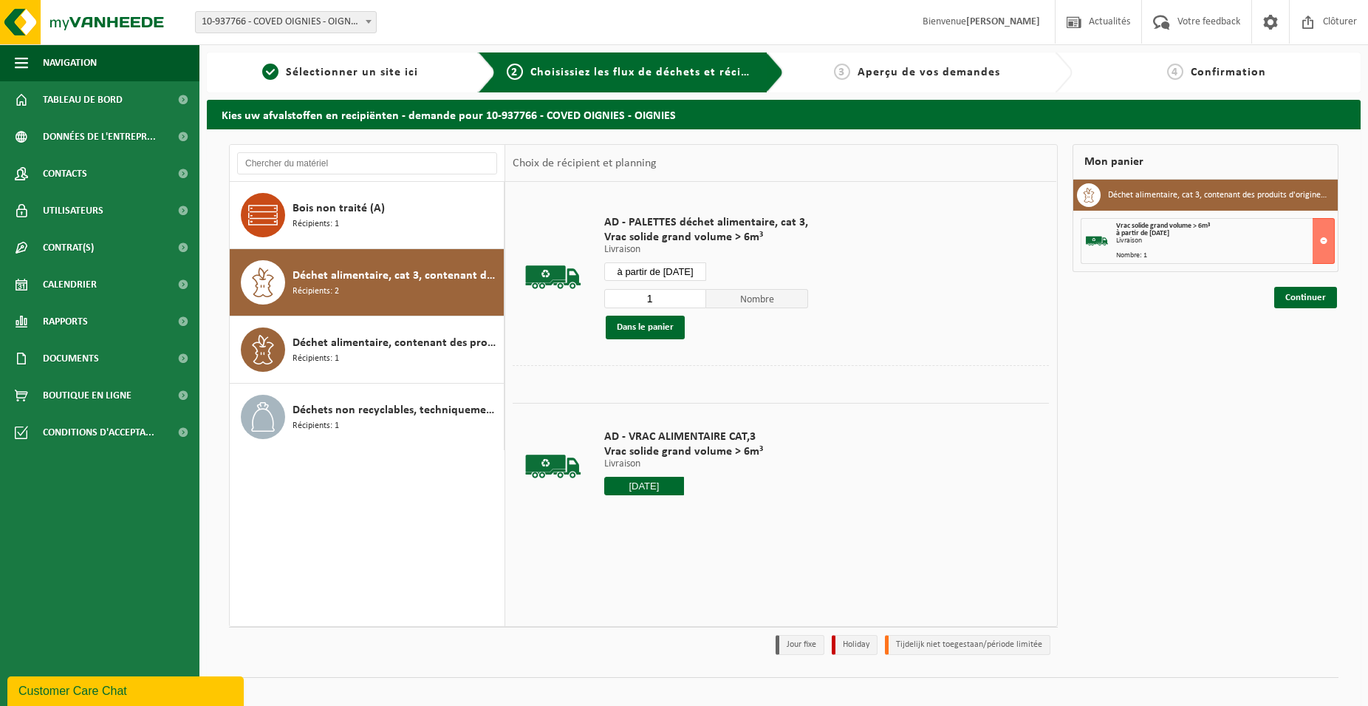
click at [1283, 308] on div "Mon panier Déchet alimentaire, cat 3, contenant des produits d'origine animale,…" at bounding box center [1205, 403] width 281 height 518
click at [1292, 296] on link "Continuer" at bounding box center [1305, 297] width 63 height 21
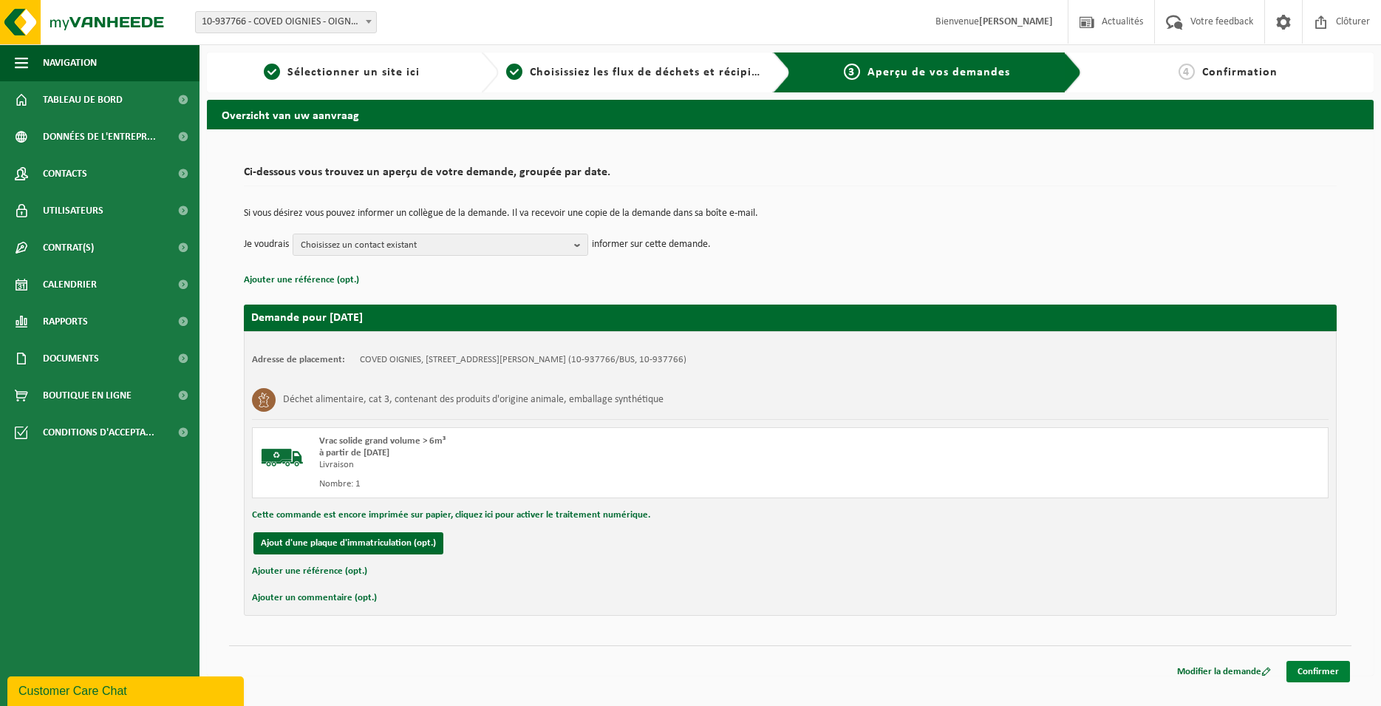
click at [1337, 667] on link "Confirmer" at bounding box center [1318, 670] width 64 height 21
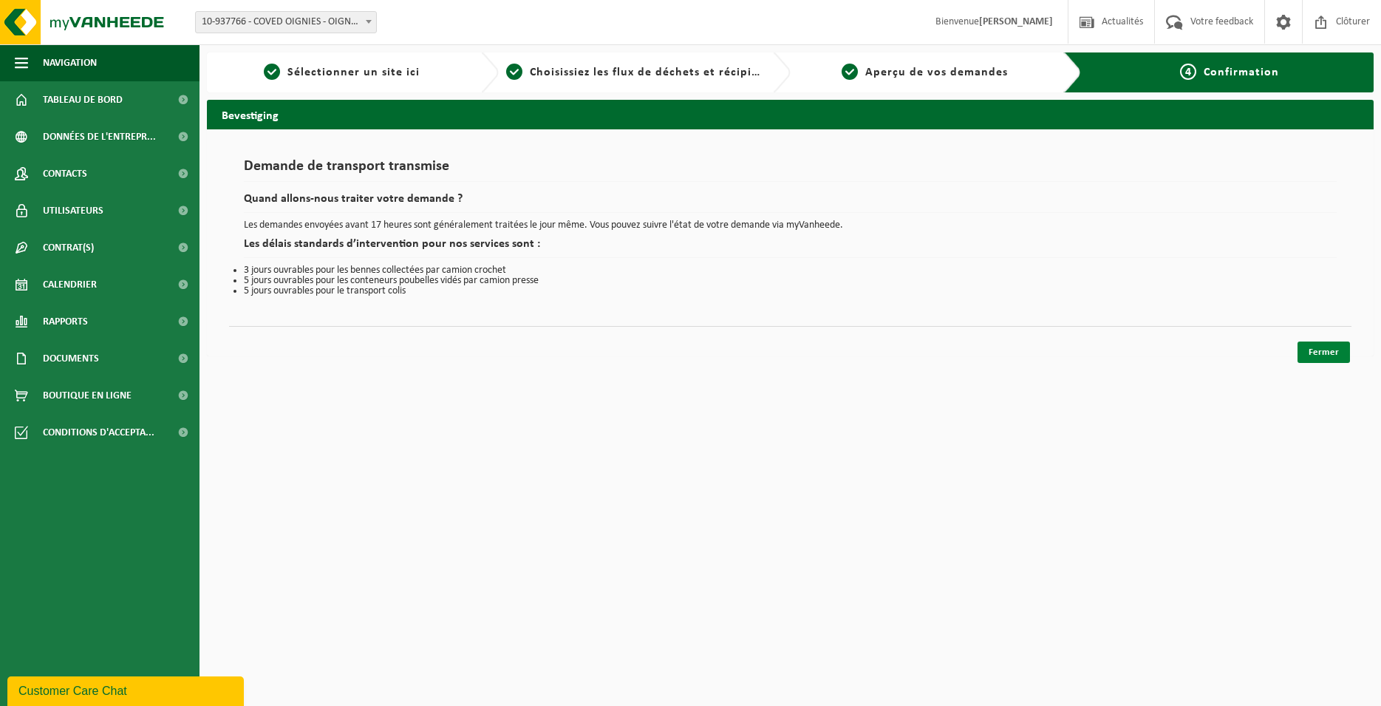
click at [1329, 356] on link "Fermer" at bounding box center [1323, 351] width 52 height 21
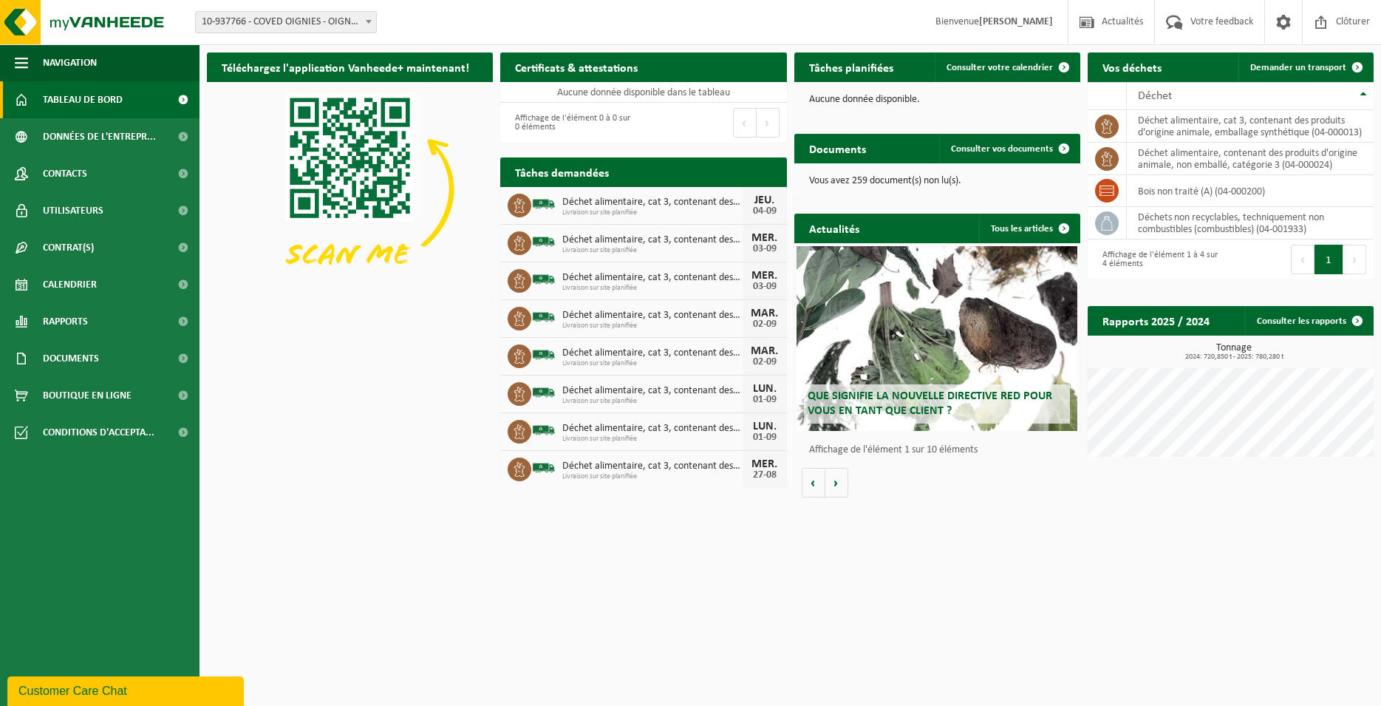
click at [960, 618] on html "Site: 10-937766 - COVED OIGNIES - OIGNIES 10-937766 - COVED OIGNIES - OIGNIES B…" at bounding box center [690, 353] width 1381 height 706
click at [1283, 65] on span "Demander un transport" at bounding box center [1298, 68] width 96 height 10
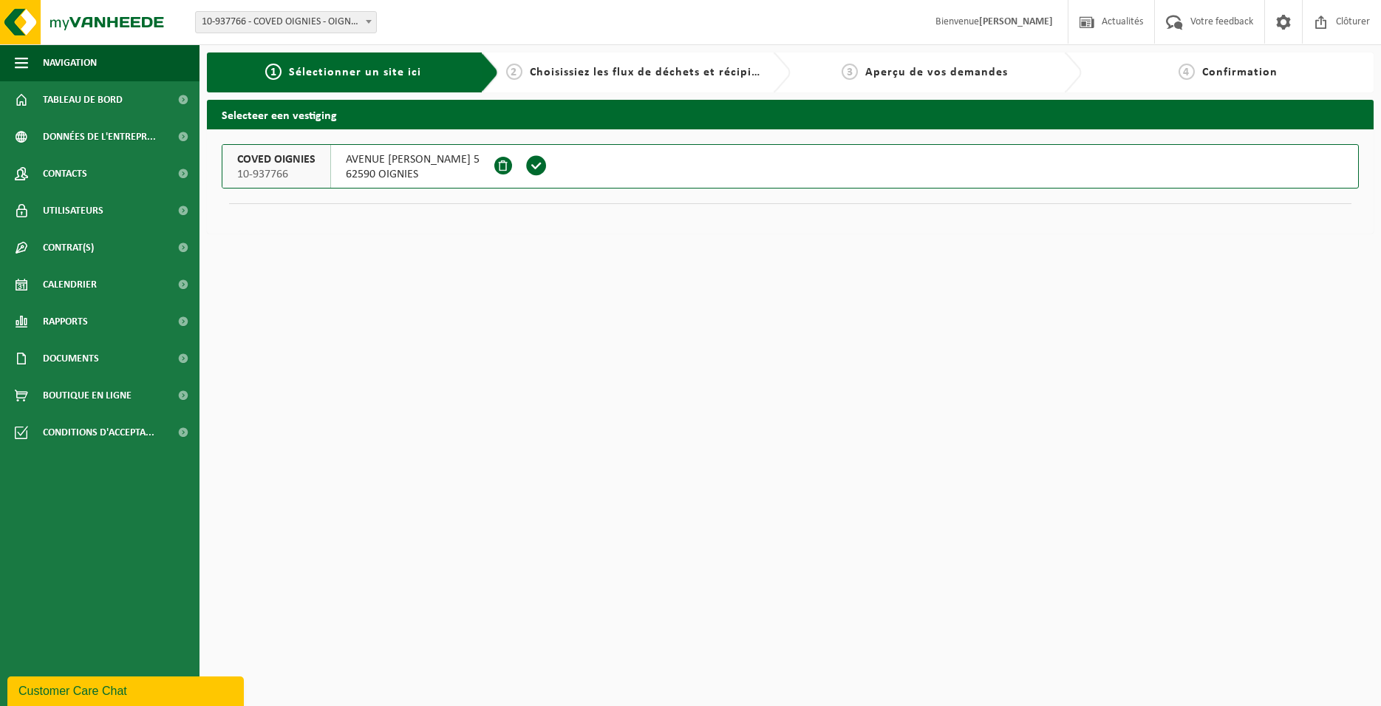
click at [547, 163] on span at bounding box center [536, 165] width 22 height 22
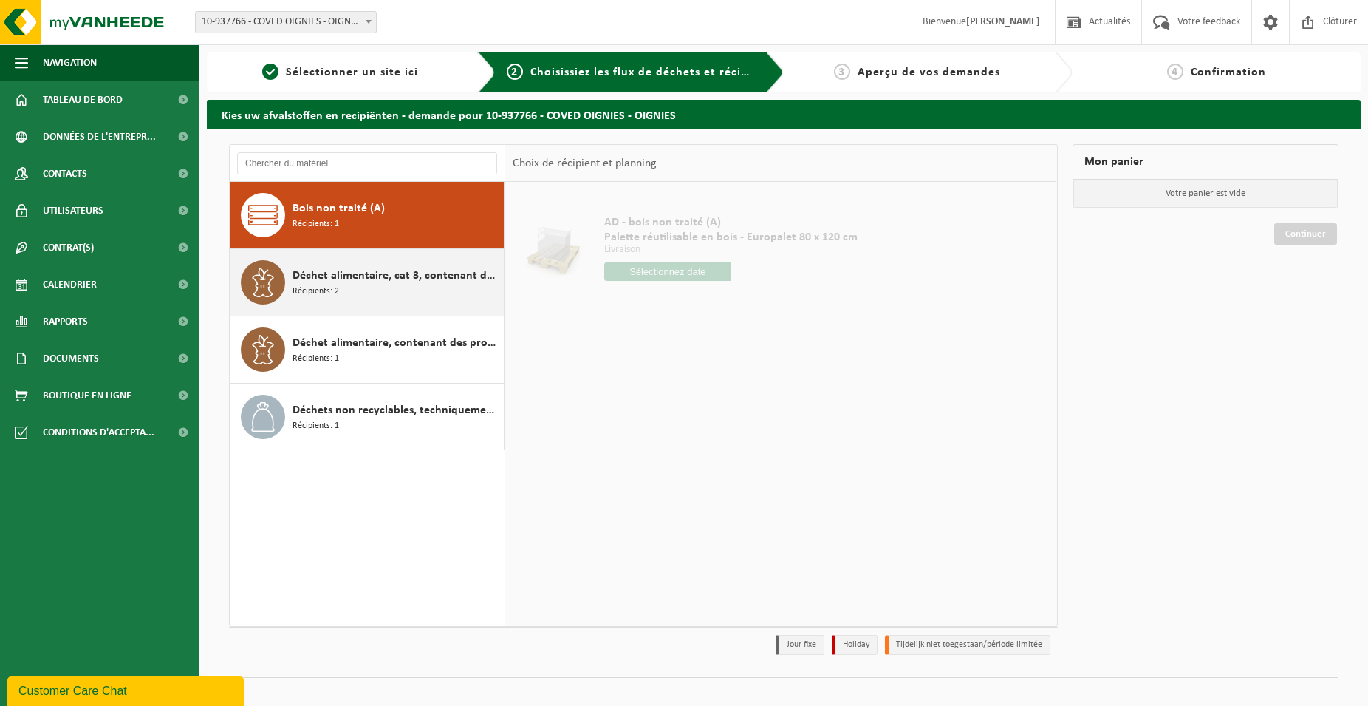
click at [476, 281] on span "Déchet alimentaire, cat 3, contenant des produits d'origine animale, emballage …" at bounding box center [397, 276] width 208 height 18
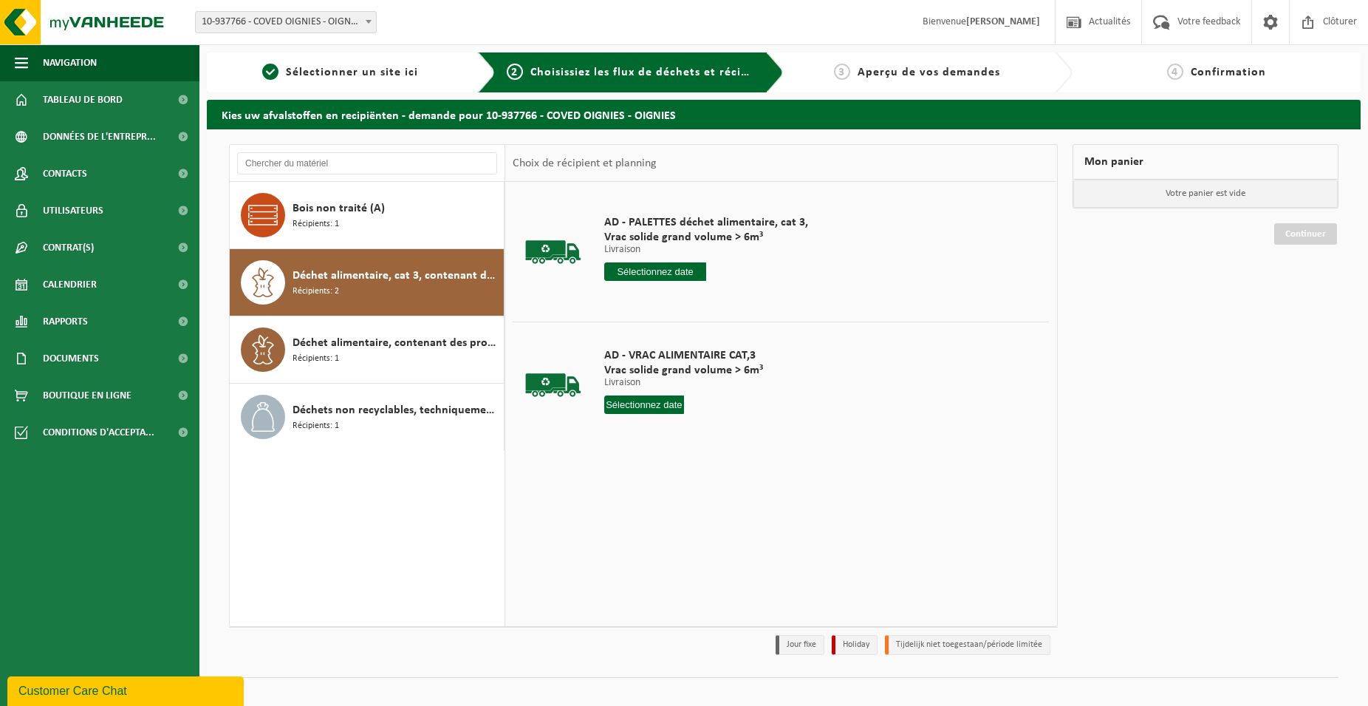
drag, startPoint x: 664, startPoint y: 273, endPoint x: 663, endPoint y: 288, distance: 14.8
click at [662, 273] on input "text" at bounding box center [655, 271] width 102 height 18
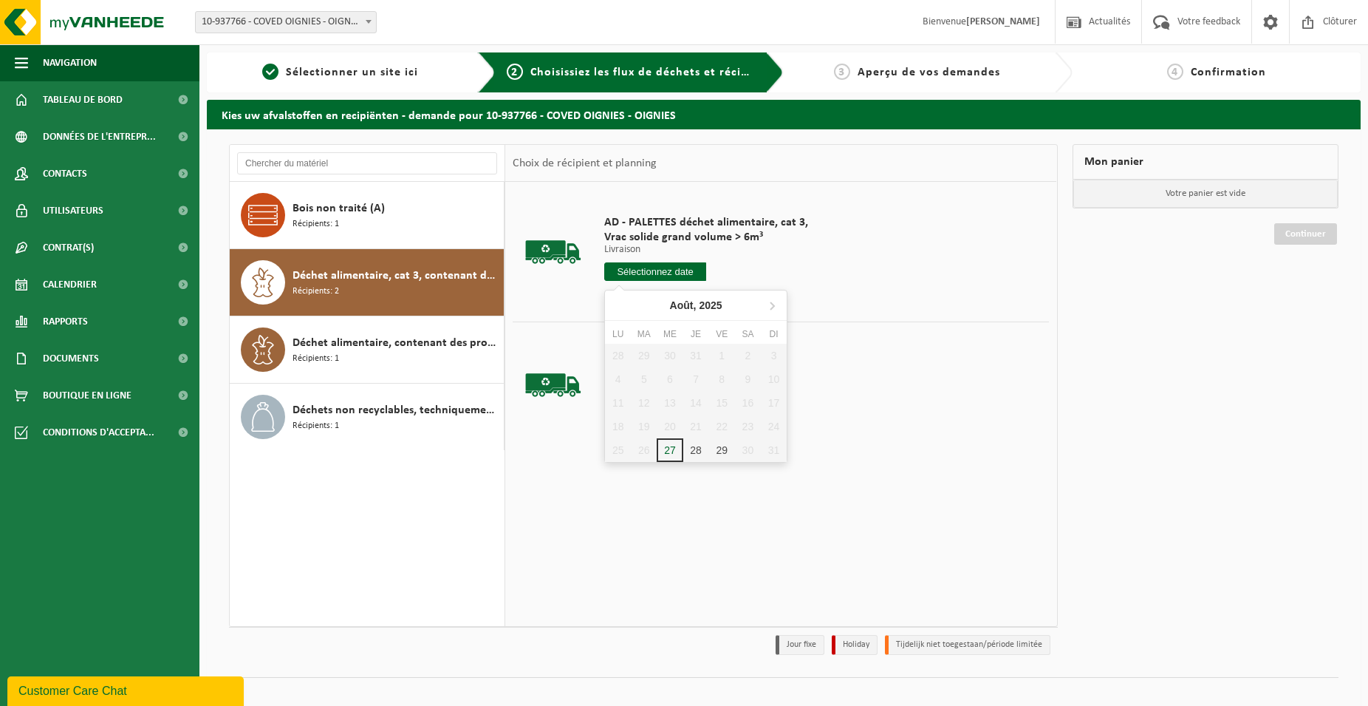
click at [778, 291] on nav "Août, 2025" at bounding box center [696, 305] width 182 height 30
click at [765, 306] on icon at bounding box center [772, 305] width 24 height 24
click at [702, 355] on div "4" at bounding box center [696, 356] width 26 height 24
type input "à partir de 2025-09-04"
type input "2025-09-04"
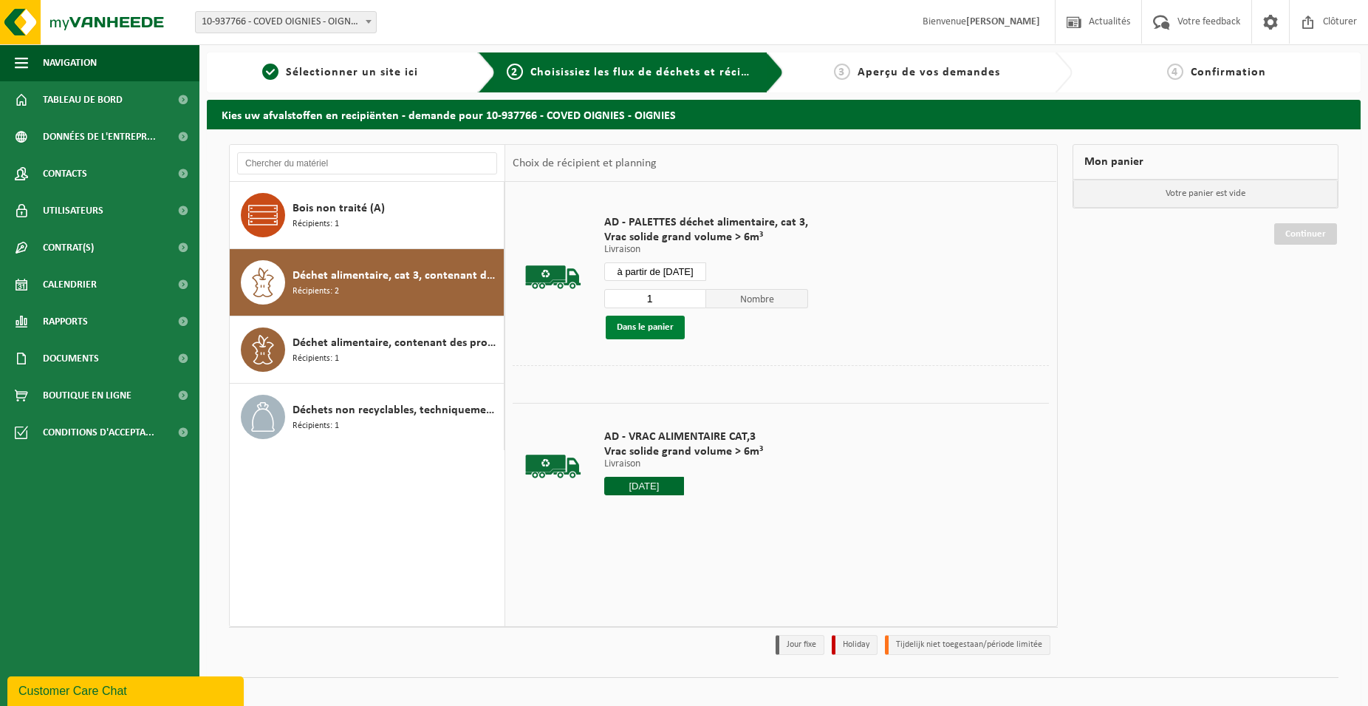
click at [636, 325] on button "Dans le panier" at bounding box center [645, 327] width 79 height 24
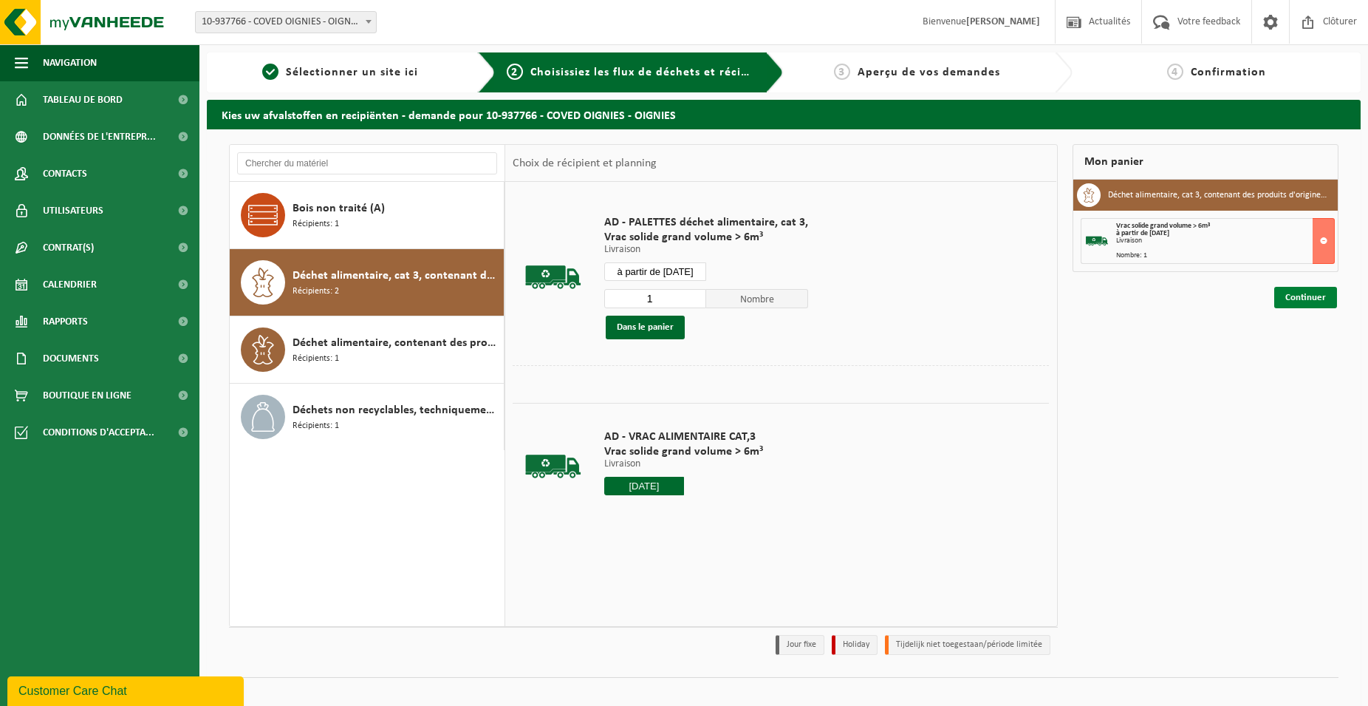
click at [1281, 298] on link "Continuer" at bounding box center [1305, 297] width 63 height 21
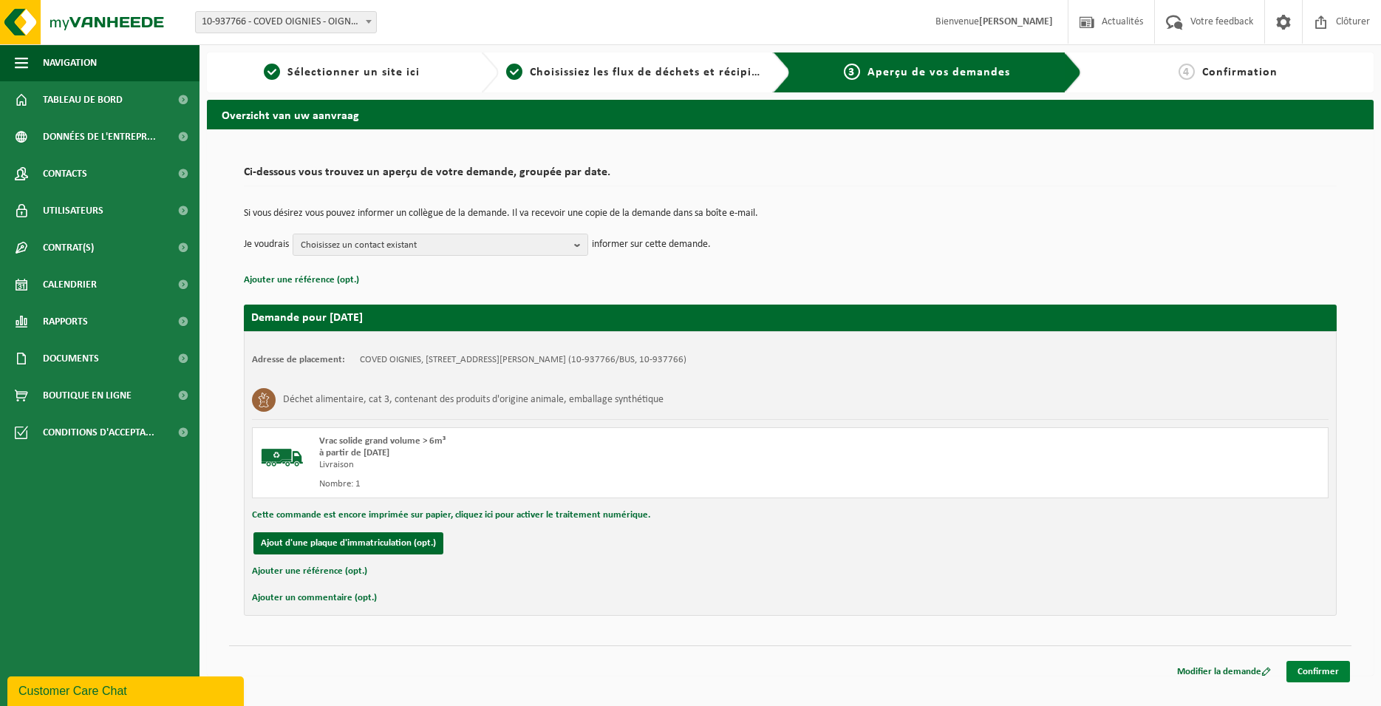
click at [1319, 671] on link "Confirmer" at bounding box center [1318, 670] width 64 height 21
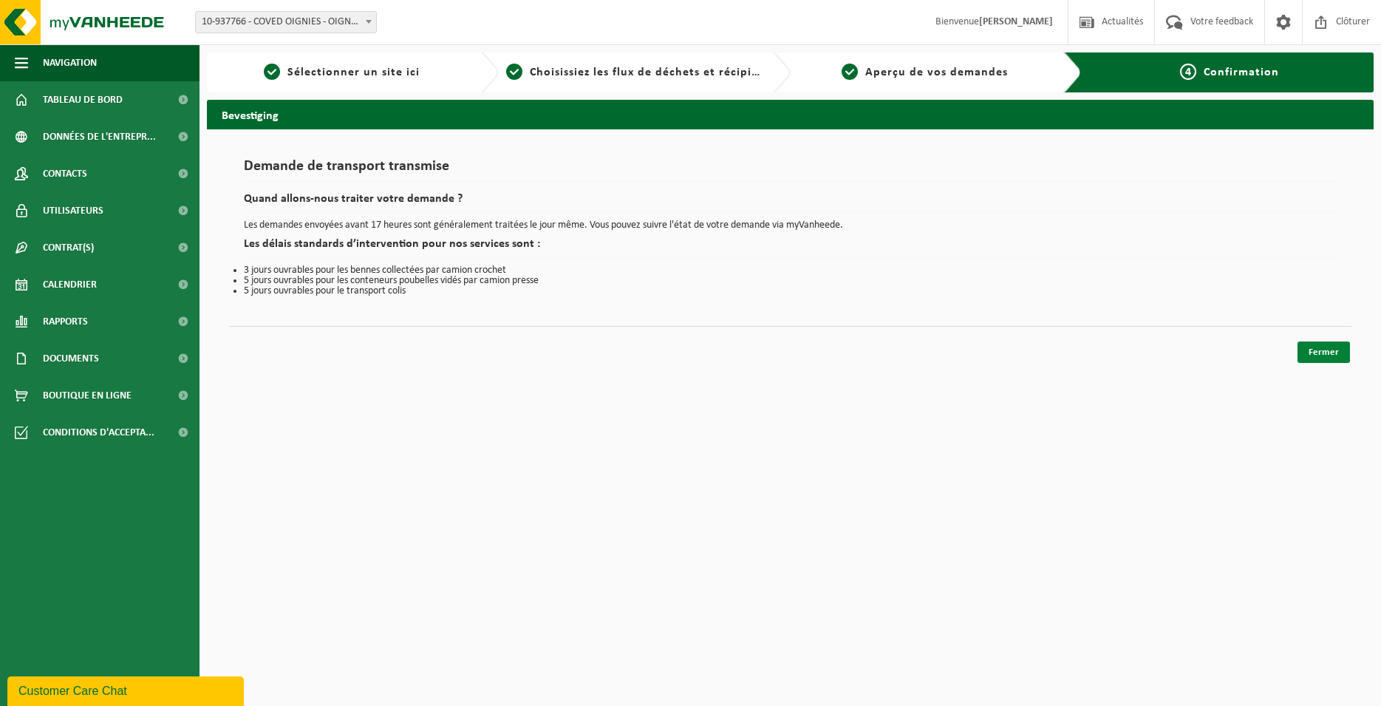
click at [1314, 361] on link "Fermer" at bounding box center [1323, 351] width 52 height 21
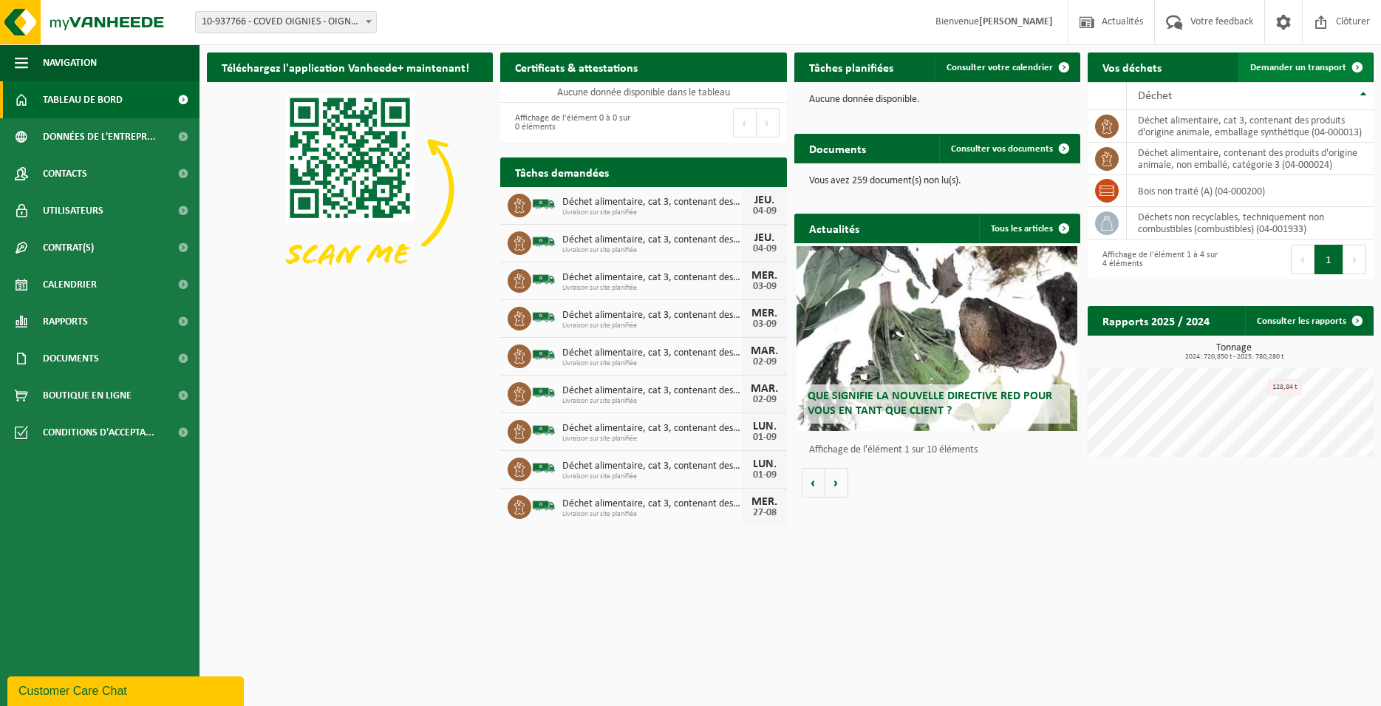
click at [1322, 63] on span "Demander un transport" at bounding box center [1298, 68] width 96 height 10
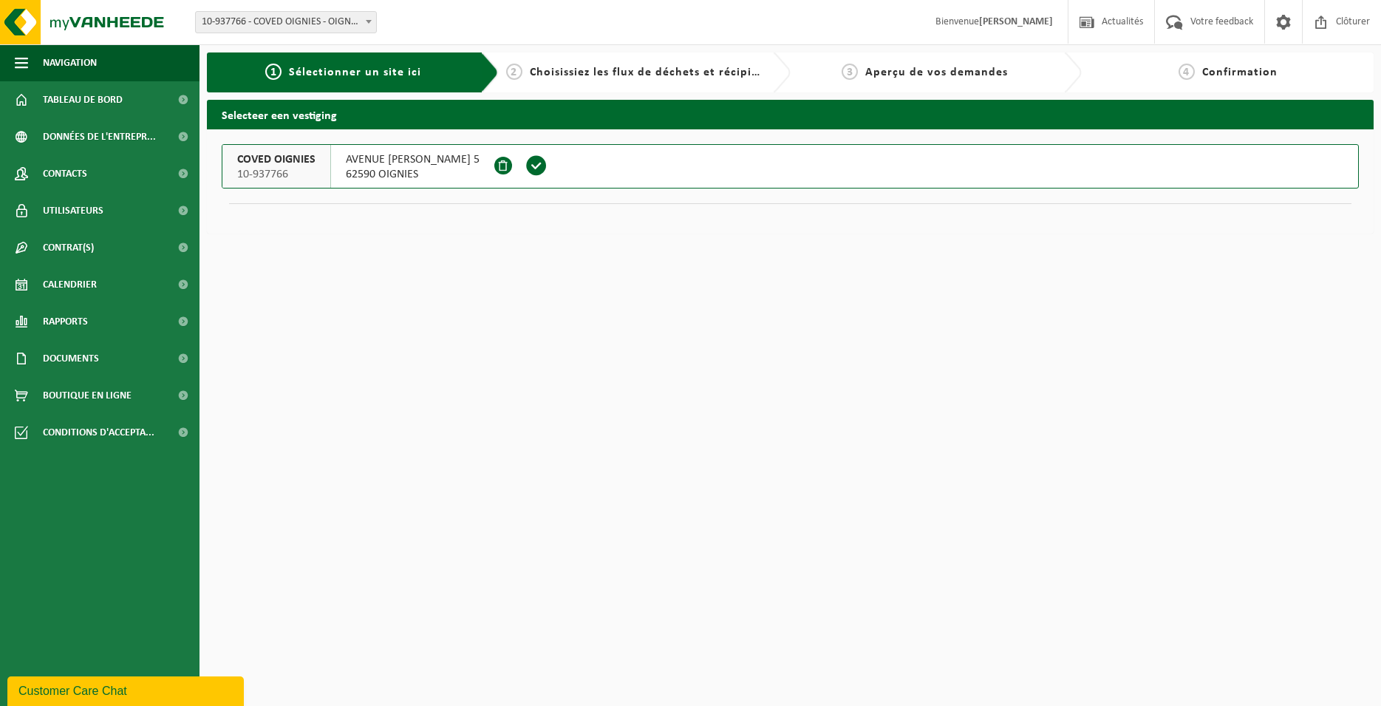
click at [547, 176] on span at bounding box center [536, 165] width 22 height 22
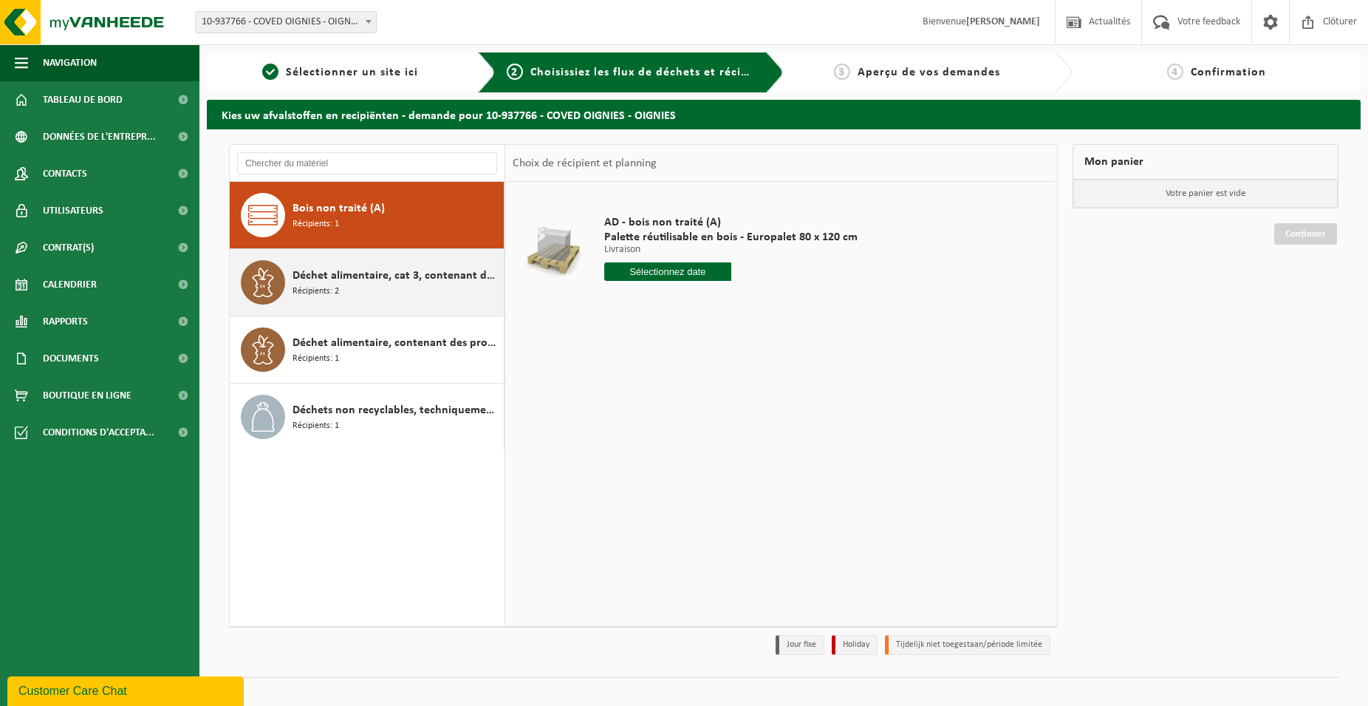
click at [412, 303] on div "Déchet alimentaire, cat 3, contenant des produits d'origine animale, emballage …" at bounding box center [397, 282] width 208 height 44
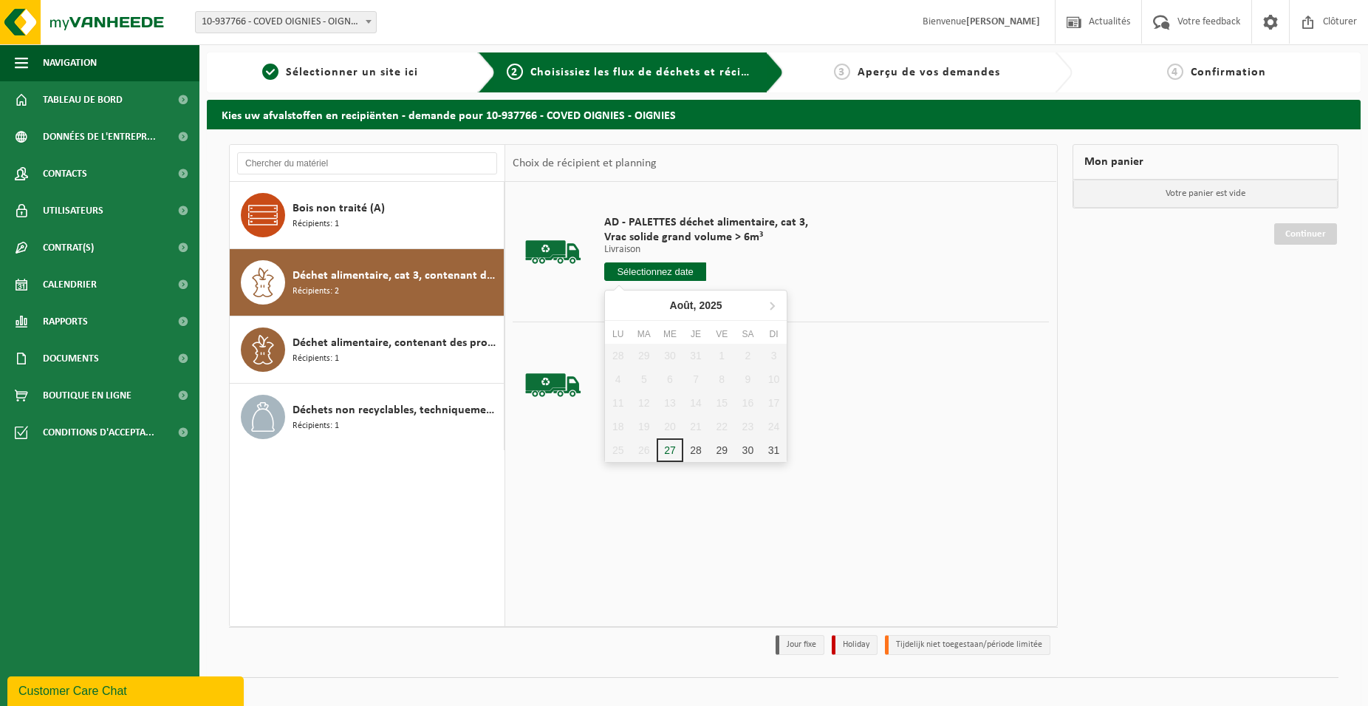
click at [660, 273] on input "text" at bounding box center [655, 271] width 102 height 18
click at [772, 310] on icon at bounding box center [772, 305] width 24 height 24
click at [724, 361] on div "5" at bounding box center [722, 356] width 26 height 24
type input "à partir de 2025-09-05"
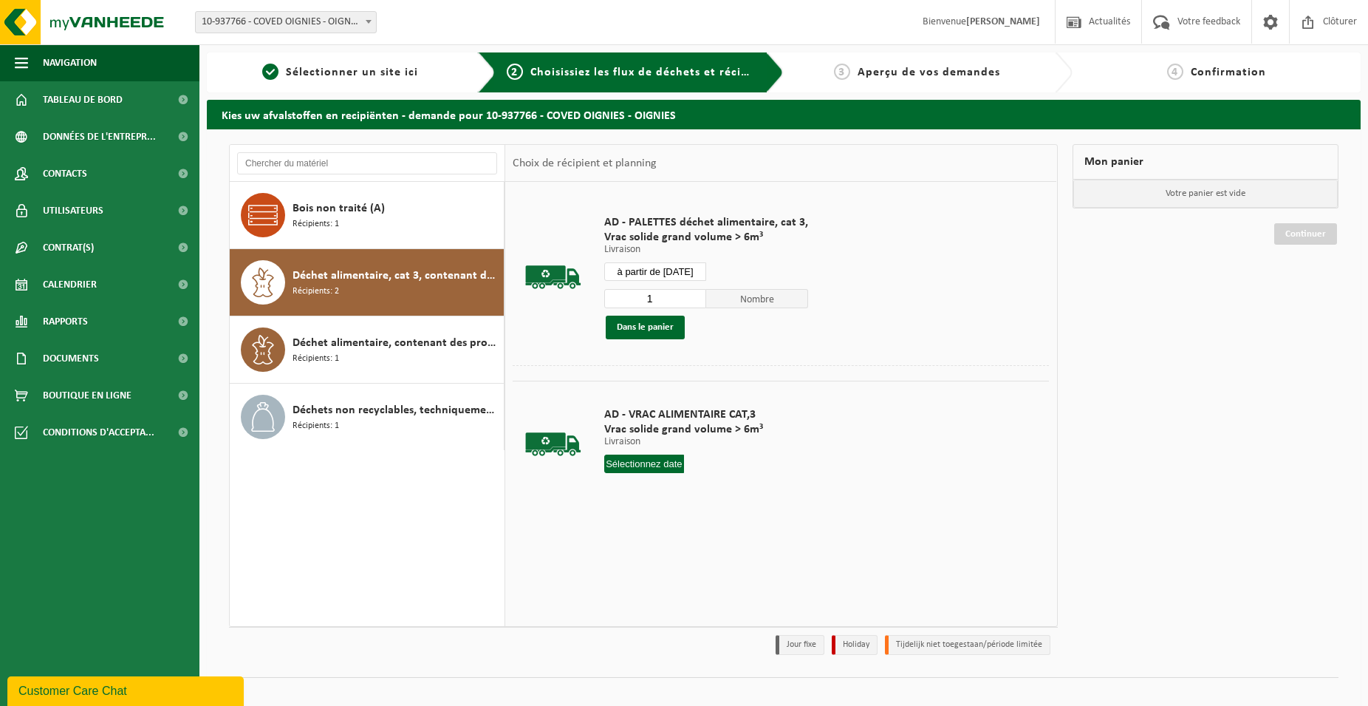
type input "2025-09-05"
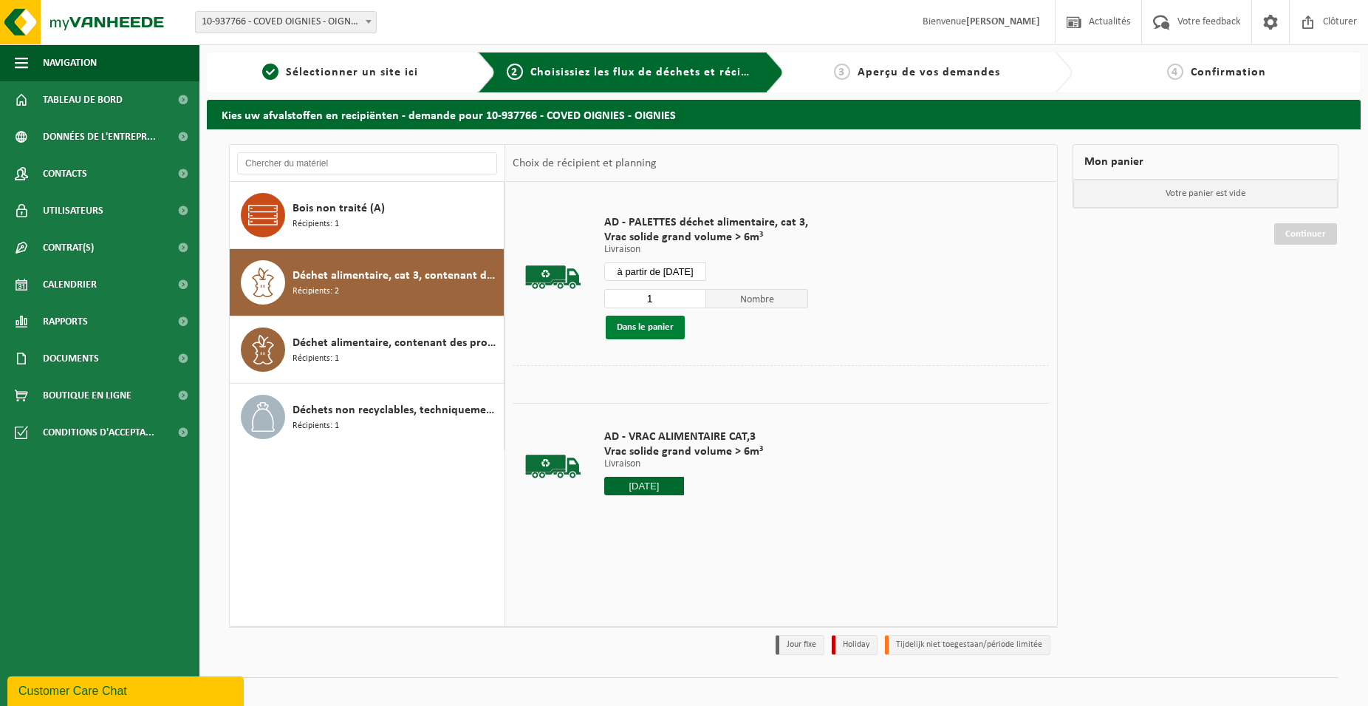
click at [641, 335] on button "Dans le panier" at bounding box center [645, 327] width 79 height 24
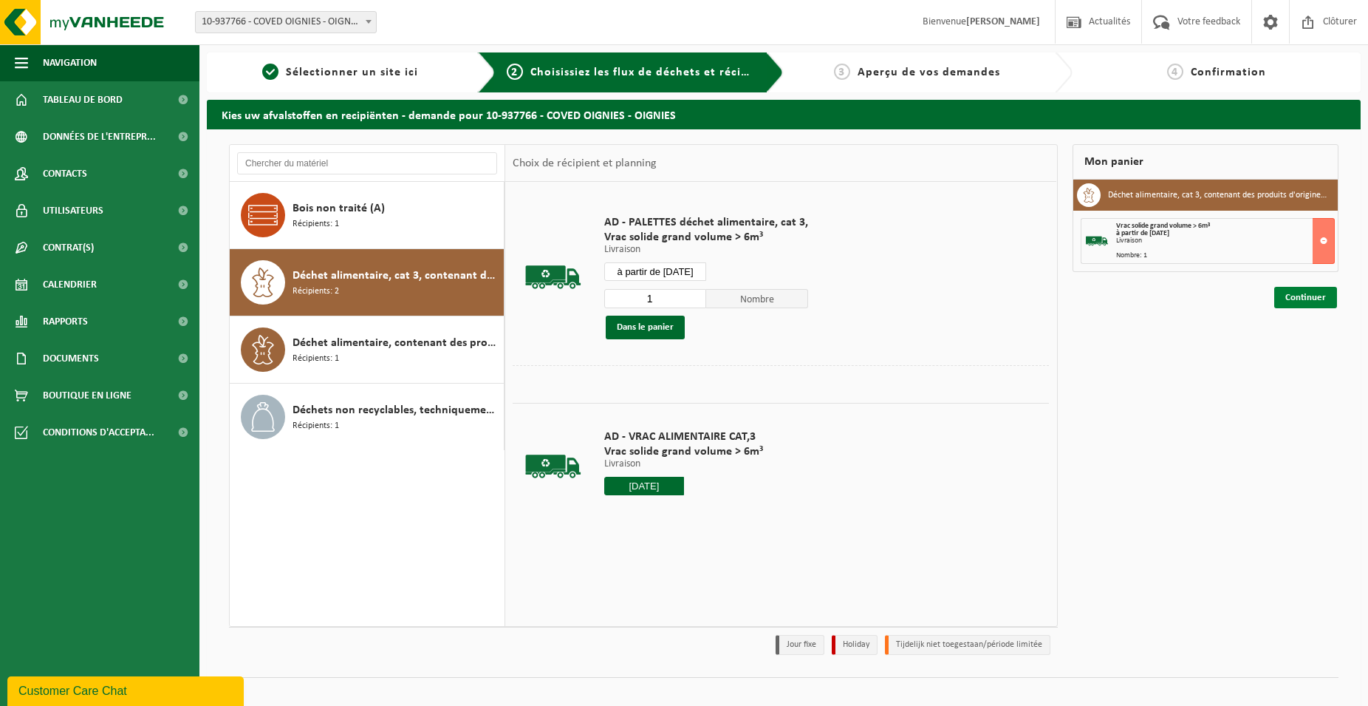
click at [1314, 289] on link "Continuer" at bounding box center [1305, 297] width 63 height 21
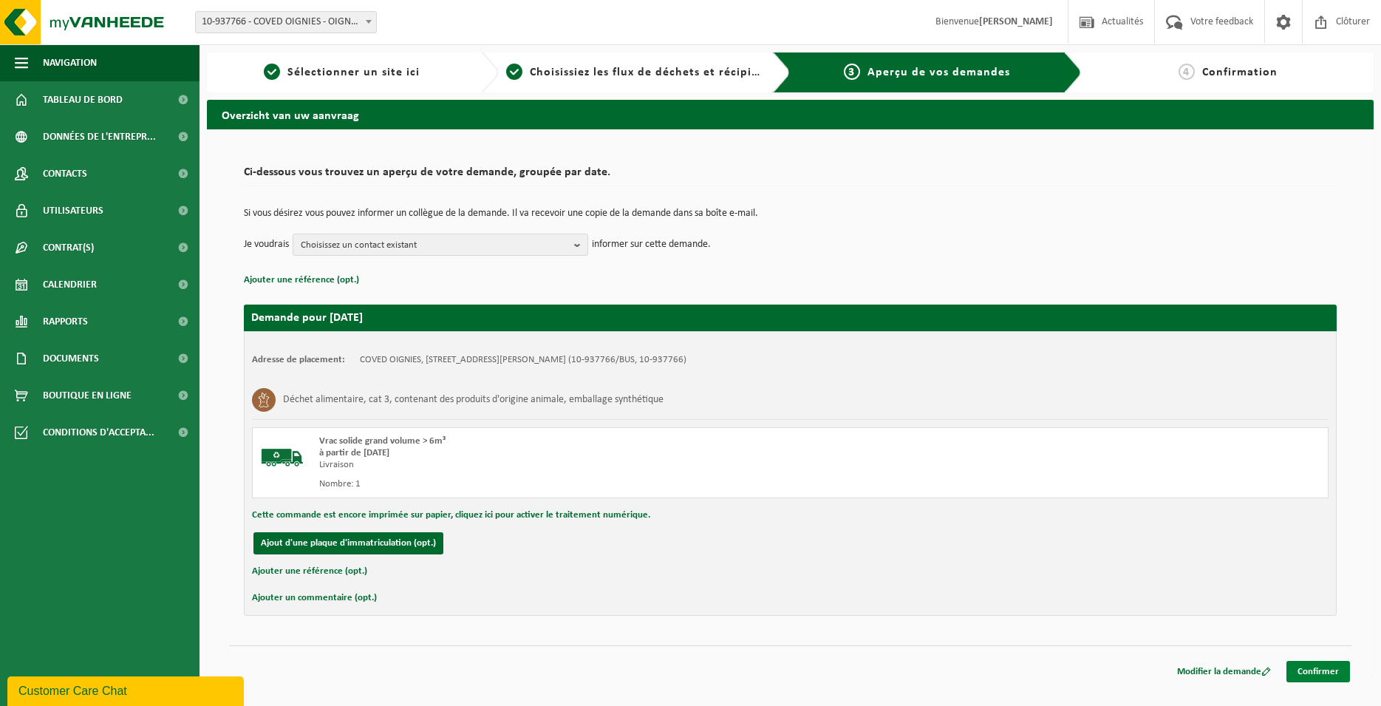
click at [1327, 675] on link "Confirmer" at bounding box center [1318, 670] width 64 height 21
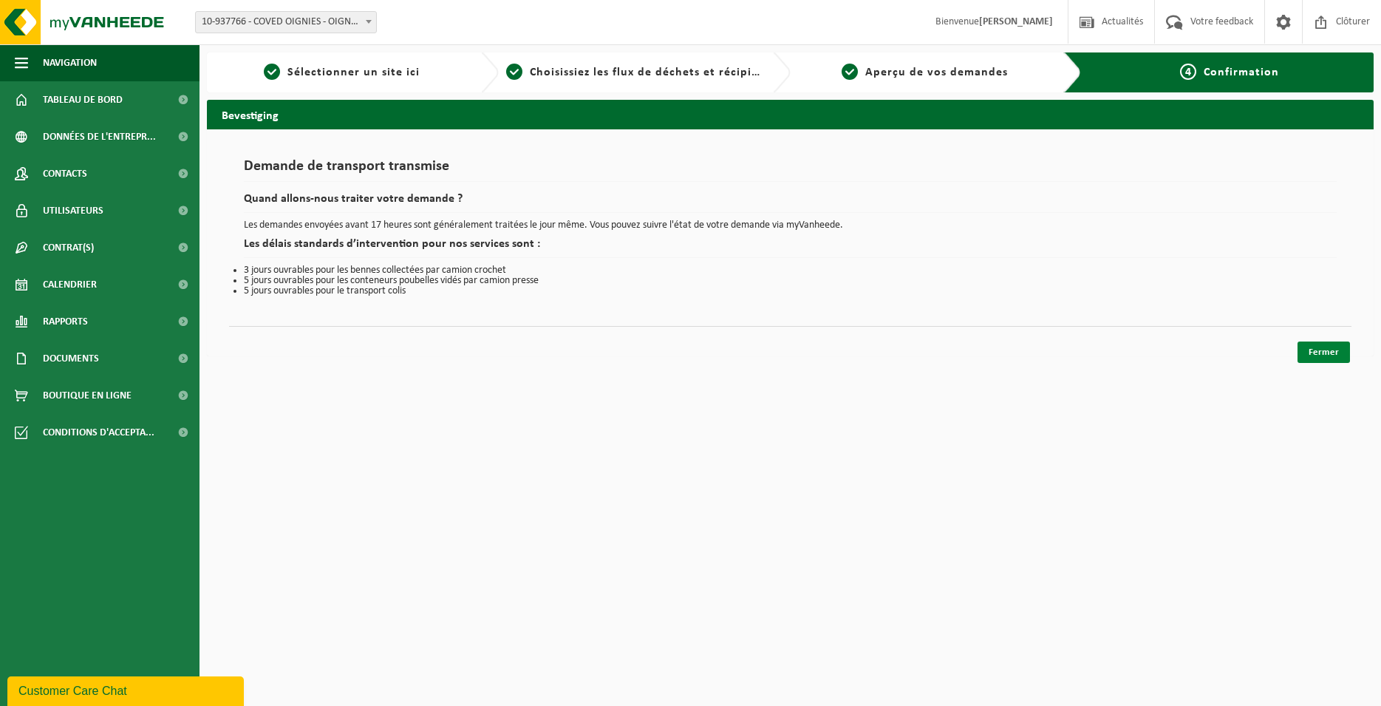
click at [1315, 356] on link "Fermer" at bounding box center [1323, 351] width 52 height 21
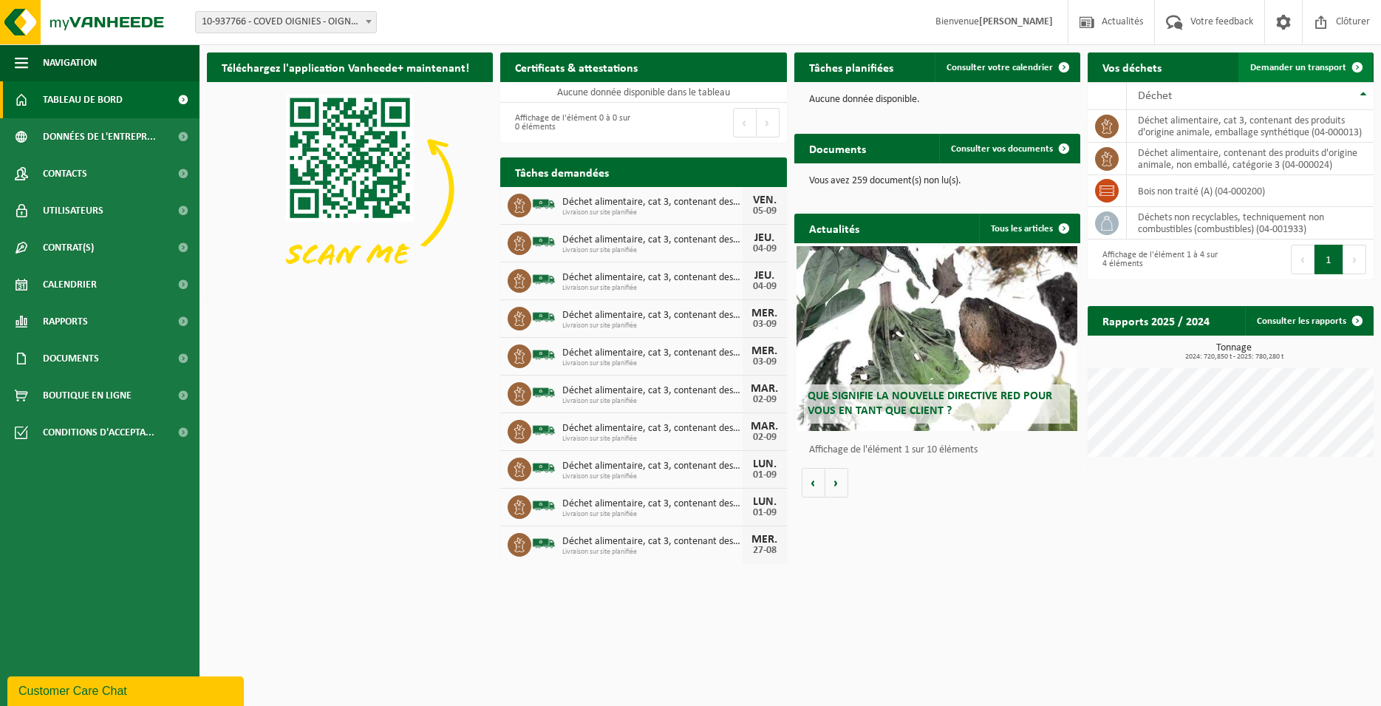
click at [1286, 69] on span "Demander un transport" at bounding box center [1298, 68] width 96 height 10
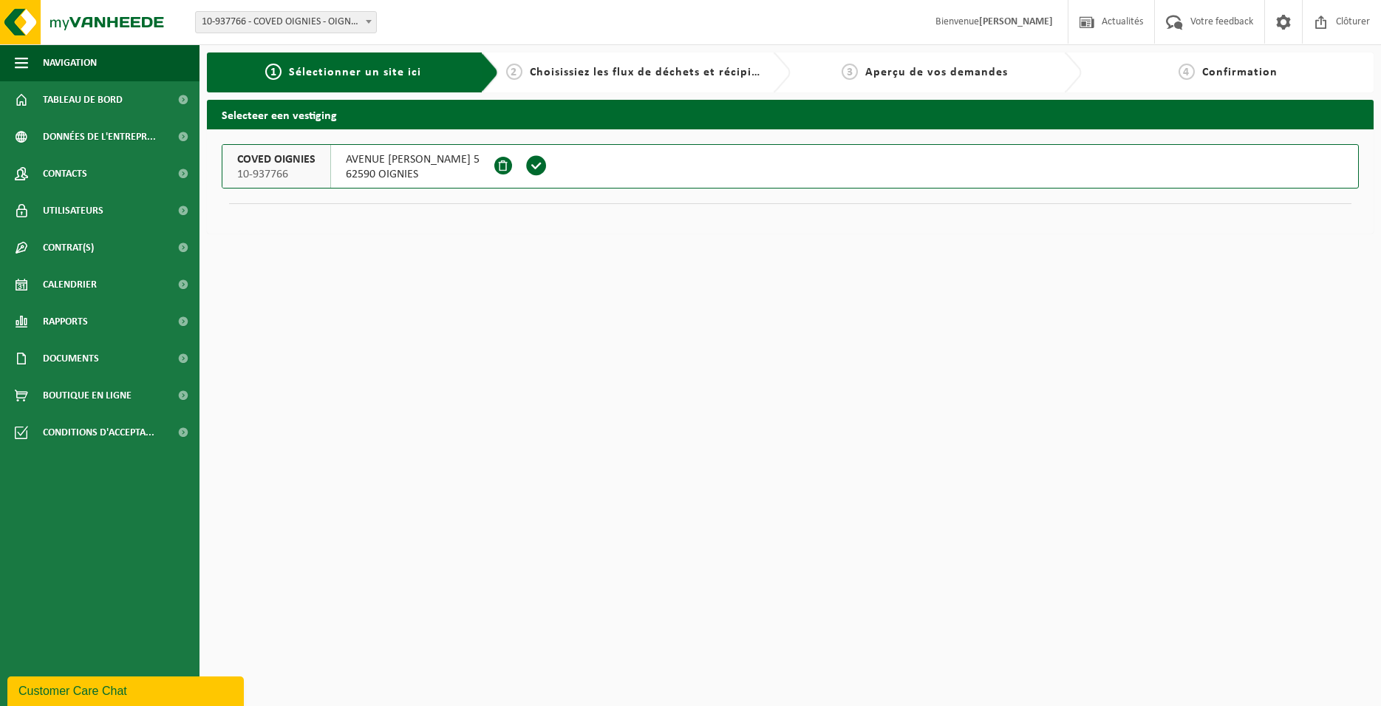
click at [547, 176] on span at bounding box center [536, 165] width 22 height 22
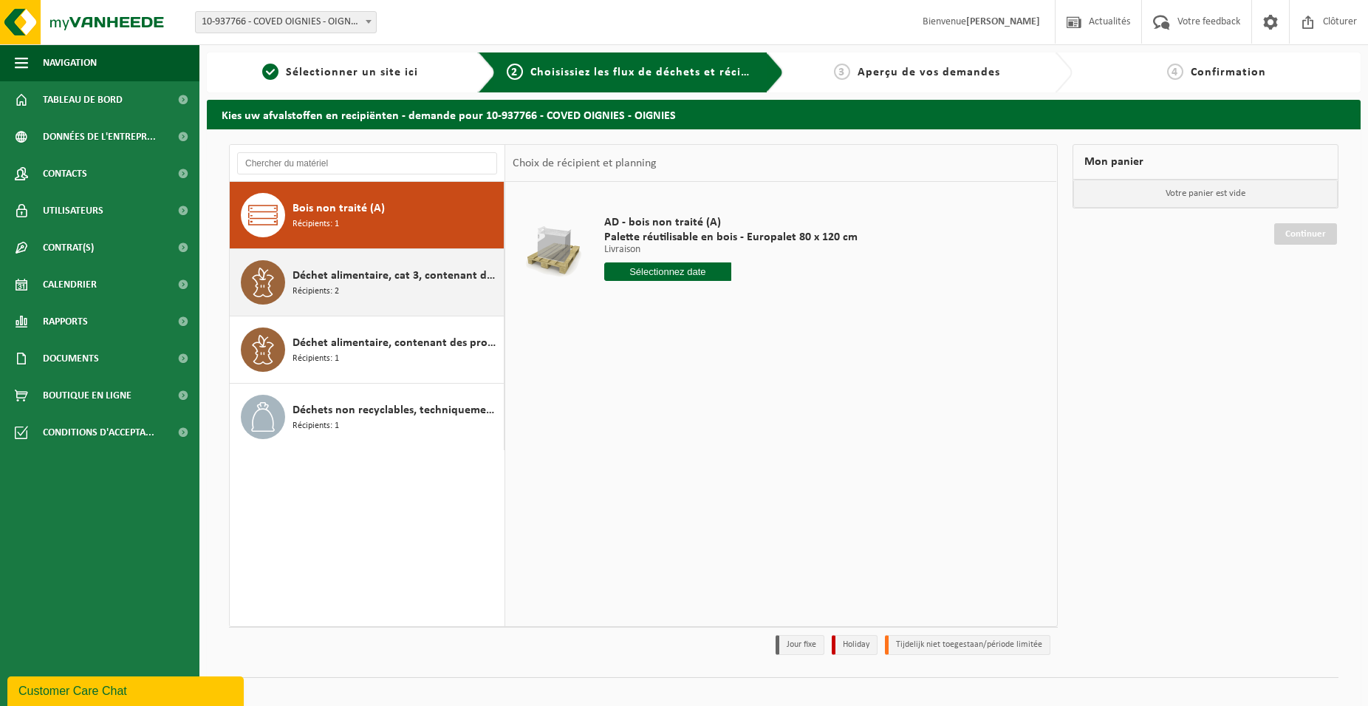
click at [380, 264] on div "Déchet alimentaire, cat 3, contenant des produits d'origine animale, emballage …" at bounding box center [397, 282] width 208 height 44
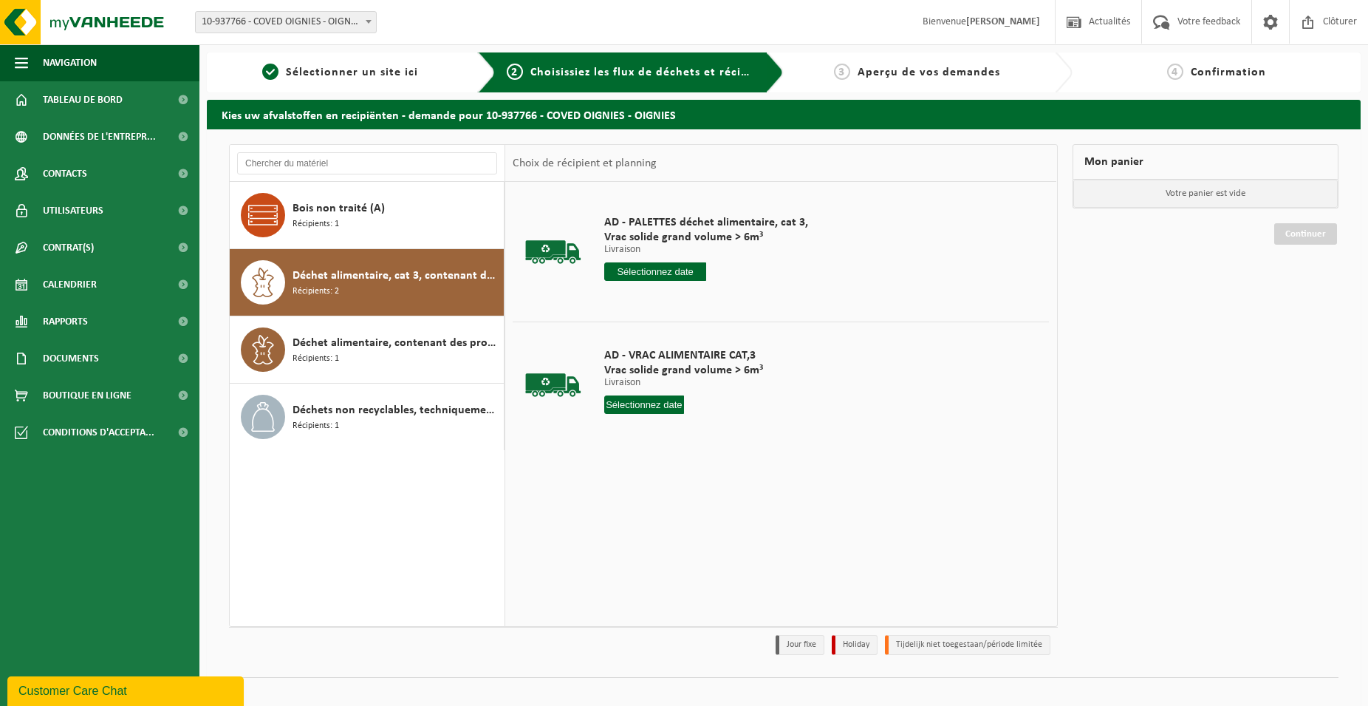
click at [658, 275] on input "text" at bounding box center [655, 271] width 102 height 18
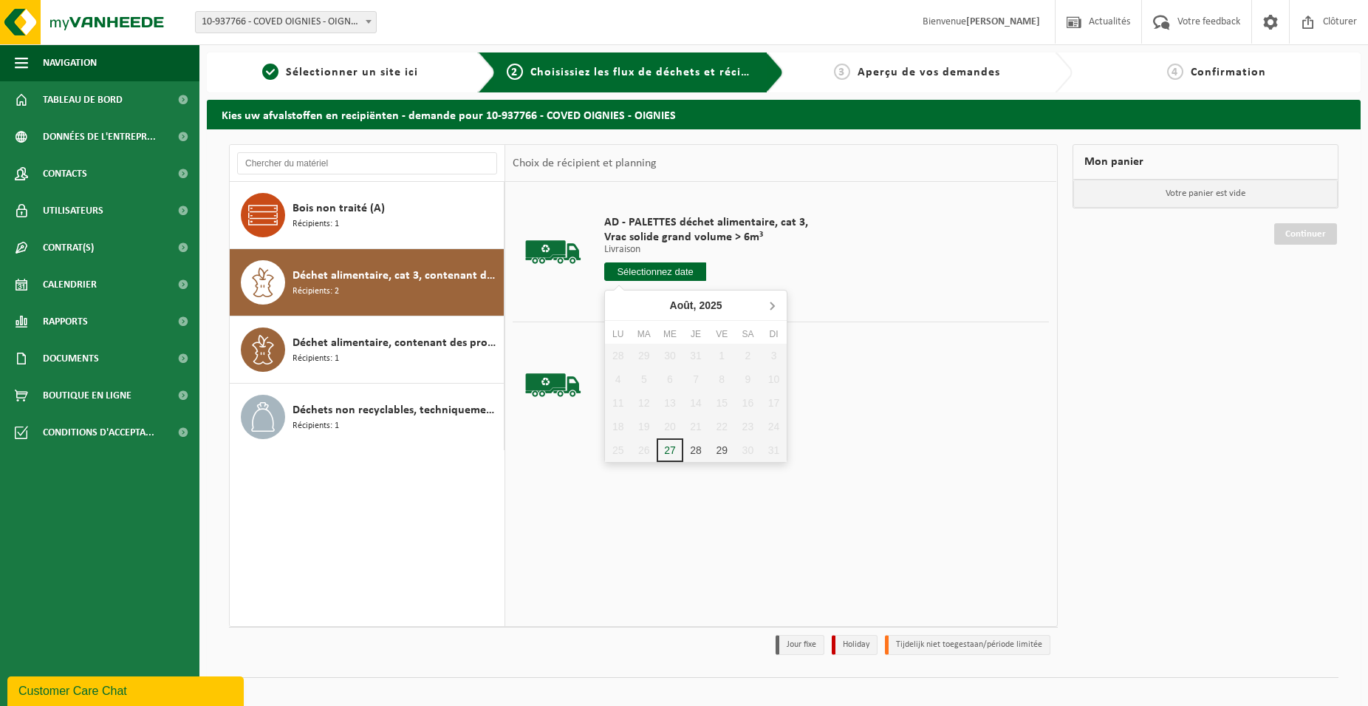
click at [779, 302] on icon at bounding box center [772, 305] width 24 height 24
click at [715, 347] on div "5" at bounding box center [722, 356] width 26 height 24
type input "à partir de 2025-09-05"
type input "2025-09-05"
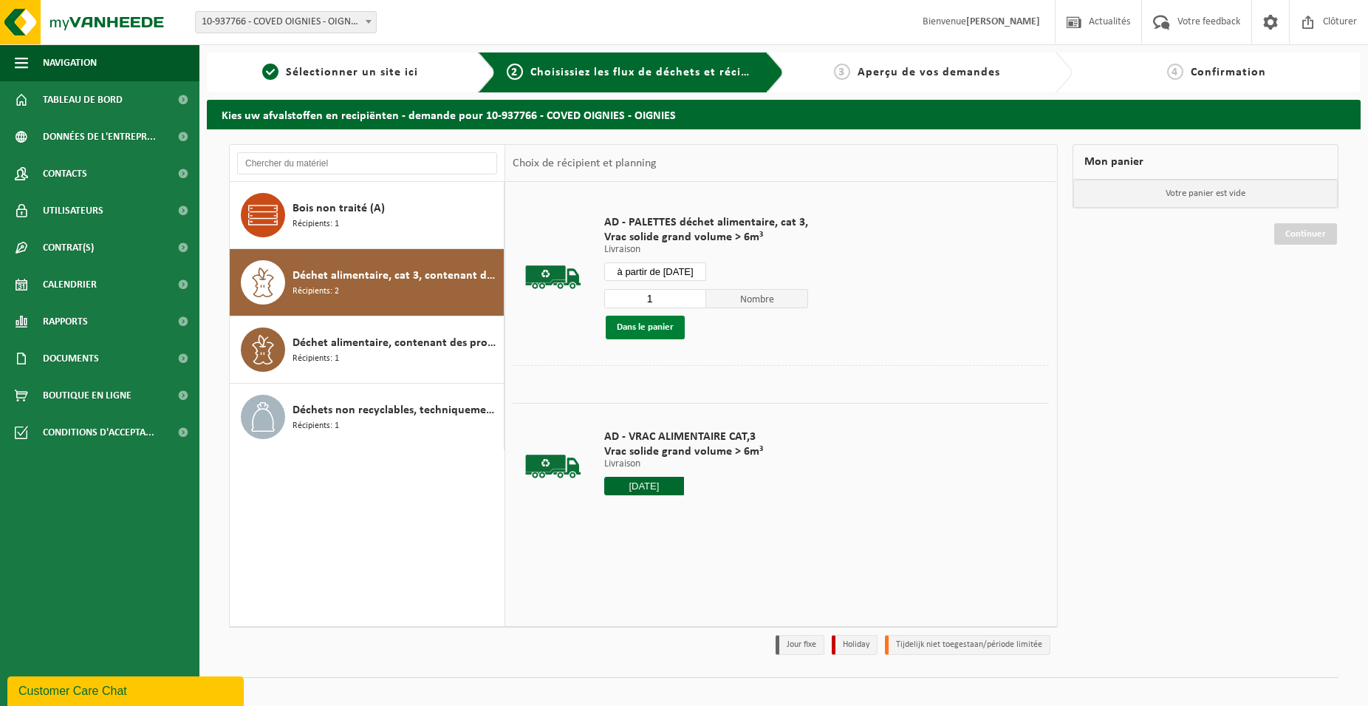
click at [633, 326] on button "Dans le panier" at bounding box center [645, 327] width 79 height 24
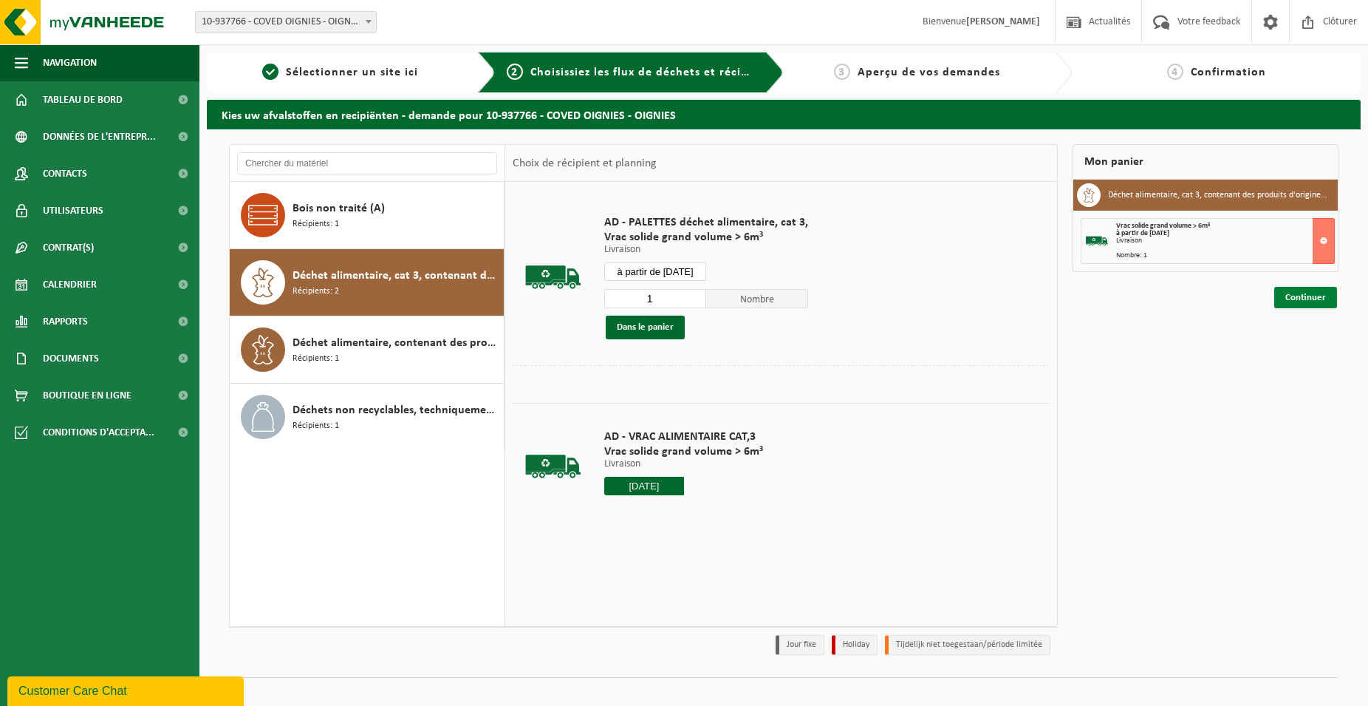
click at [1284, 288] on link "Continuer" at bounding box center [1305, 297] width 63 height 21
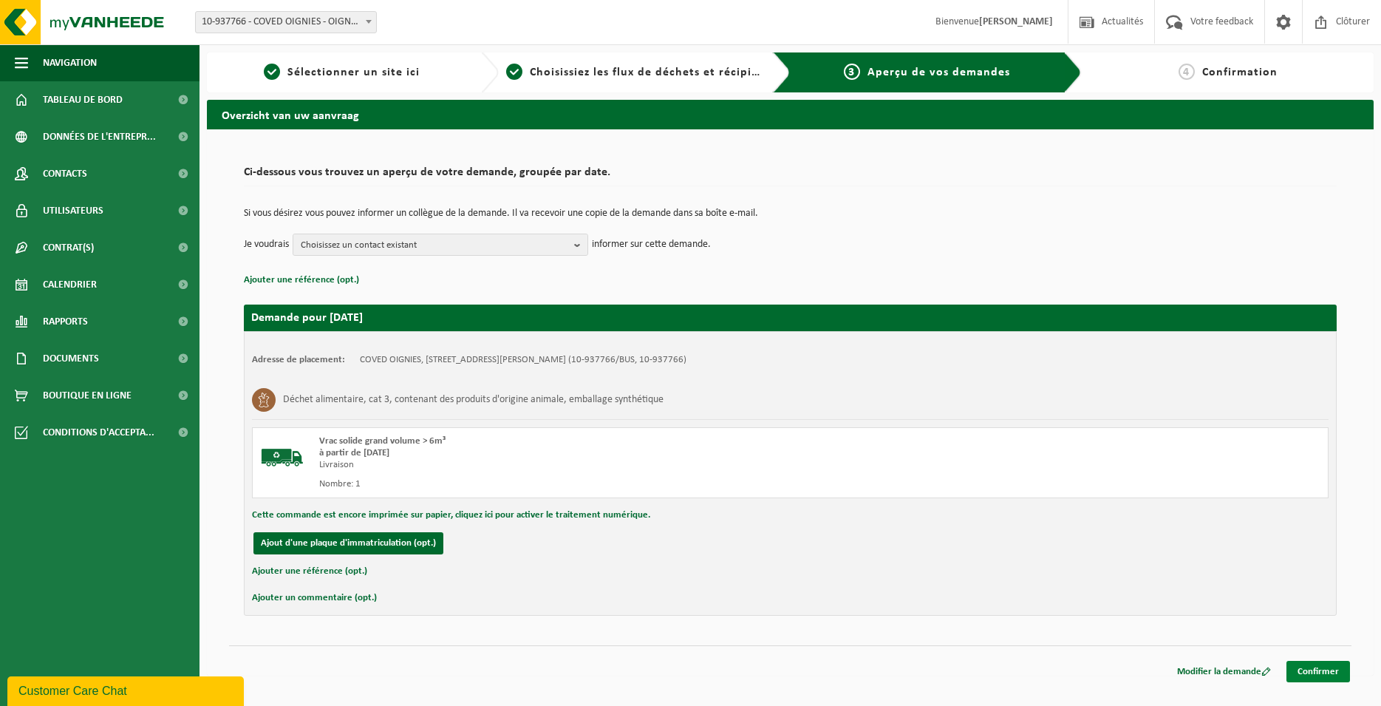
click at [1339, 672] on link "Confirmer" at bounding box center [1318, 670] width 64 height 21
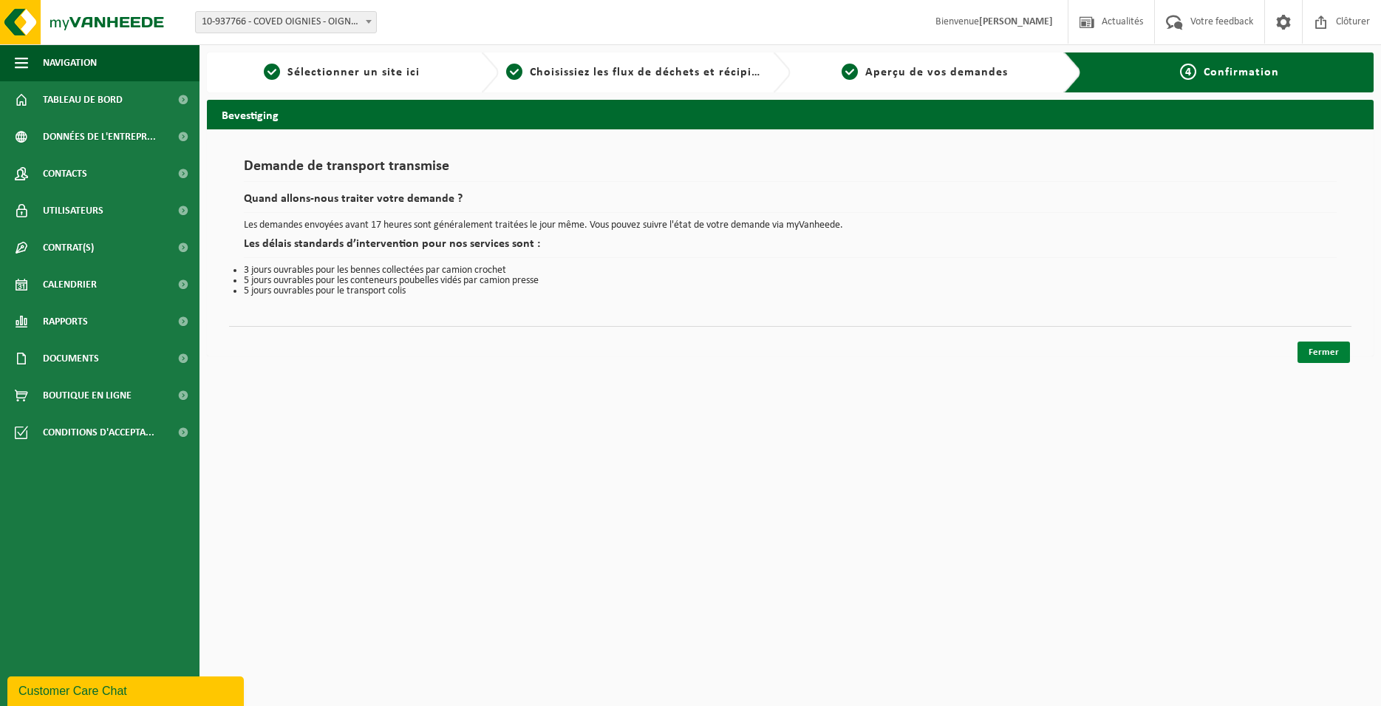
click at [1325, 357] on link "Fermer" at bounding box center [1323, 351] width 52 height 21
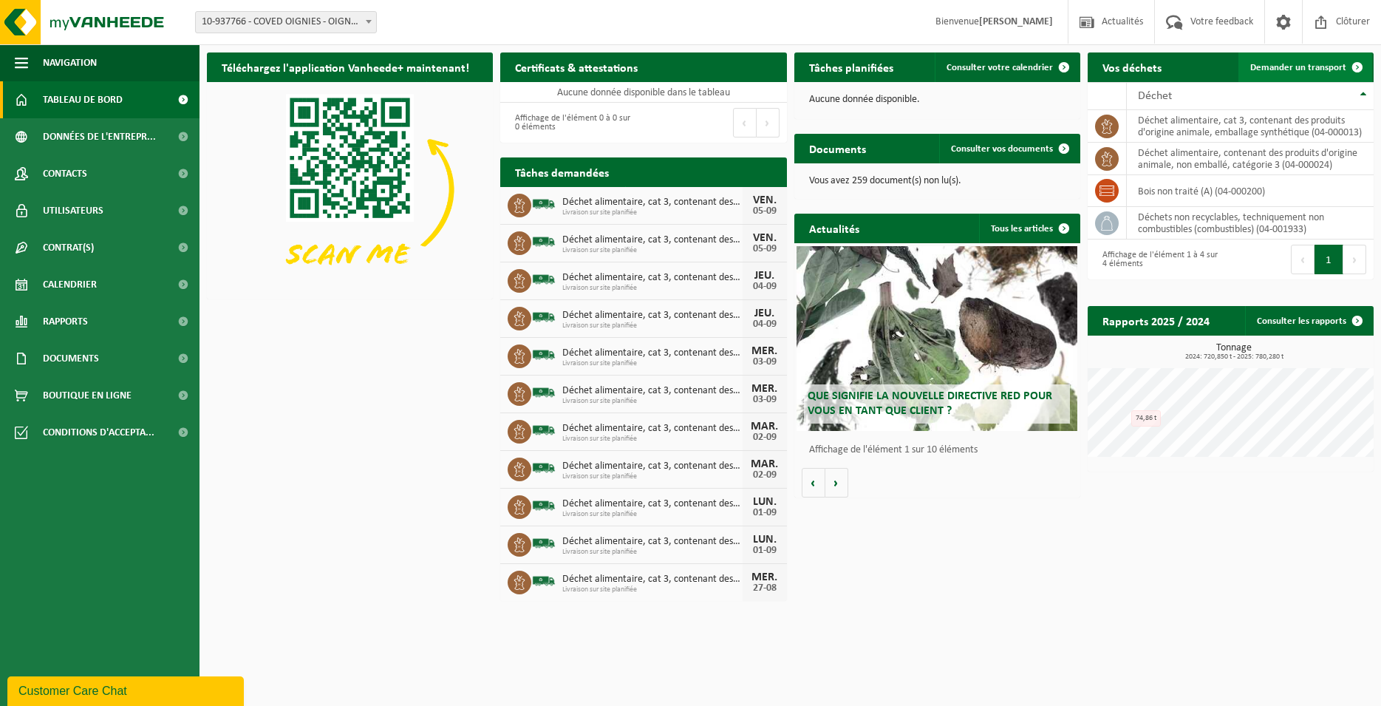
click at [1277, 64] on span "Demander un transport" at bounding box center [1298, 68] width 96 height 10
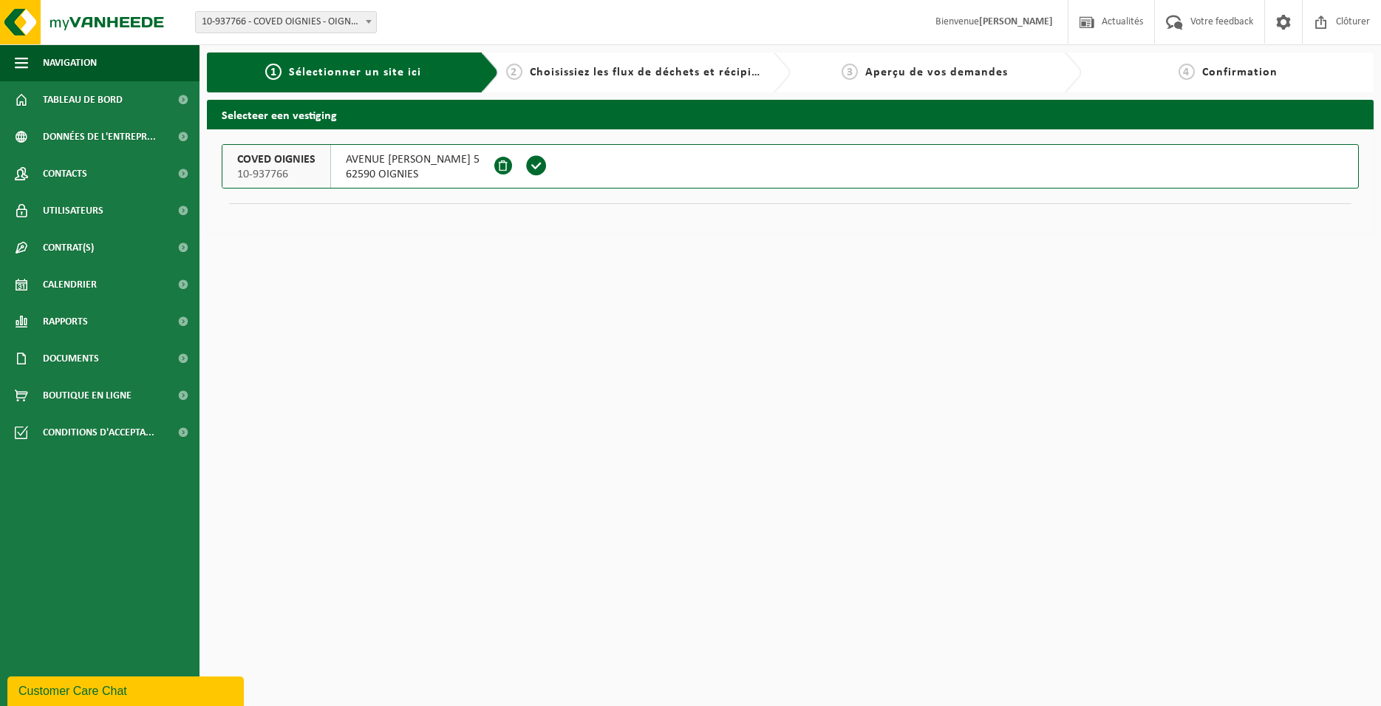
click at [547, 165] on span at bounding box center [536, 165] width 22 height 22
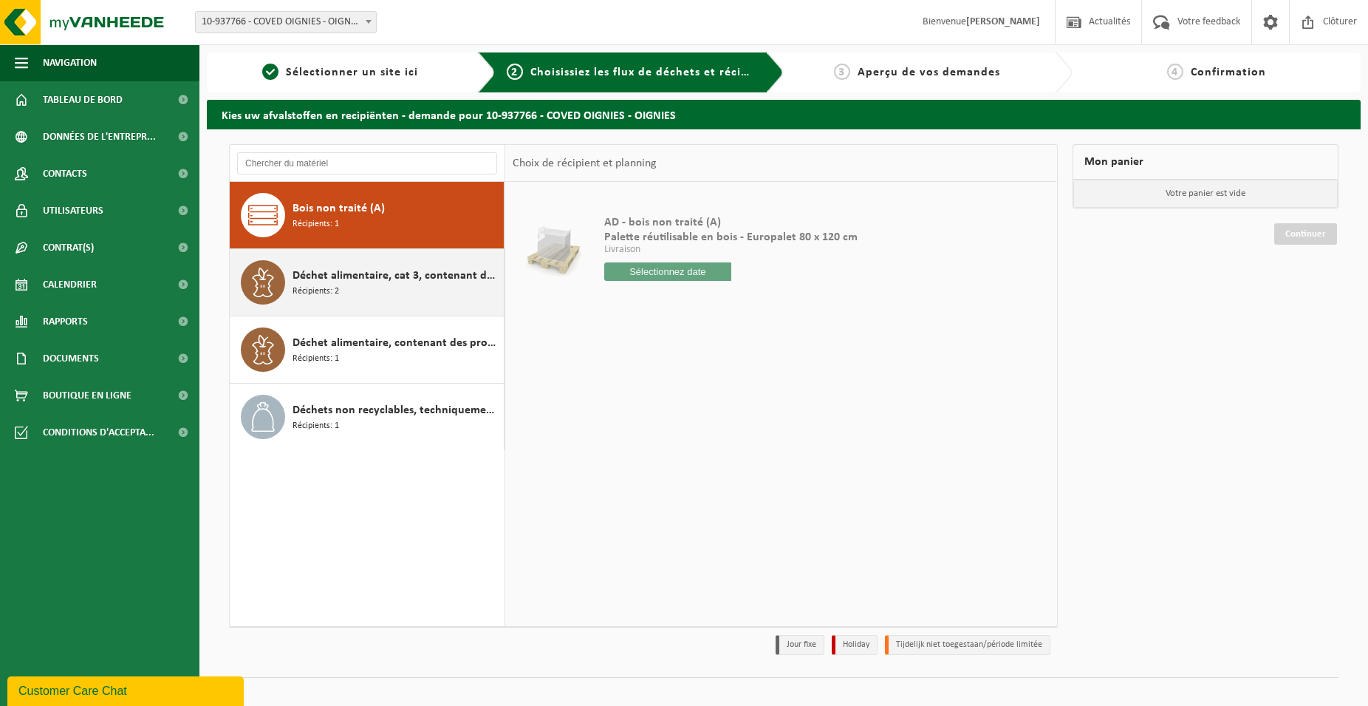
click at [406, 304] on div "Déchet alimentaire, cat 3, contenant des produits d'origine animale, emballage …" at bounding box center [397, 282] width 208 height 44
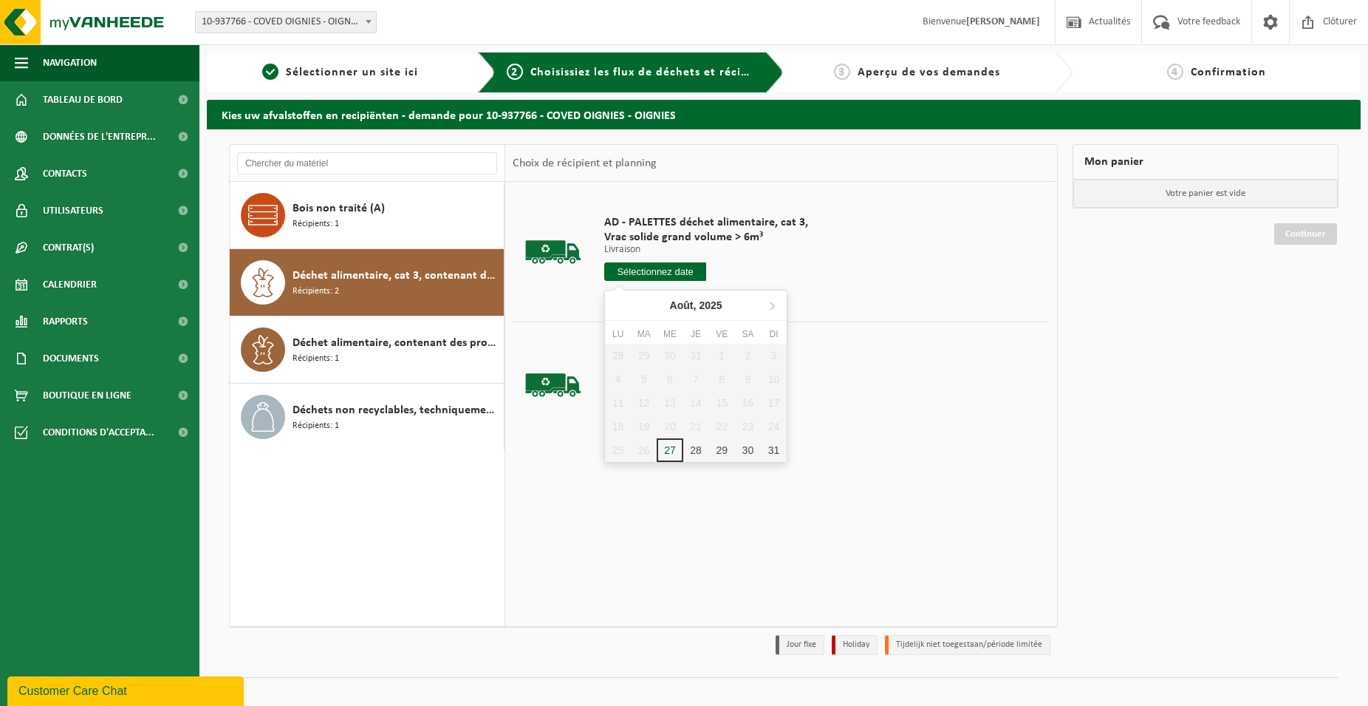
click at [652, 273] on input "text" at bounding box center [655, 271] width 102 height 18
click at [776, 298] on icon at bounding box center [772, 305] width 24 height 24
click at [677, 355] on div "3" at bounding box center [670, 356] width 26 height 24
type input "à partir de 2025-09-03"
type input "2025-09-03"
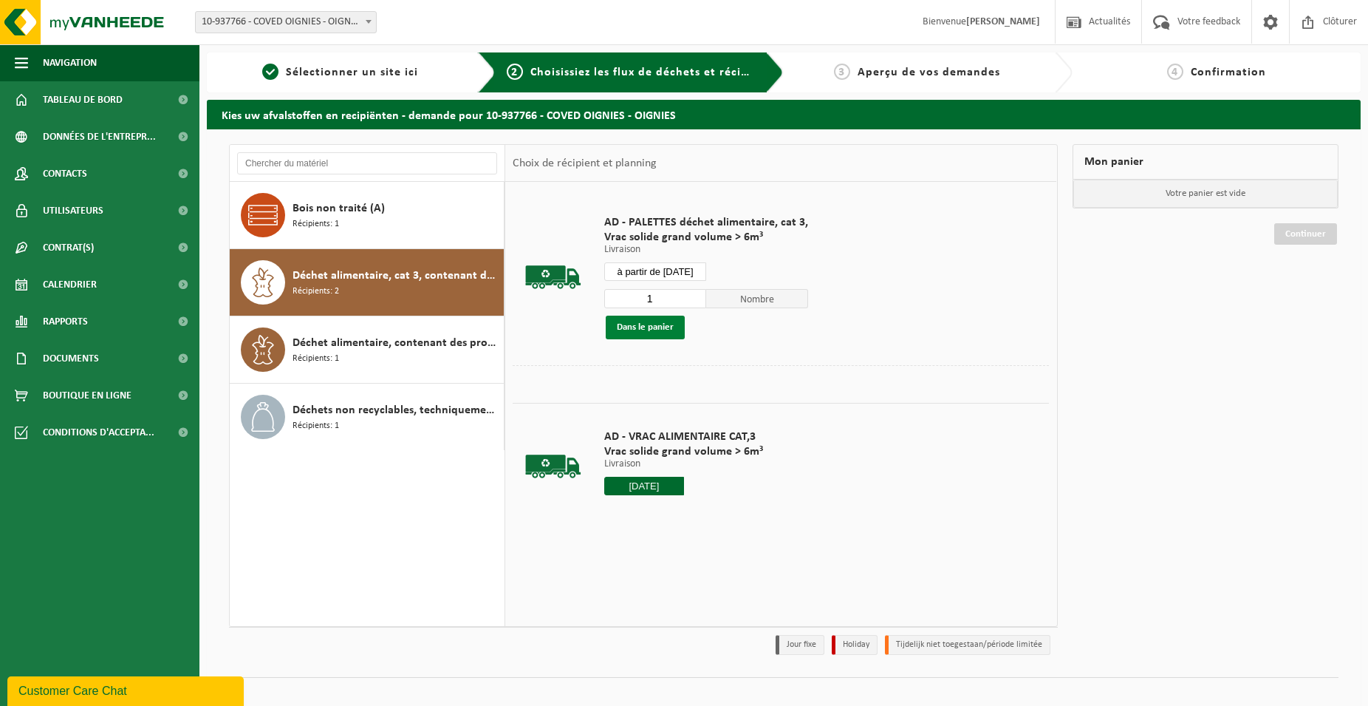
click at [665, 324] on button "Dans le panier" at bounding box center [645, 327] width 79 height 24
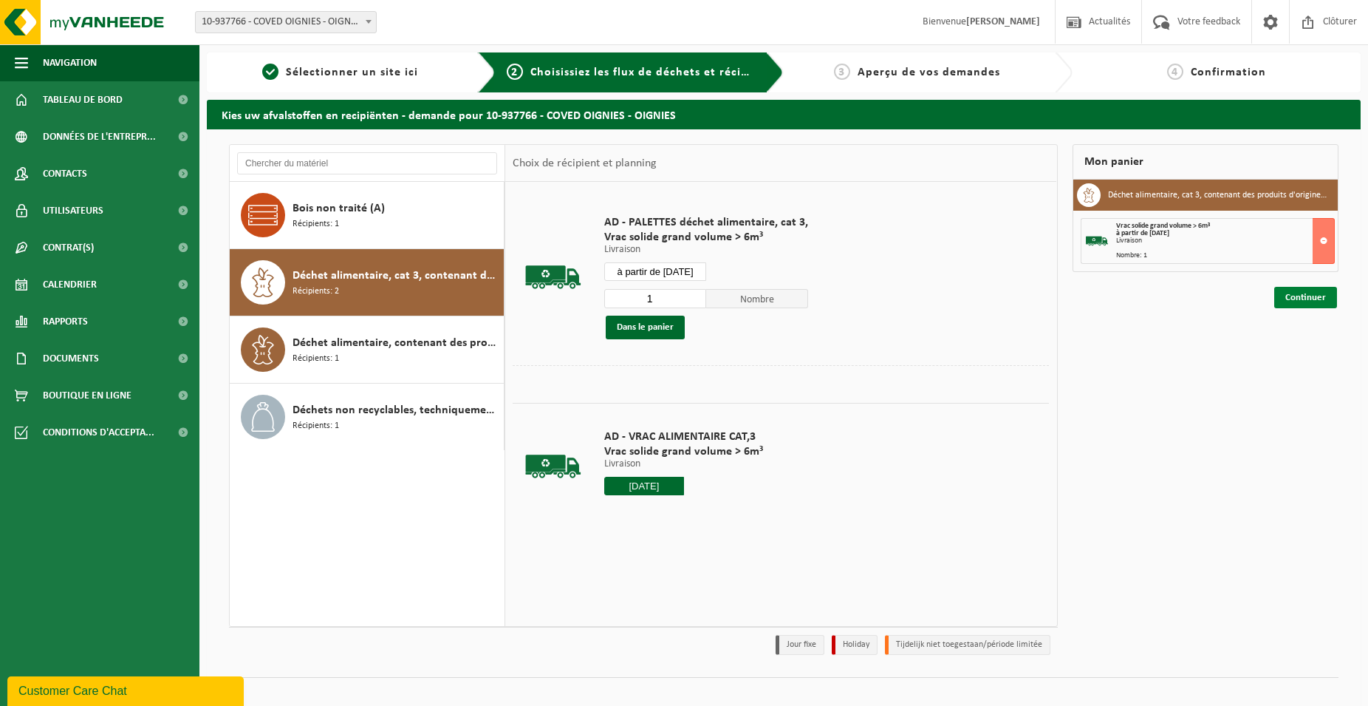
click at [1282, 292] on link "Continuer" at bounding box center [1305, 297] width 63 height 21
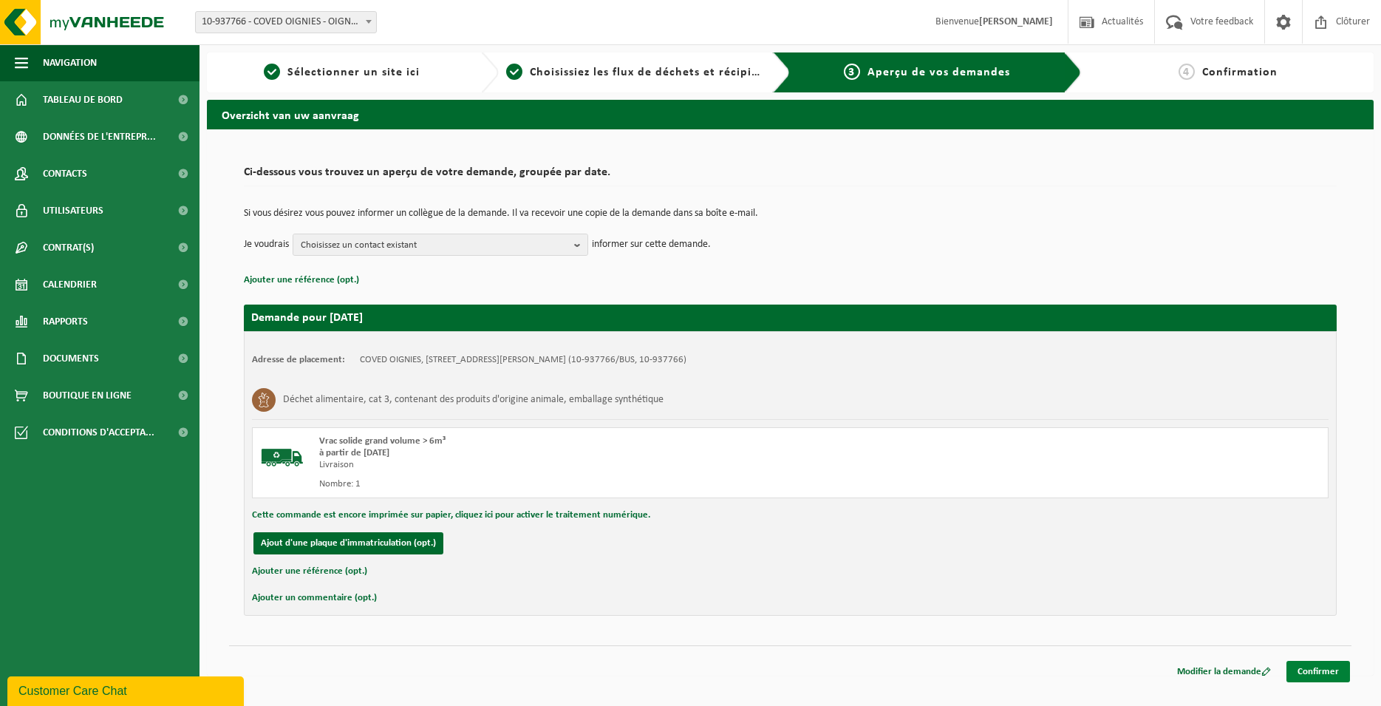
click at [1309, 670] on link "Confirmer" at bounding box center [1318, 670] width 64 height 21
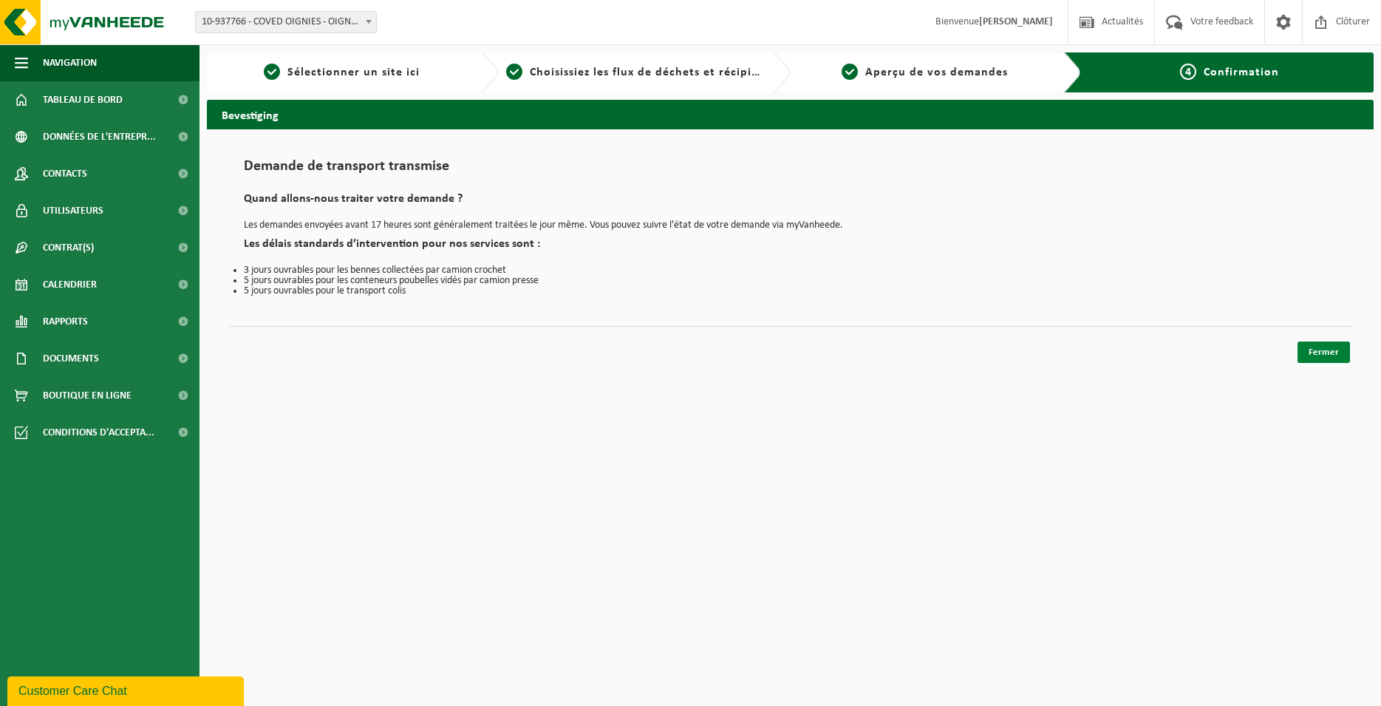
click at [1327, 351] on link "Fermer" at bounding box center [1323, 351] width 52 height 21
